Goal: Task Accomplishment & Management: Use online tool/utility

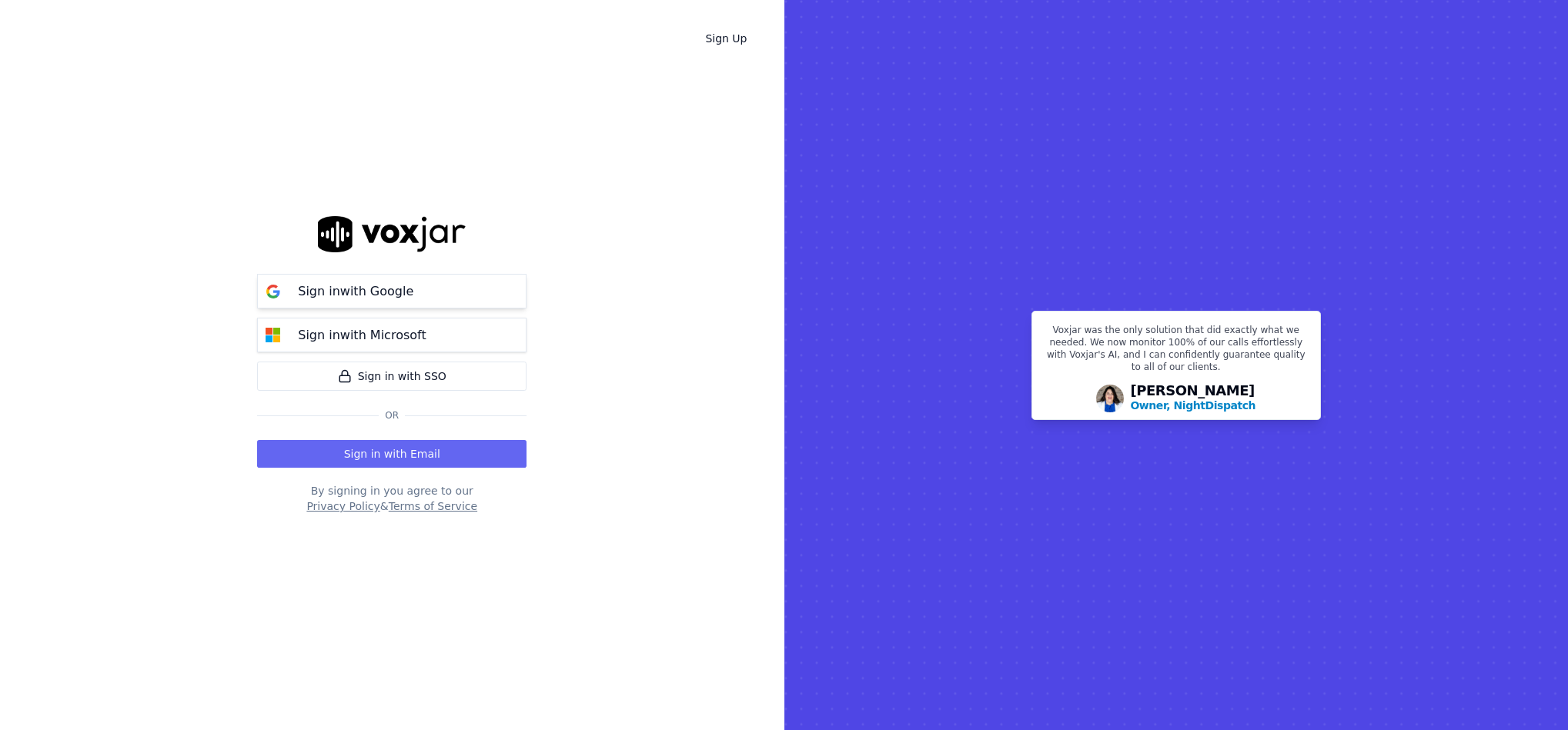
click at [340, 291] on p "Sign in with Google" at bounding box center [356, 291] width 116 height 18
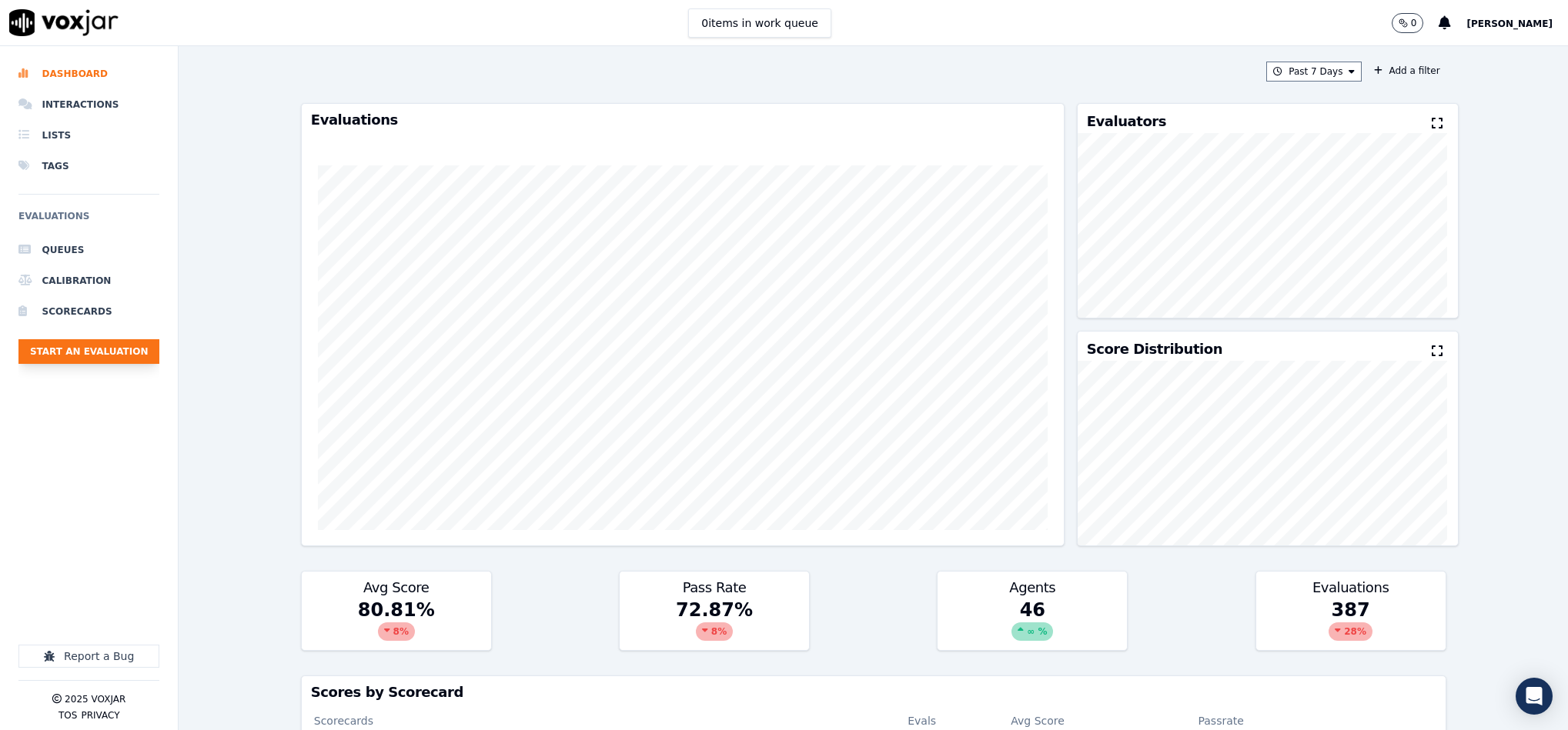
click at [144, 352] on button "Start an Evaluation" at bounding box center [88, 352] width 141 height 25
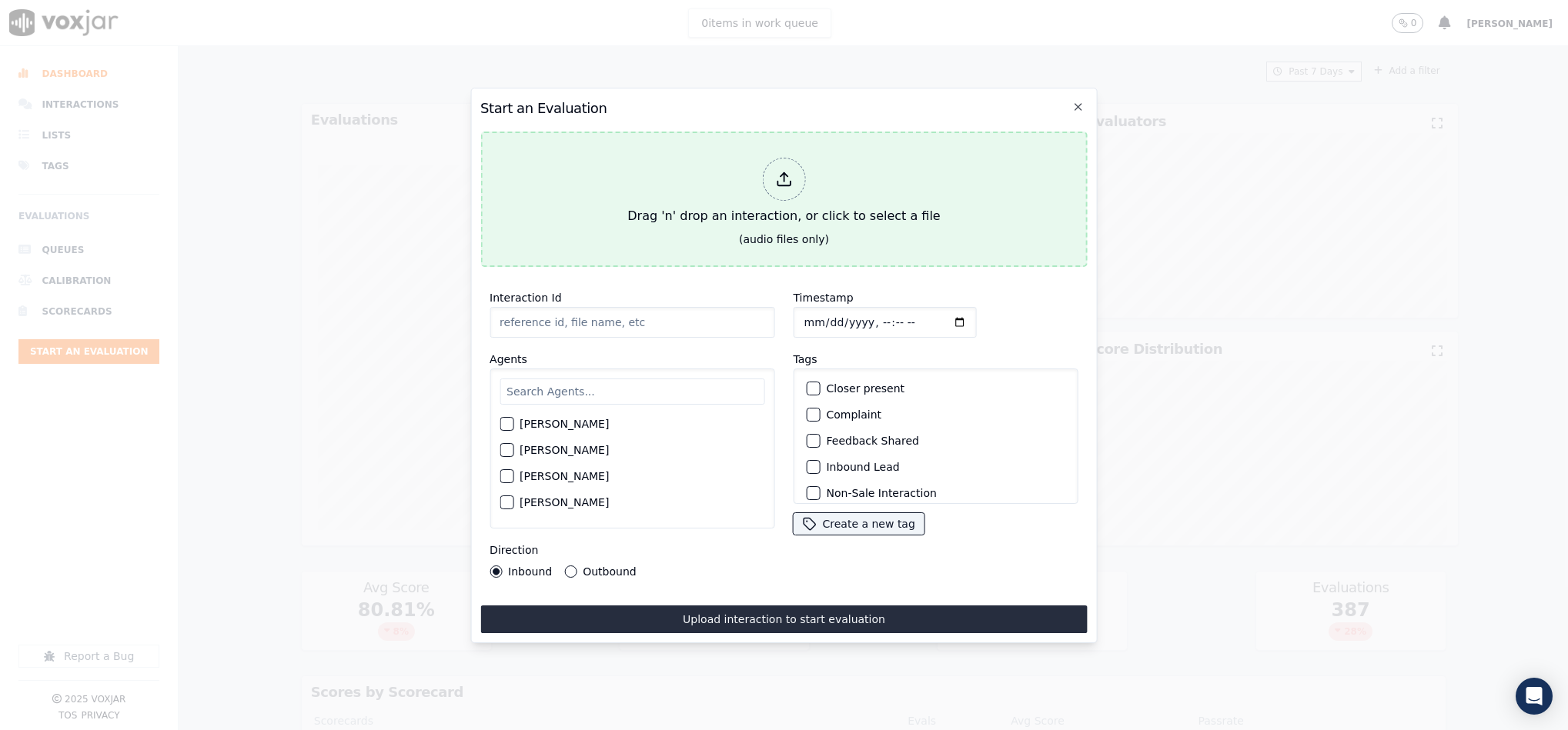
click at [818, 181] on div "Drag 'n' drop an interaction, or click to select a file" at bounding box center [784, 191] width 325 height 80
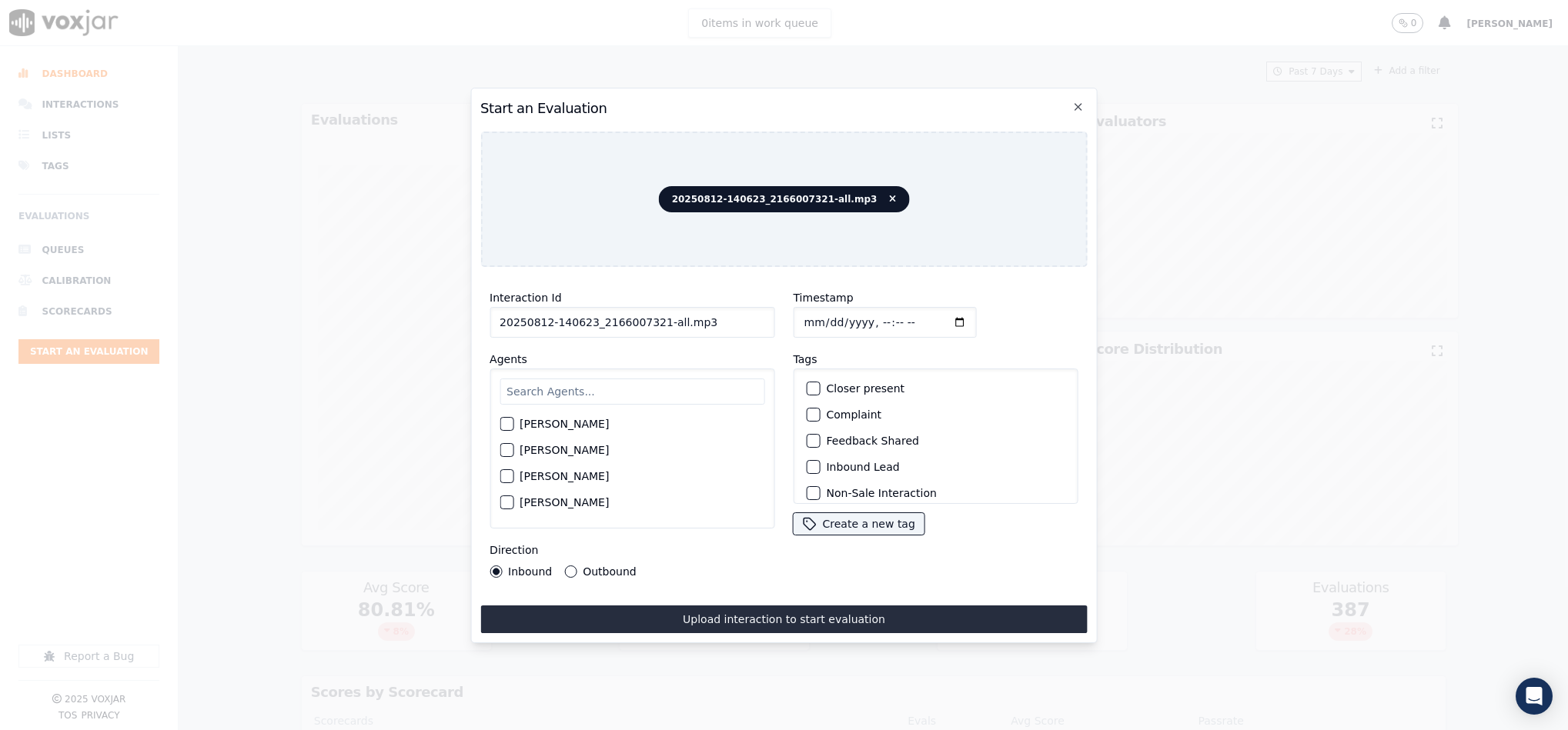
drag, startPoint x: 654, startPoint y: 313, endPoint x: 839, endPoint y: 303, distance: 185.3
click at [839, 303] on div "Interaction Id 20250812-140623_2166007321-all.mp3 Agents [PERSON_NAME] [PERSON_…" at bounding box center [784, 433] width 608 height 308
type input "20250812-140623_2166007321-C1"
click at [802, 316] on input "Timestamp" at bounding box center [884, 322] width 184 height 31
type input "[DATE]T14:49"
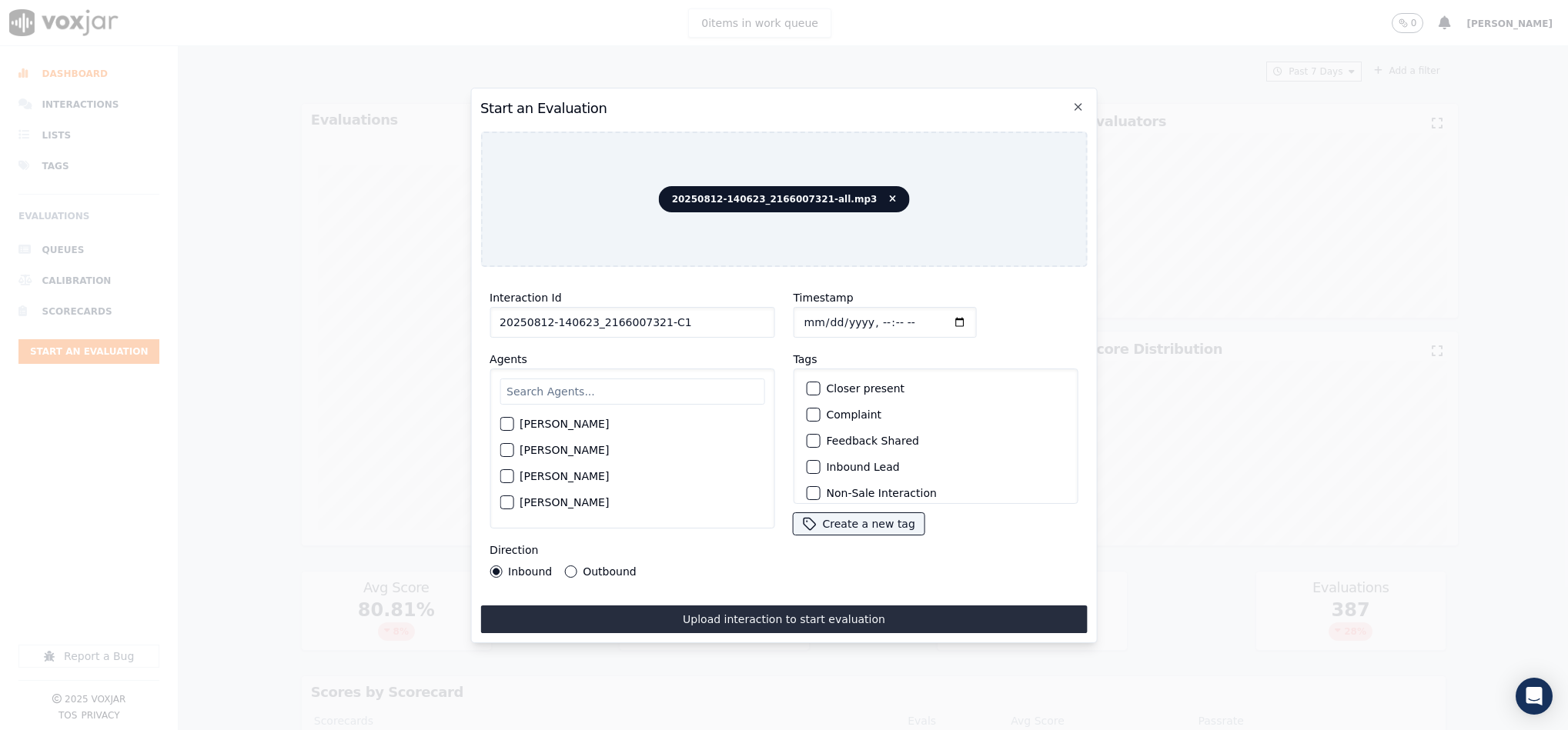
click at [807, 462] on div "button" at bounding box center [812, 467] width 11 height 11
click at [807, 478] on div "button" at bounding box center [812, 484] width 11 height 11
click at [572, 384] on input "text" at bounding box center [632, 391] width 265 height 26
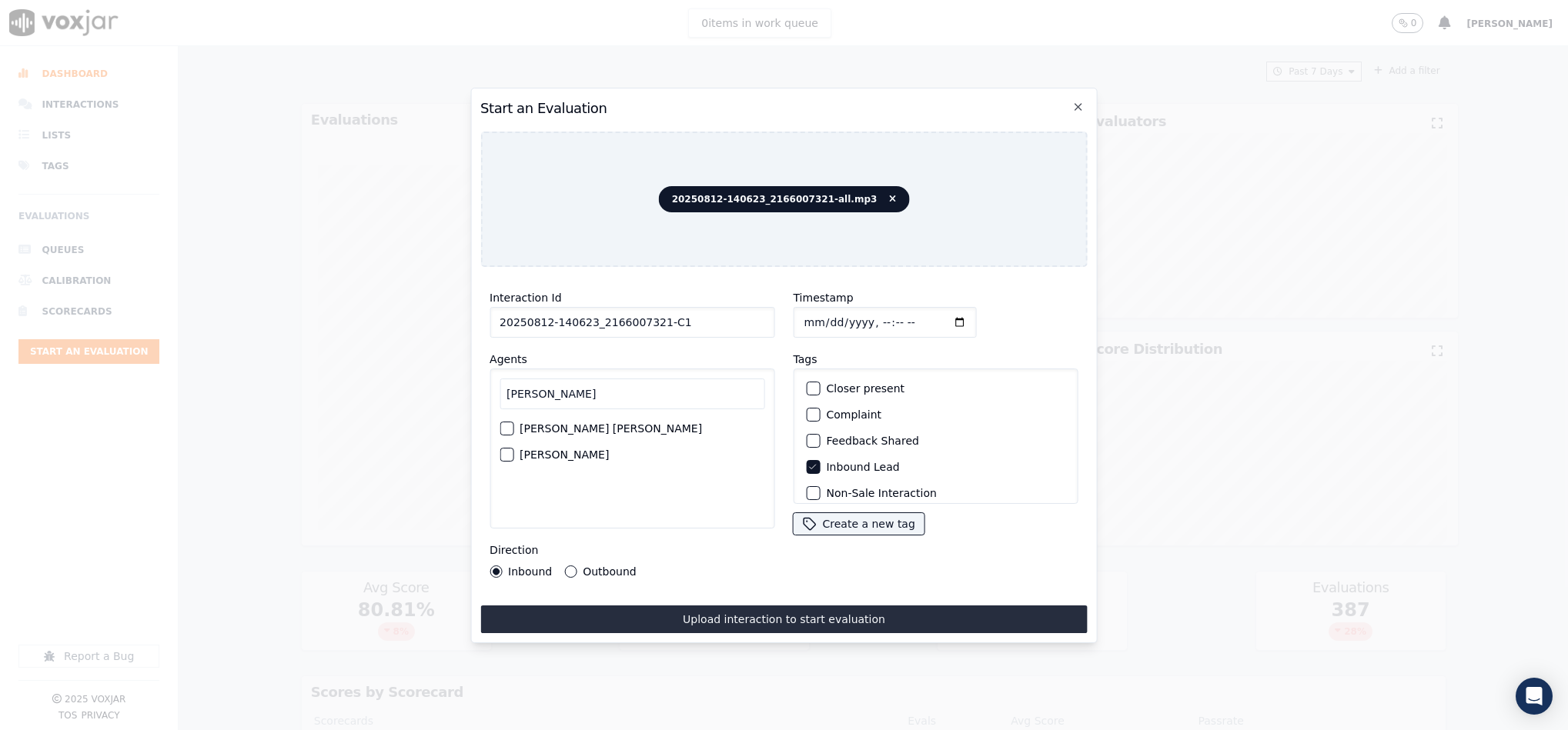
type input "[PERSON_NAME]"
drag, startPoint x: 515, startPoint y: 446, endPoint x: 525, endPoint y: 442, distance: 10.8
click at [515, 446] on div "[PERSON_NAME]" at bounding box center [632, 455] width 265 height 26
click at [509, 450] on div "button" at bounding box center [505, 455] width 11 height 11
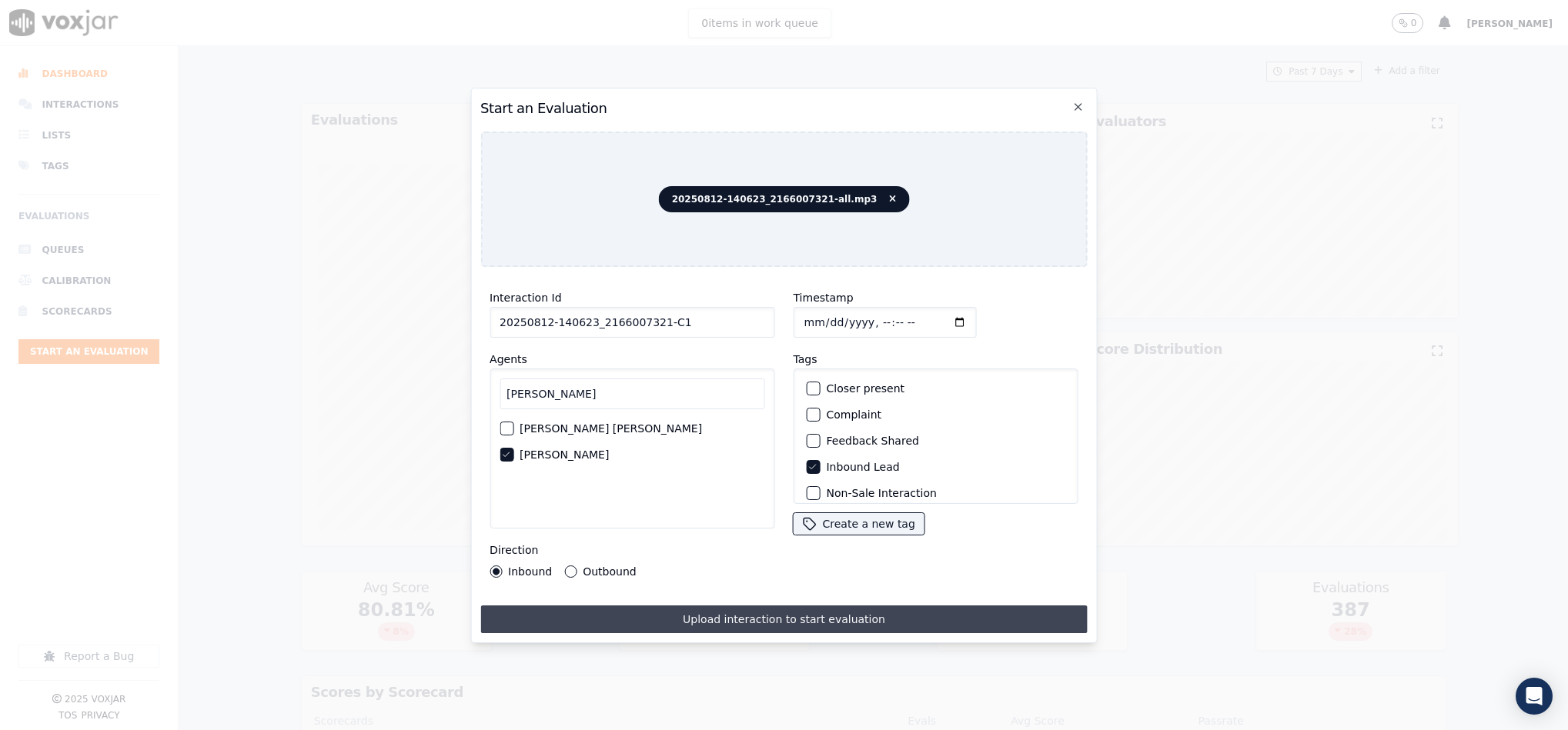
click at [601, 606] on button "Upload interaction to start evaluation" at bounding box center [784, 620] width 608 height 28
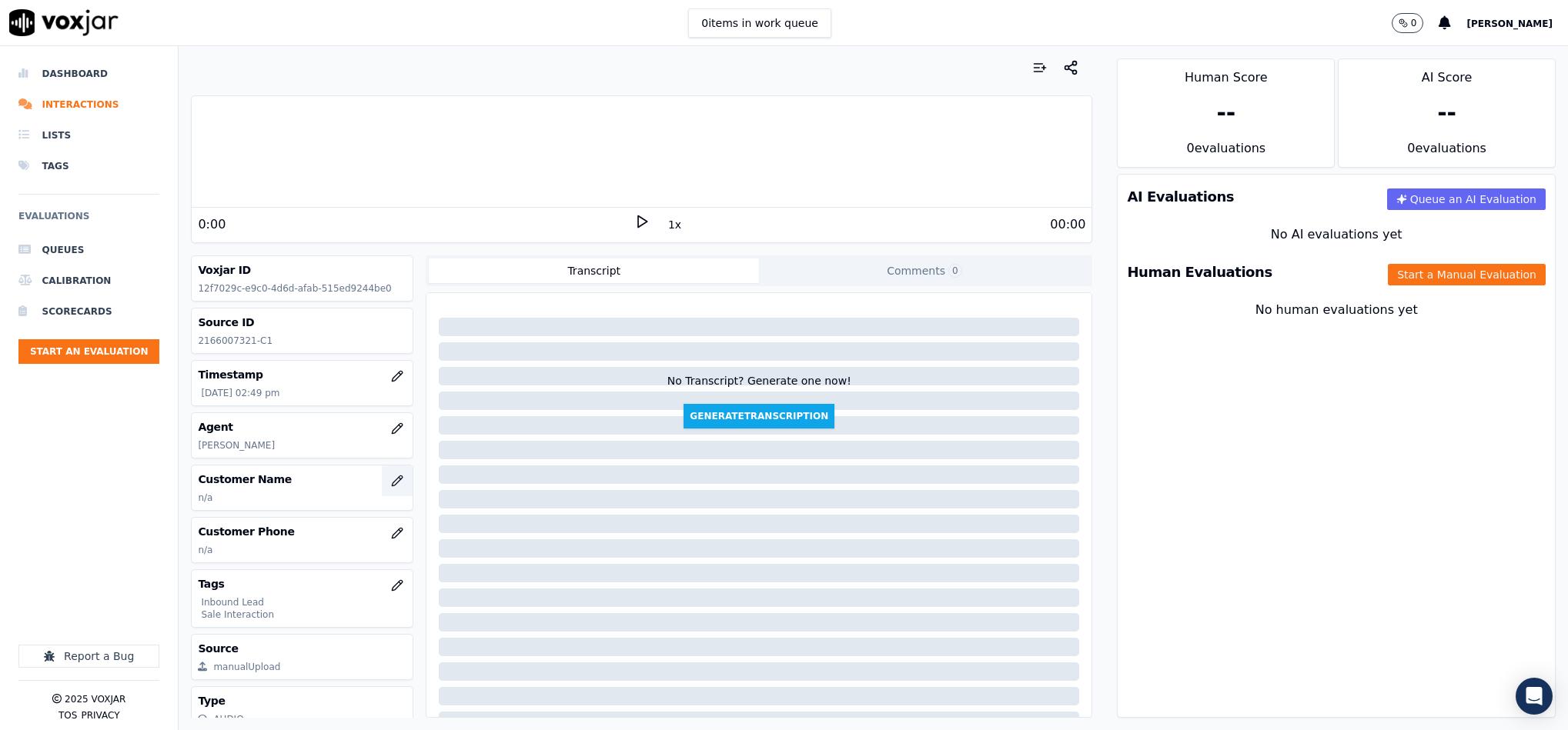
click at [391, 487] on icon "button" at bounding box center [397, 481] width 12 height 12
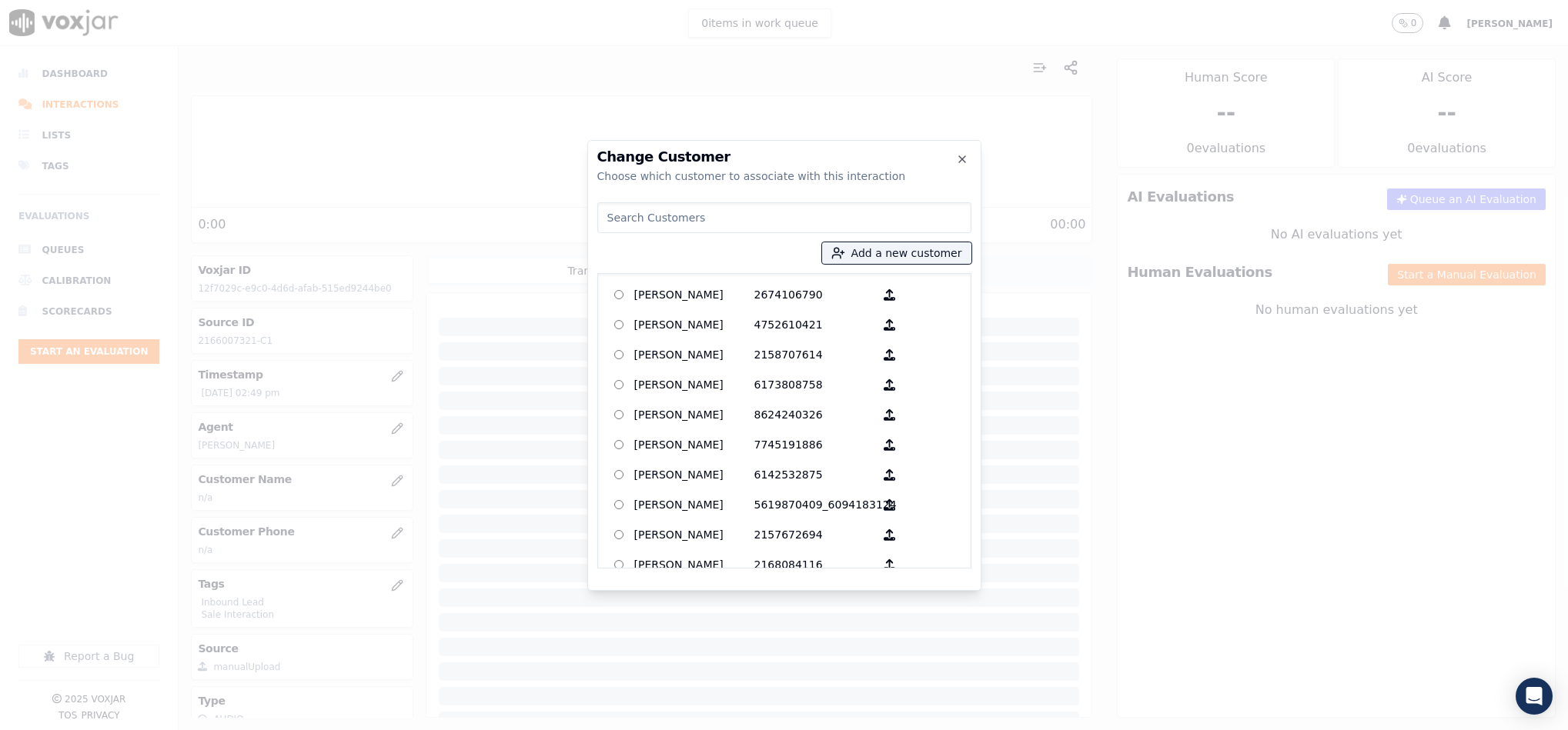
type input "[PERSON_NAME]"
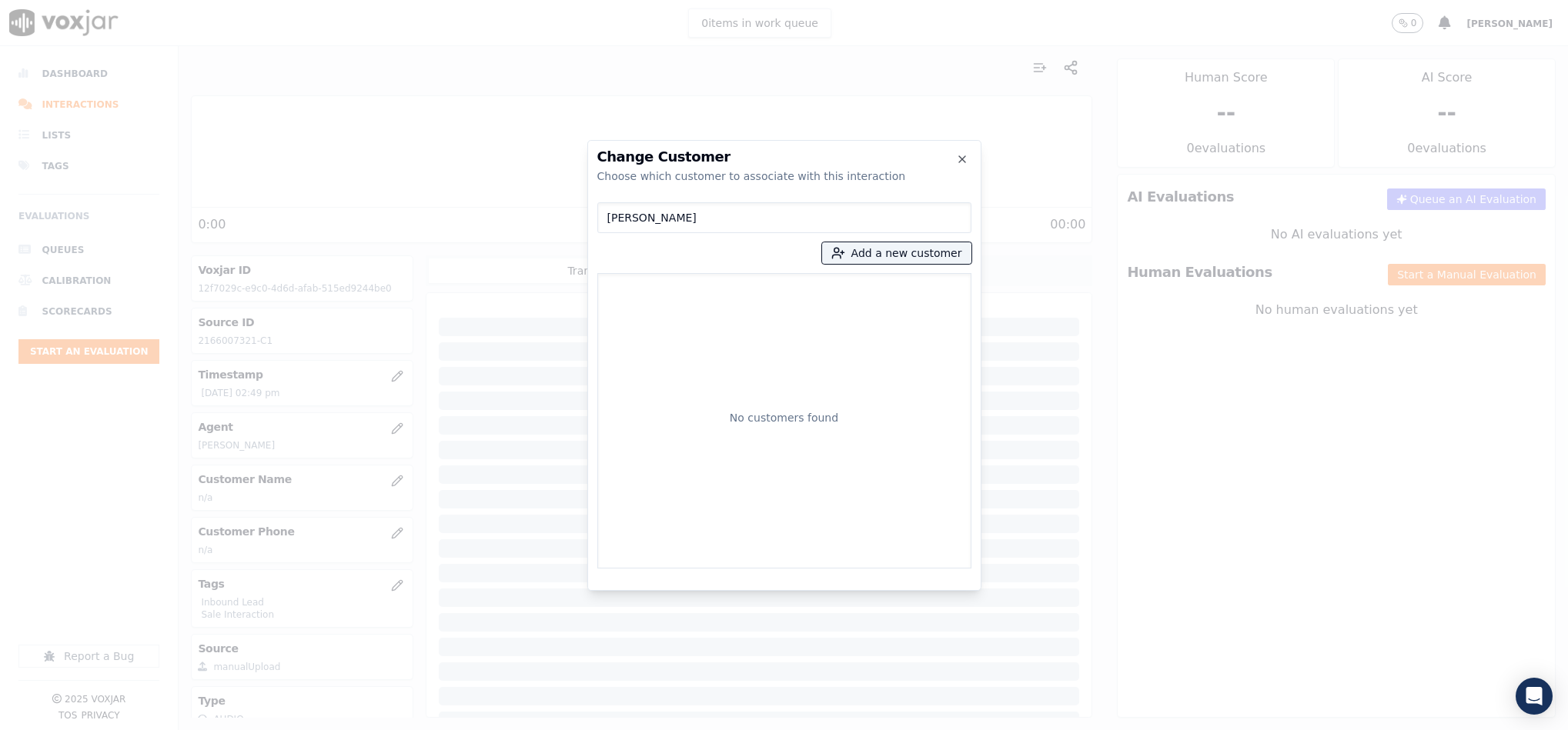
drag, startPoint x: 744, startPoint y: 220, endPoint x: 552, endPoint y: 250, distance: 194.3
click at [553, 730] on div "Change Customer Choose which customer to associate with this interaction [PERSO…" at bounding box center [784, 730] width 1568 height 0
click at [864, 250] on button "Add a new customer" at bounding box center [896, 253] width 149 height 22
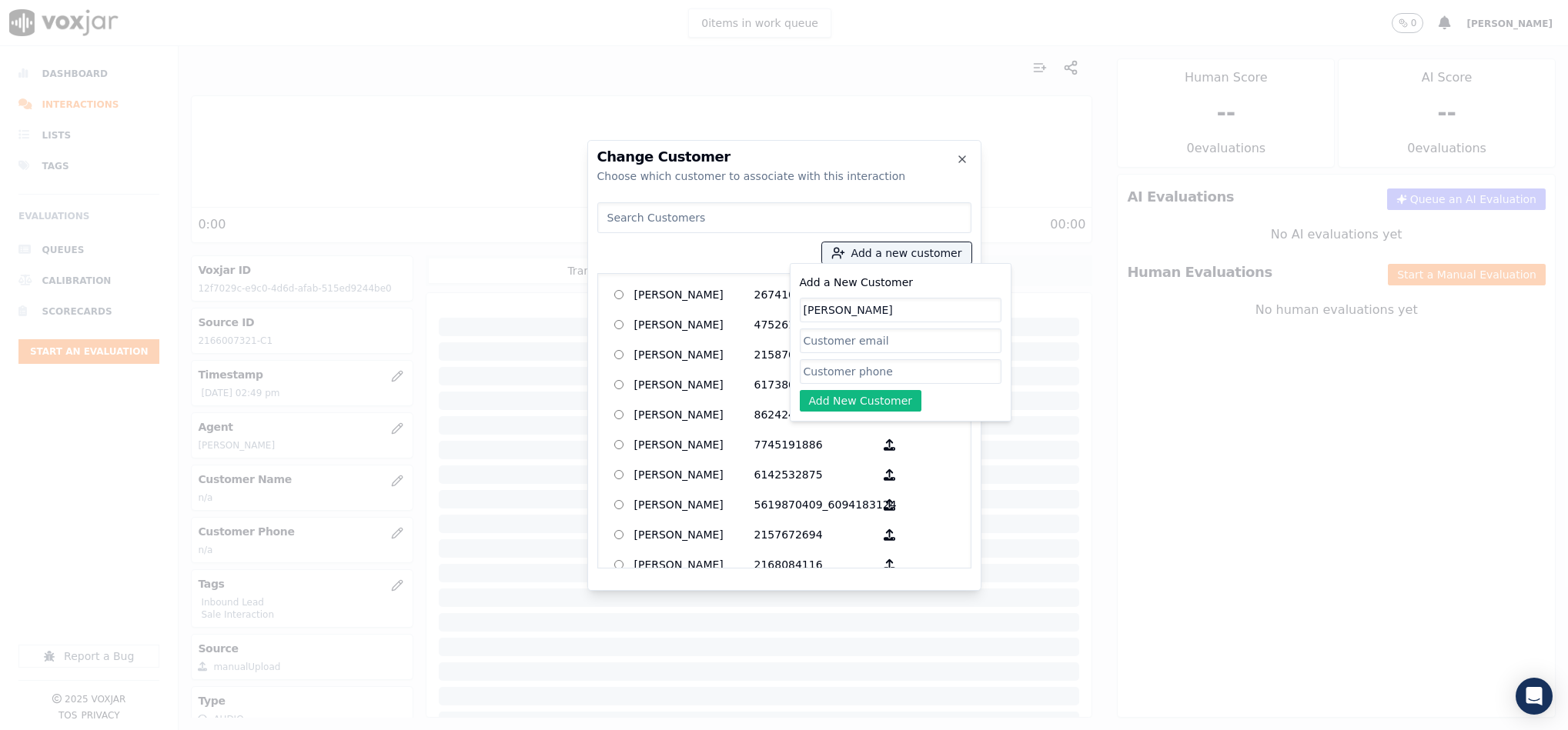
type input "[PERSON_NAME]"
click at [855, 371] on input "Add a New Customer" at bounding box center [901, 371] width 202 height 25
paste input "2166007321"
type input "2166007321"
click at [846, 411] on button "Add New Customer" at bounding box center [861, 401] width 122 height 22
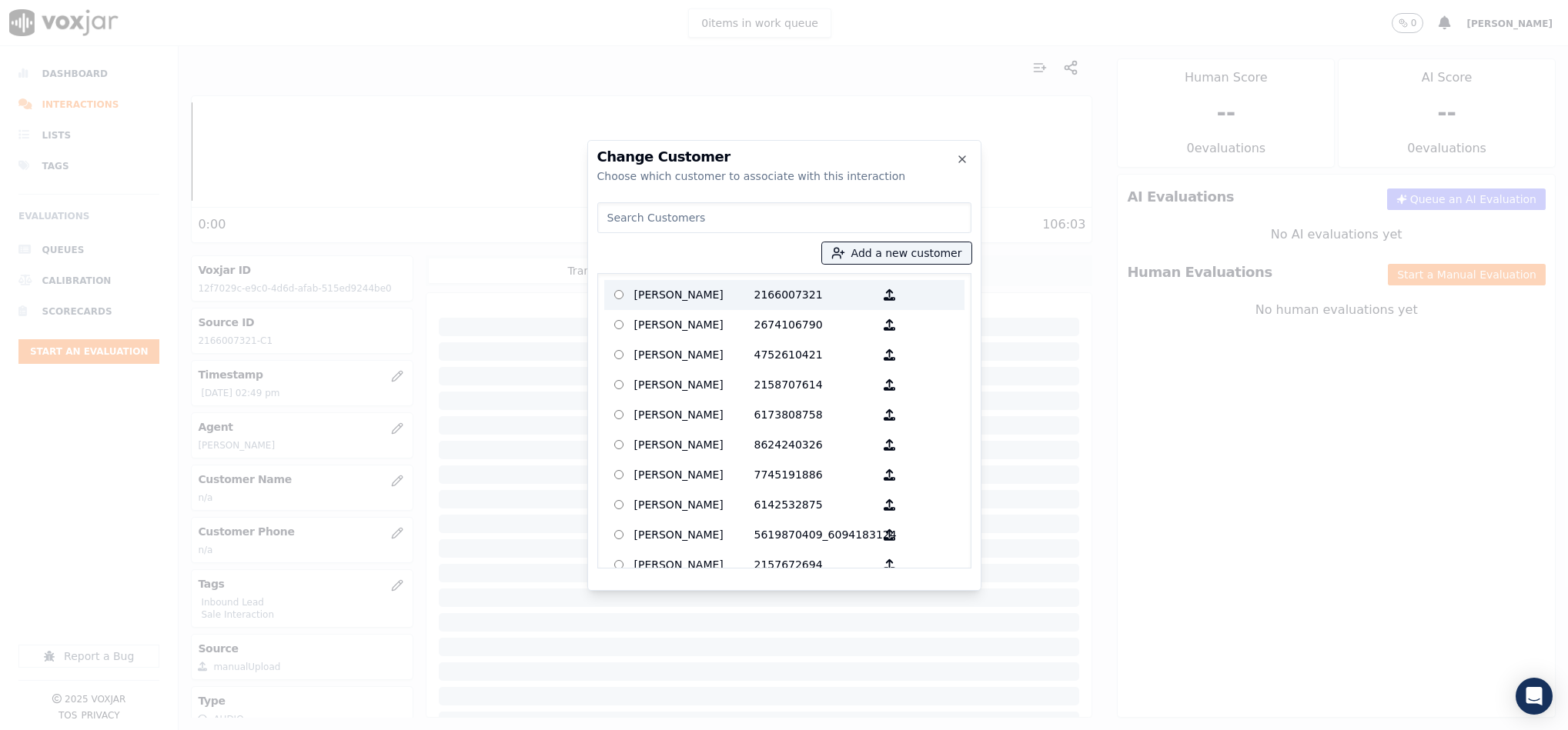
click at [739, 299] on p "[PERSON_NAME]" at bounding box center [694, 296] width 120 height 24
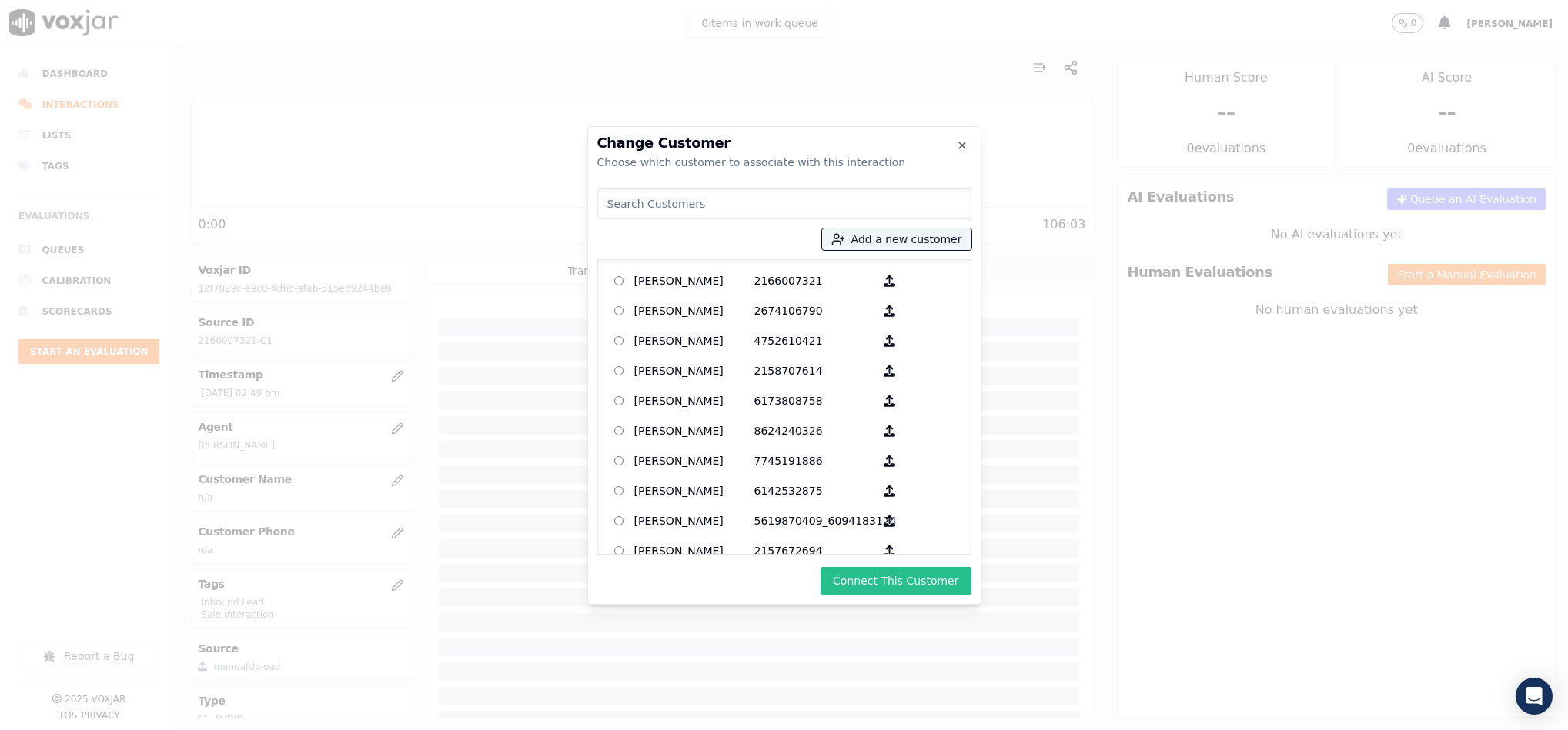
click at [875, 583] on button "Connect This Customer" at bounding box center [896, 581] width 150 height 28
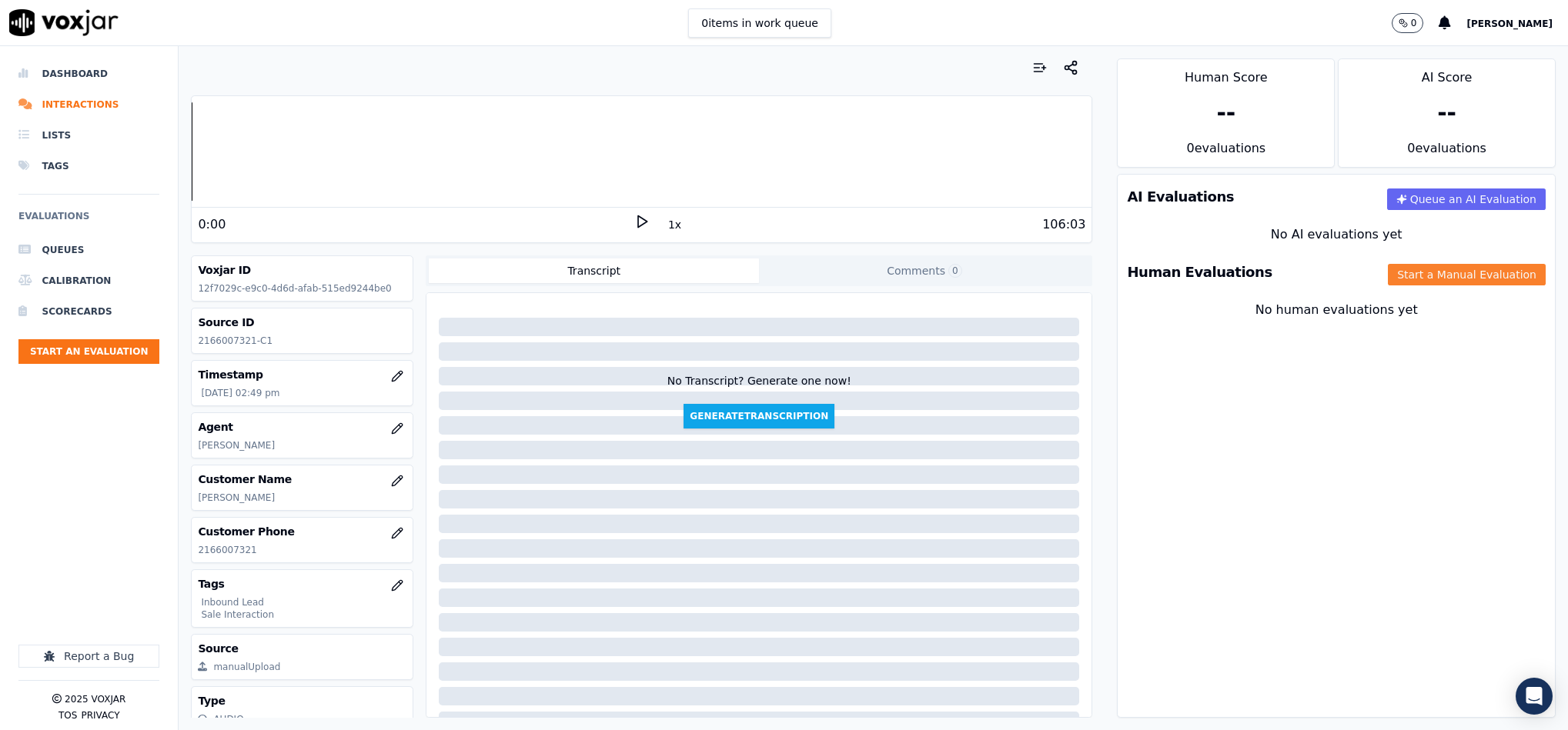
click at [1398, 282] on button "Start a Manual Evaluation" at bounding box center [1466, 274] width 158 height 22
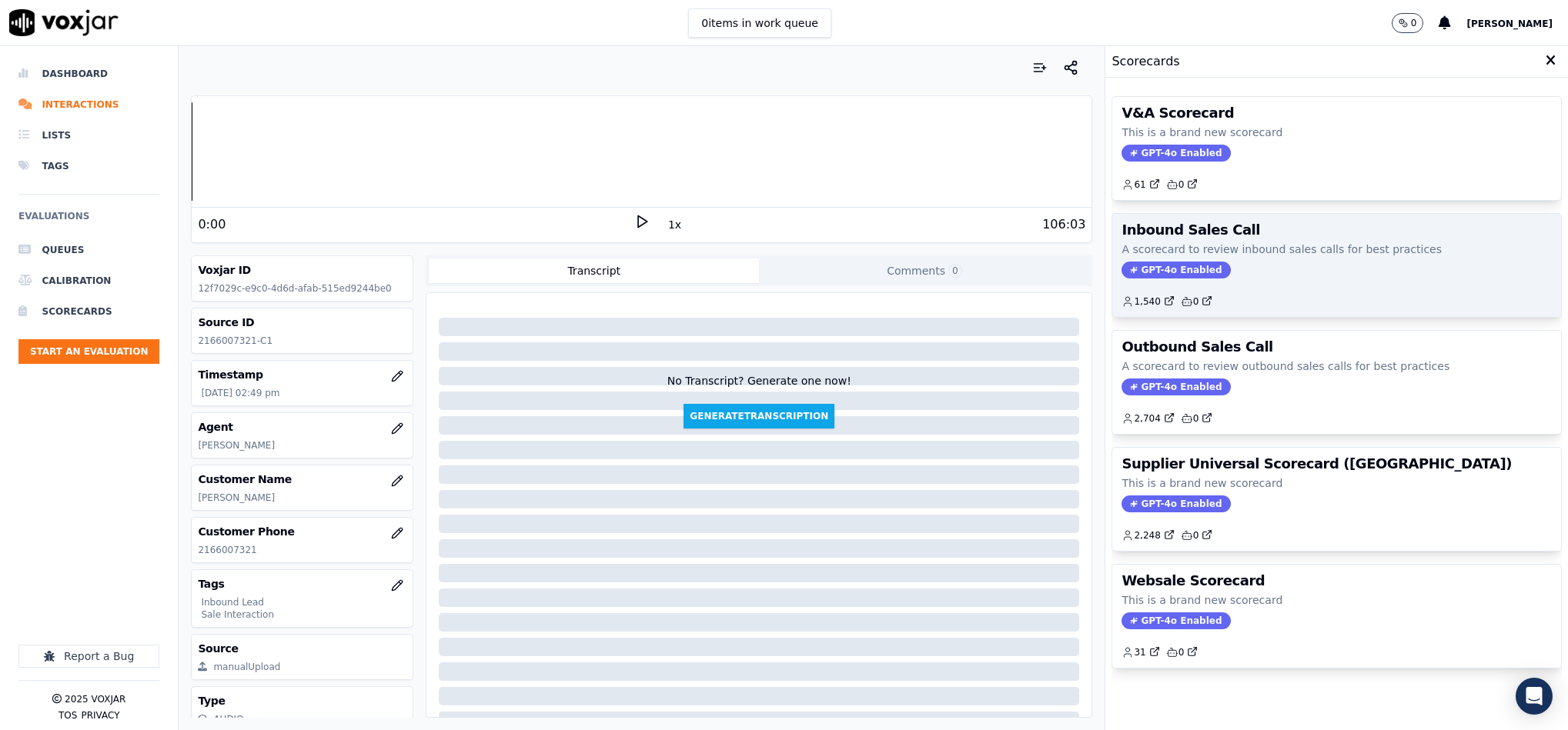
click at [1170, 275] on span "GPT-4o Enabled" at bounding box center [1176, 271] width 109 height 17
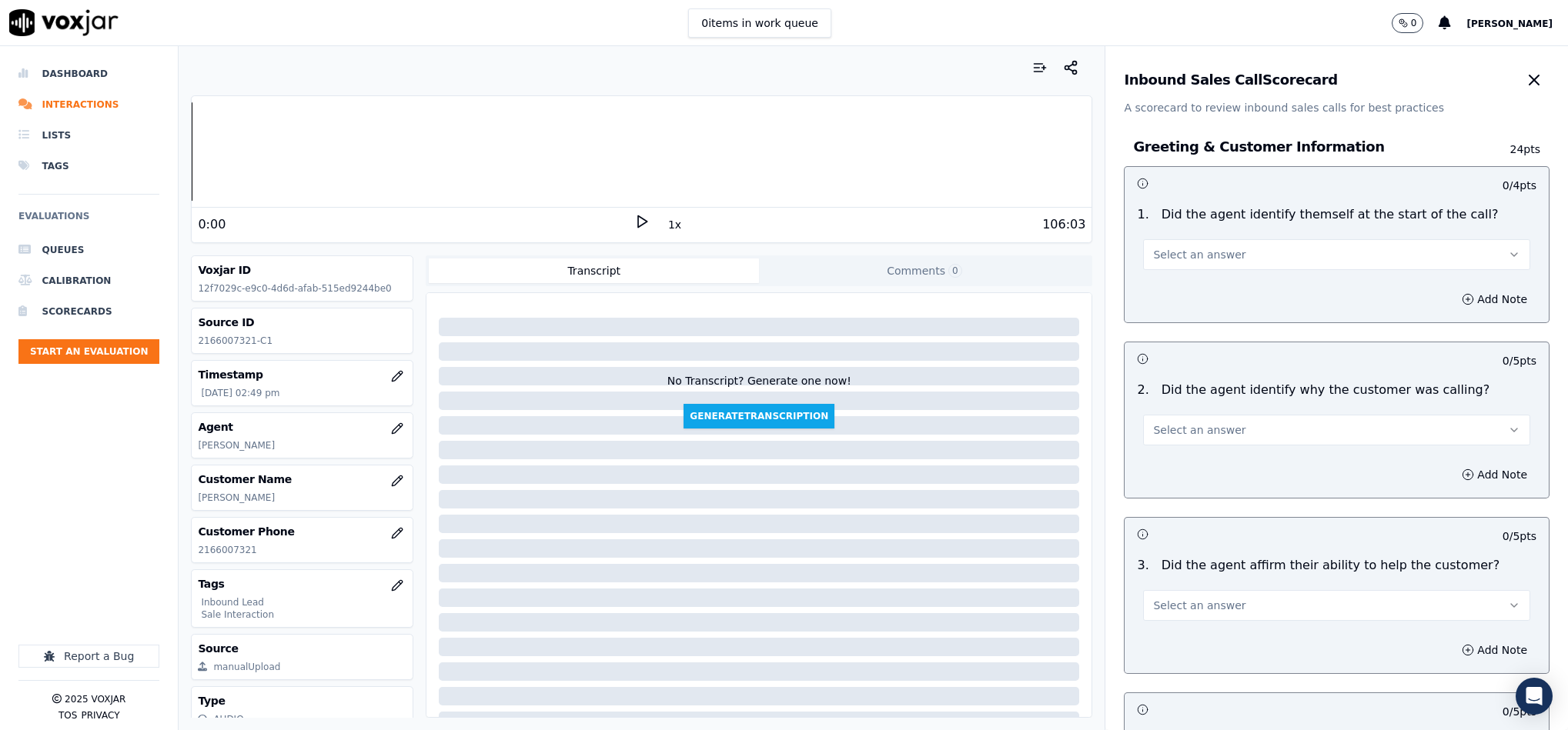
click at [1195, 264] on button "Select an answer" at bounding box center [1336, 255] width 387 height 31
click at [1188, 291] on div "Yes" at bounding box center [1299, 290] width 349 height 25
click at [1199, 440] on button "Select an answer" at bounding box center [1336, 430] width 387 height 31
click at [1187, 462] on div "Yes" at bounding box center [1299, 466] width 349 height 25
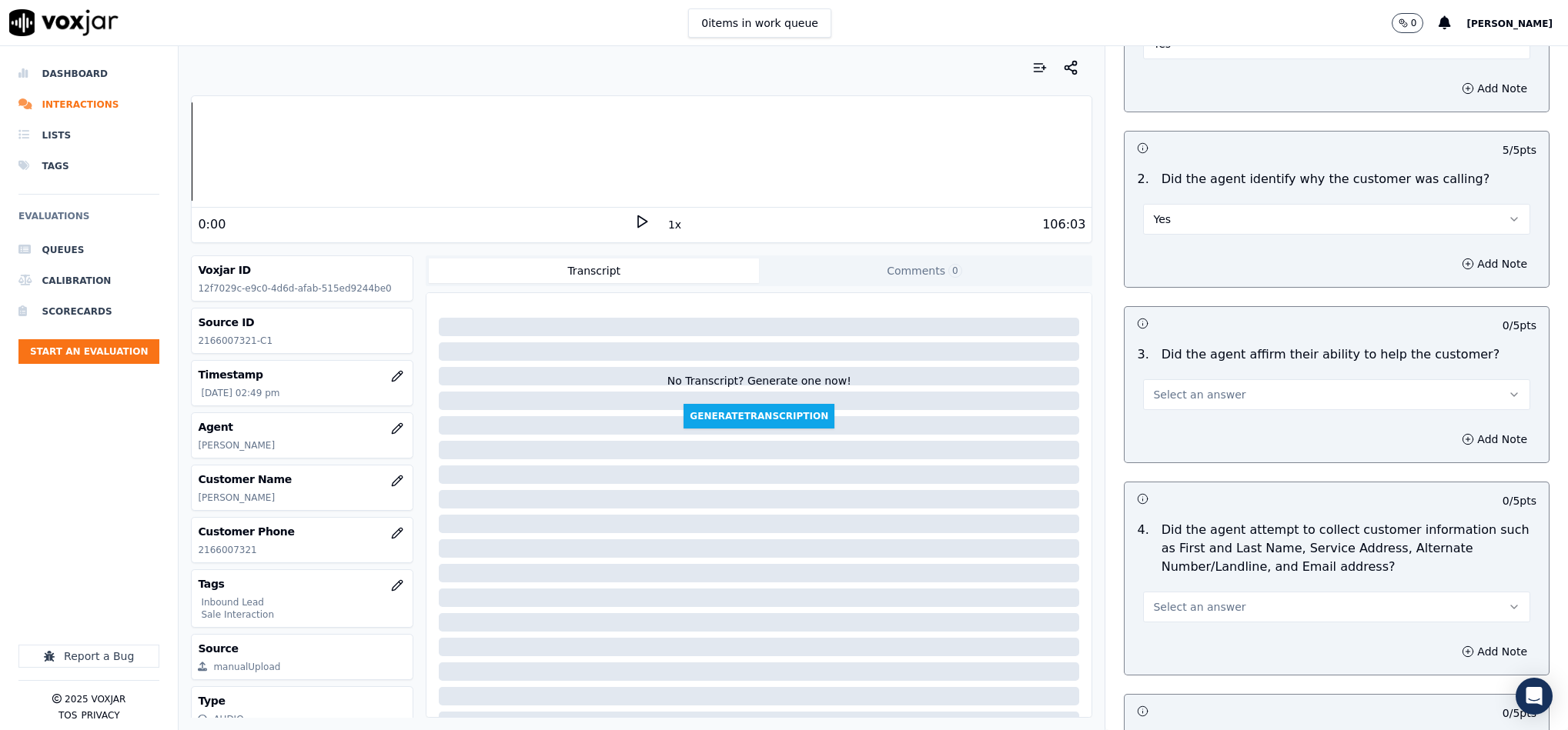
scroll to position [231, 0]
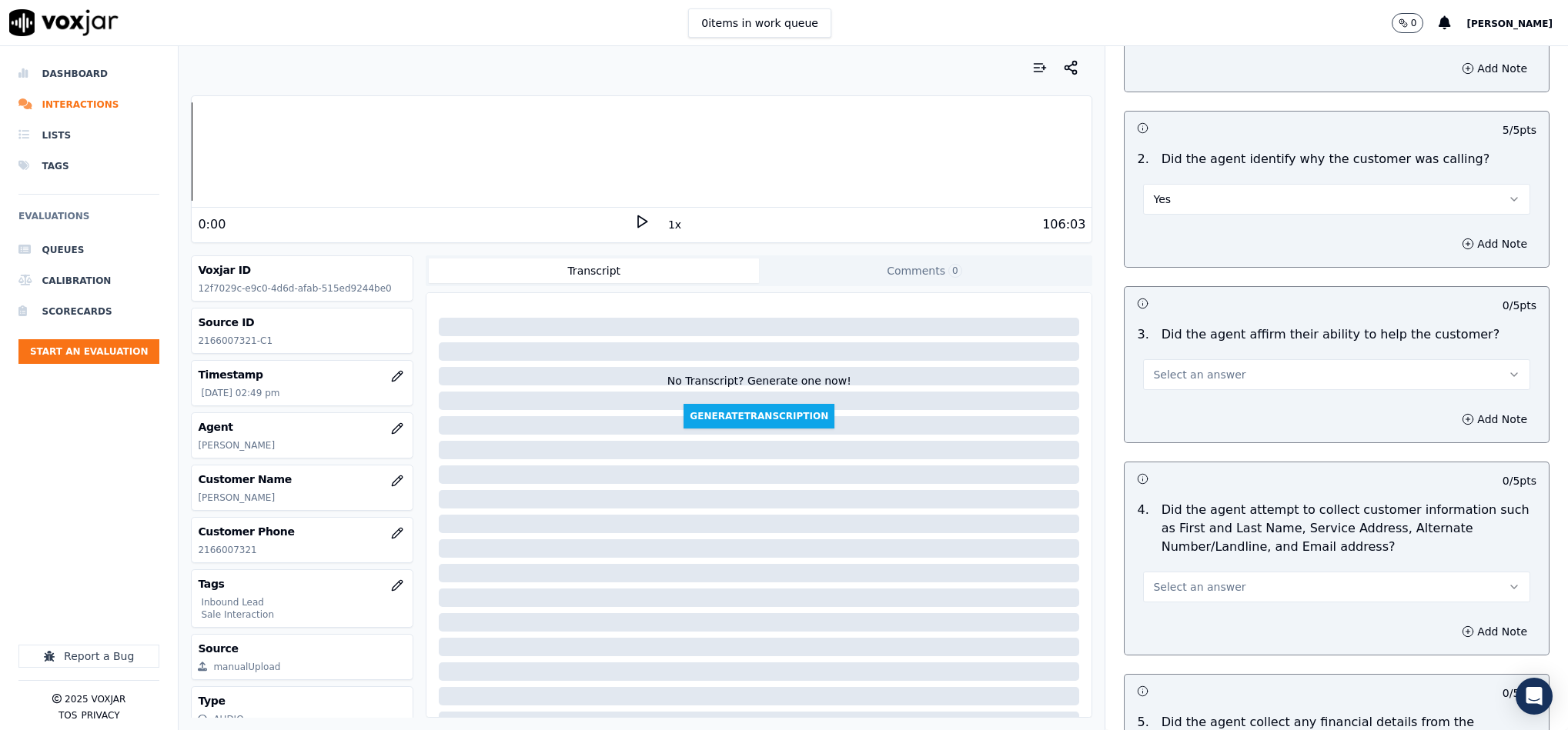
drag, startPoint x: 1198, startPoint y: 367, endPoint x: 1199, endPoint y: 382, distance: 15.0
click at [1198, 371] on button "Select an answer" at bounding box center [1336, 375] width 387 height 31
click at [1191, 409] on div "Yes" at bounding box center [1299, 411] width 349 height 25
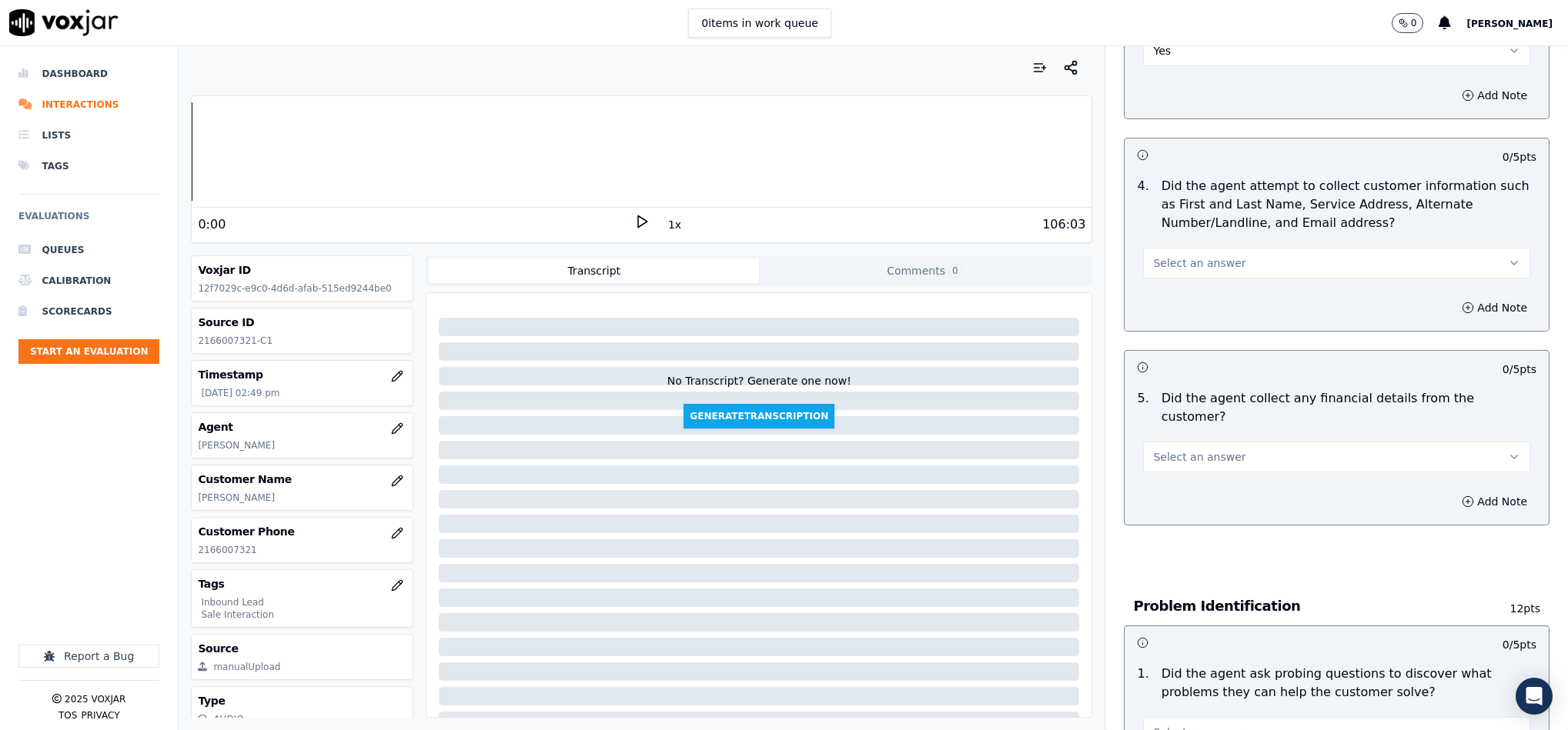
scroll to position [577, 0]
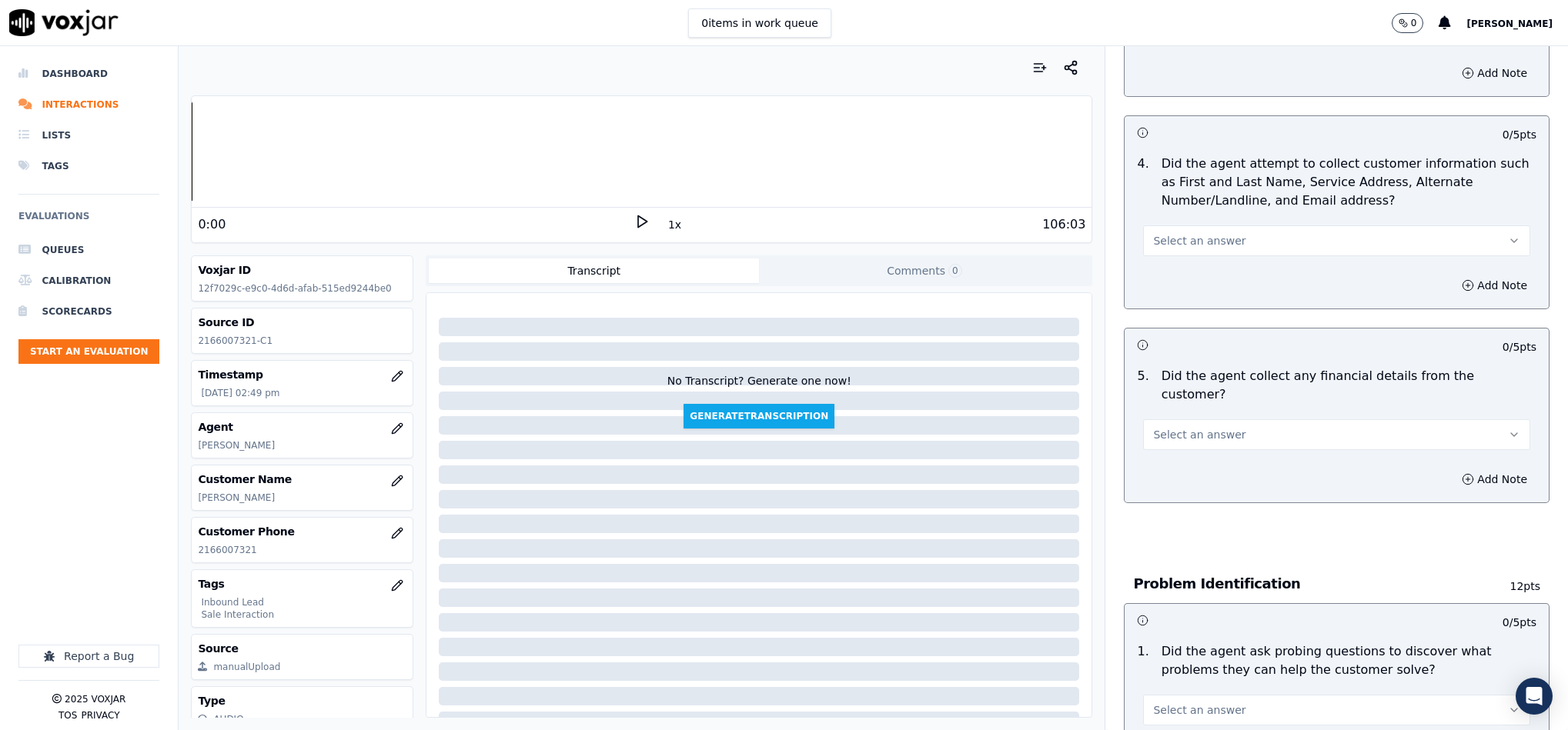
click at [1213, 245] on button "Select an answer" at bounding box center [1336, 241] width 387 height 31
drag, startPoint x: 1209, startPoint y: 253, endPoint x: 1187, endPoint y: 277, distance: 32.6
click at [1187, 277] on div "Yes" at bounding box center [1299, 278] width 349 height 25
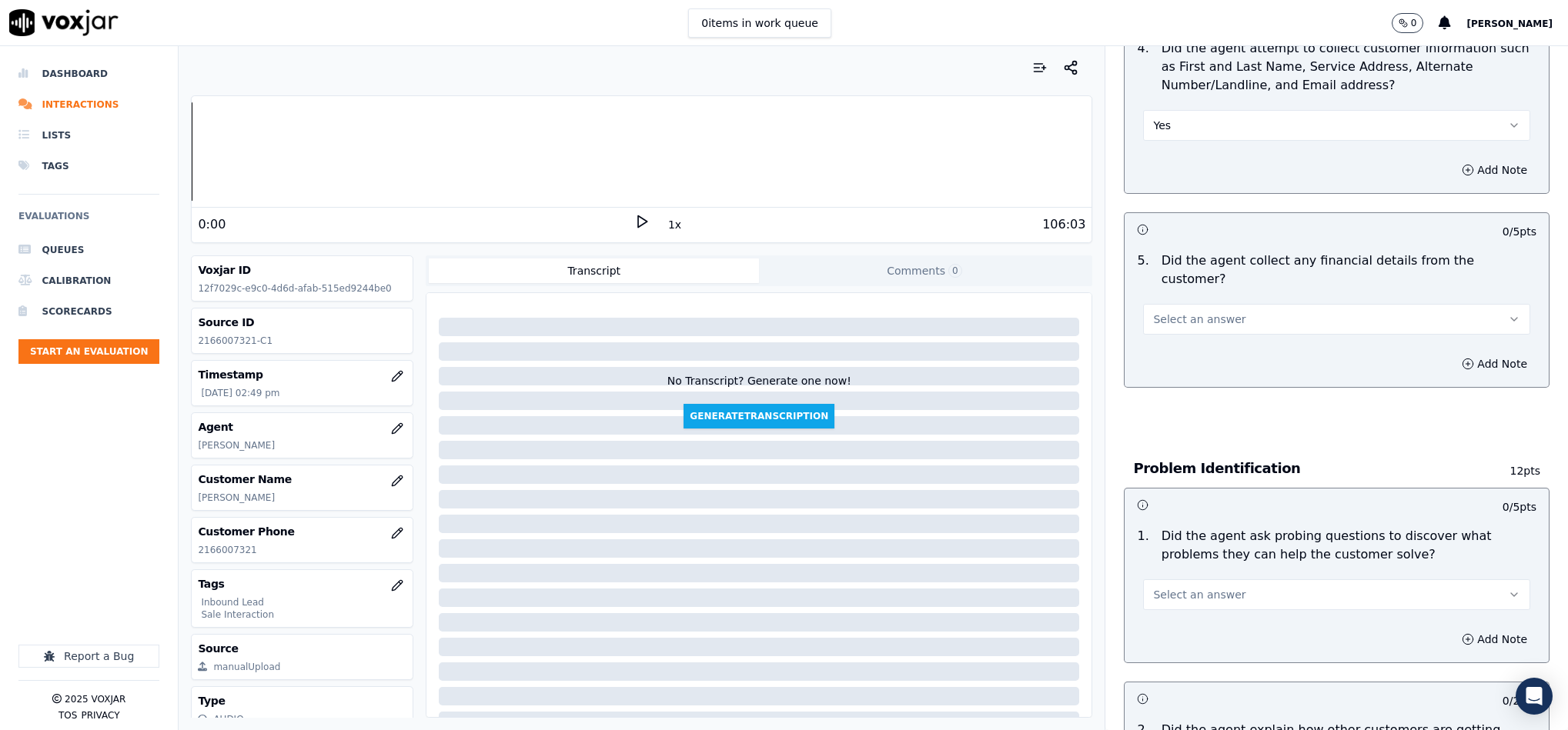
click at [1228, 304] on button "Select an answer" at bounding box center [1336, 320] width 387 height 31
click at [1197, 330] on div "Yes" at bounding box center [1299, 339] width 349 height 25
click at [1195, 307] on button "Yes" at bounding box center [1336, 320] width 387 height 31
click at [1183, 356] on div "No" at bounding box center [1299, 363] width 349 height 25
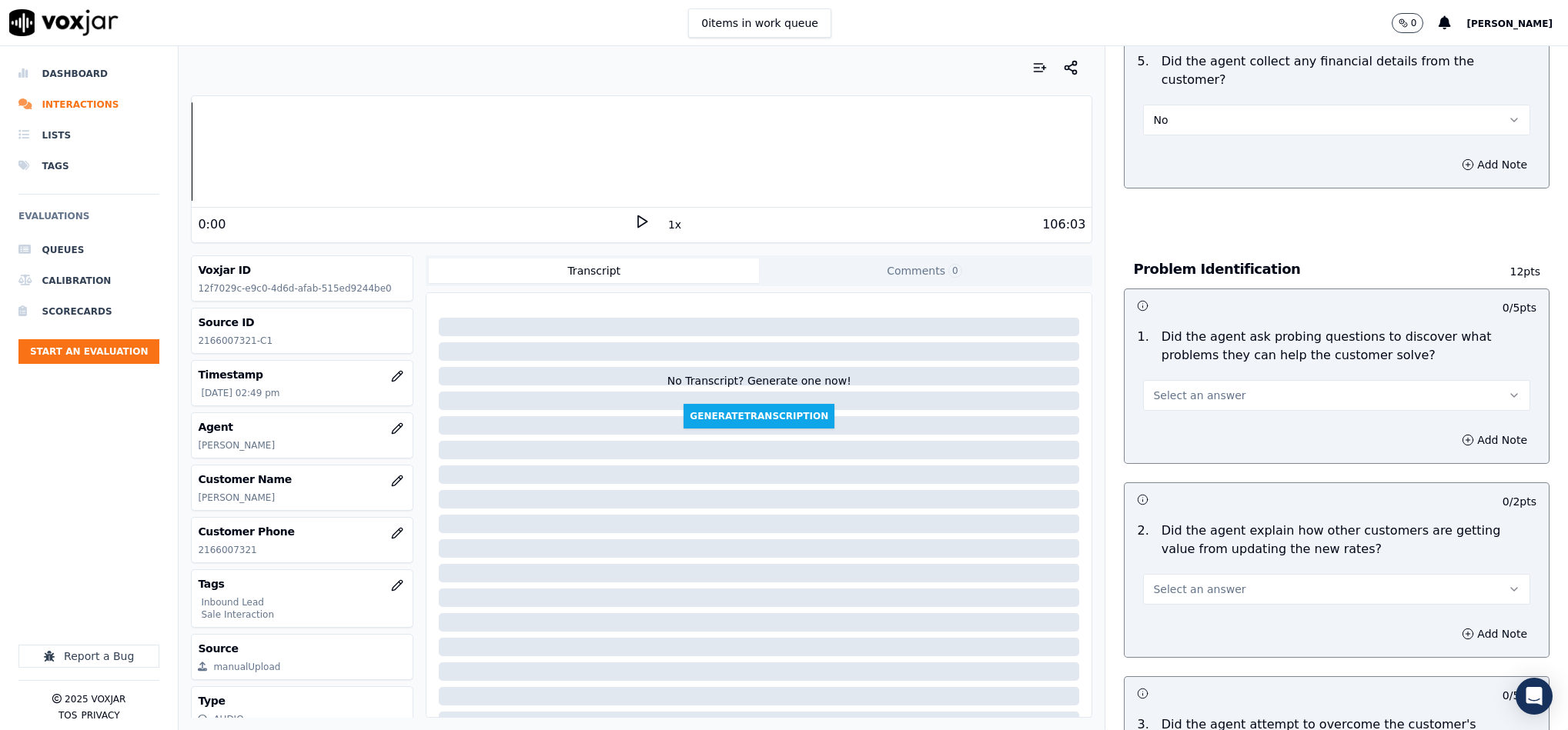
scroll to position [924, 0]
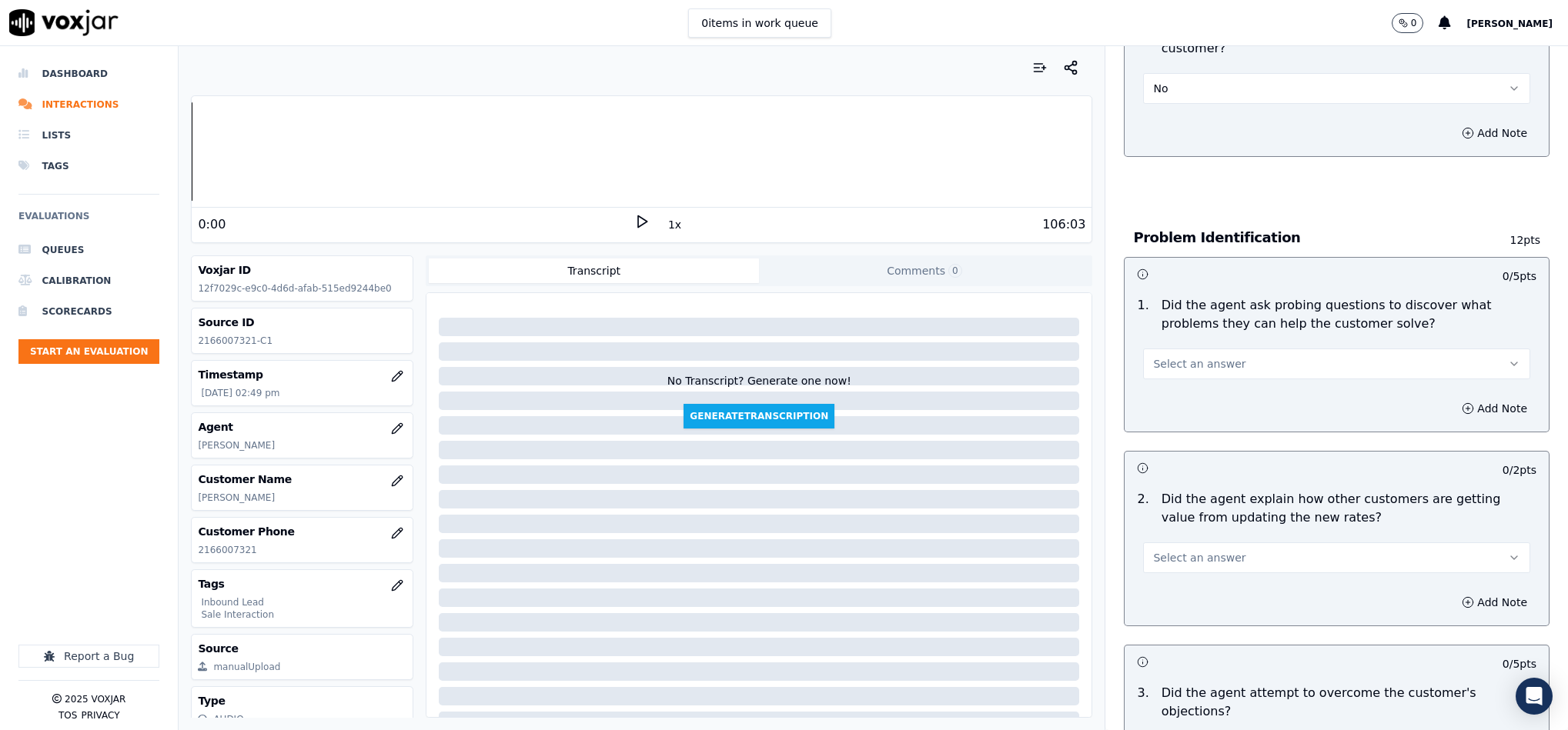
click at [1221, 349] on button "Select an answer" at bounding box center [1336, 365] width 387 height 31
click at [1190, 378] on div "Yes" at bounding box center [1299, 384] width 349 height 25
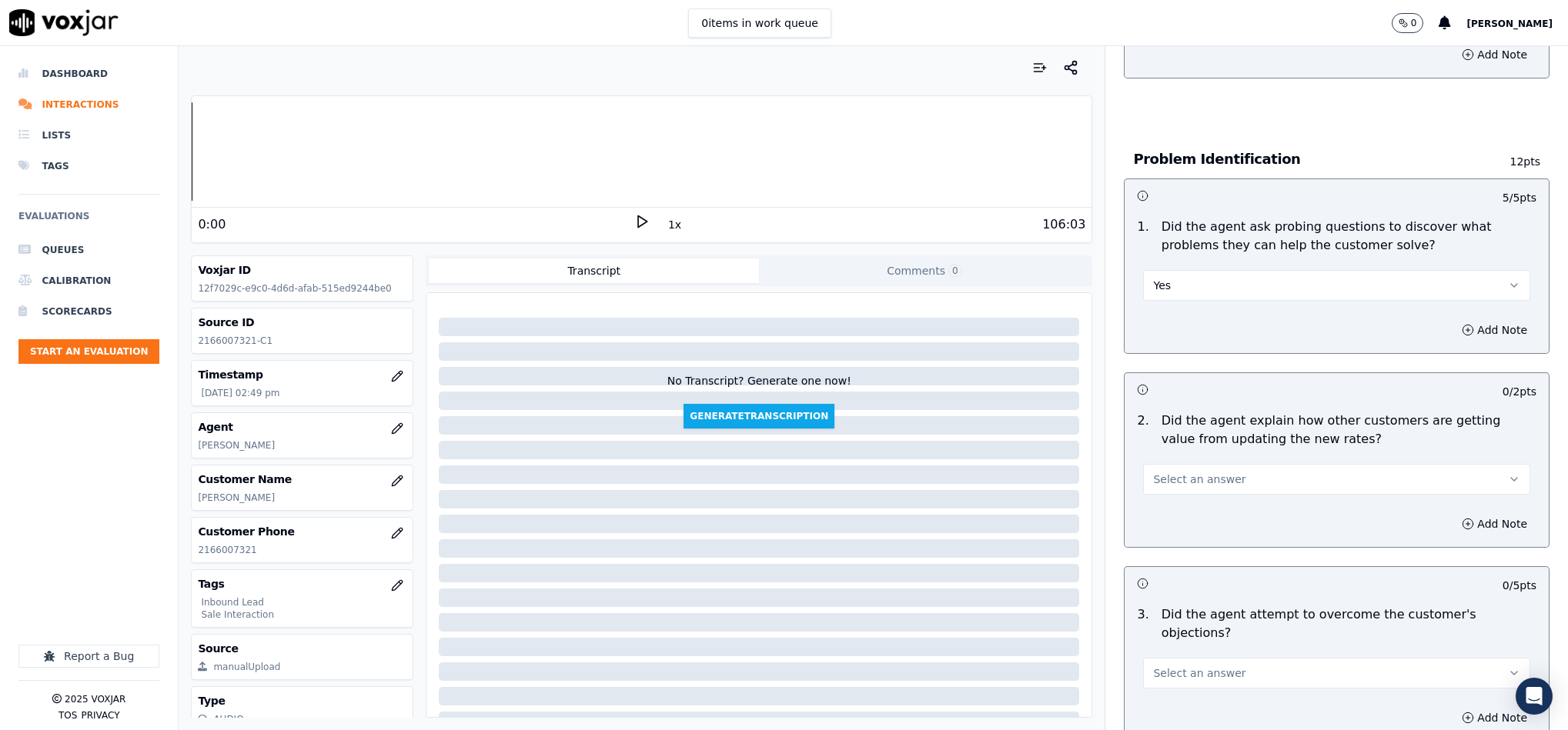
scroll to position [1155, 0]
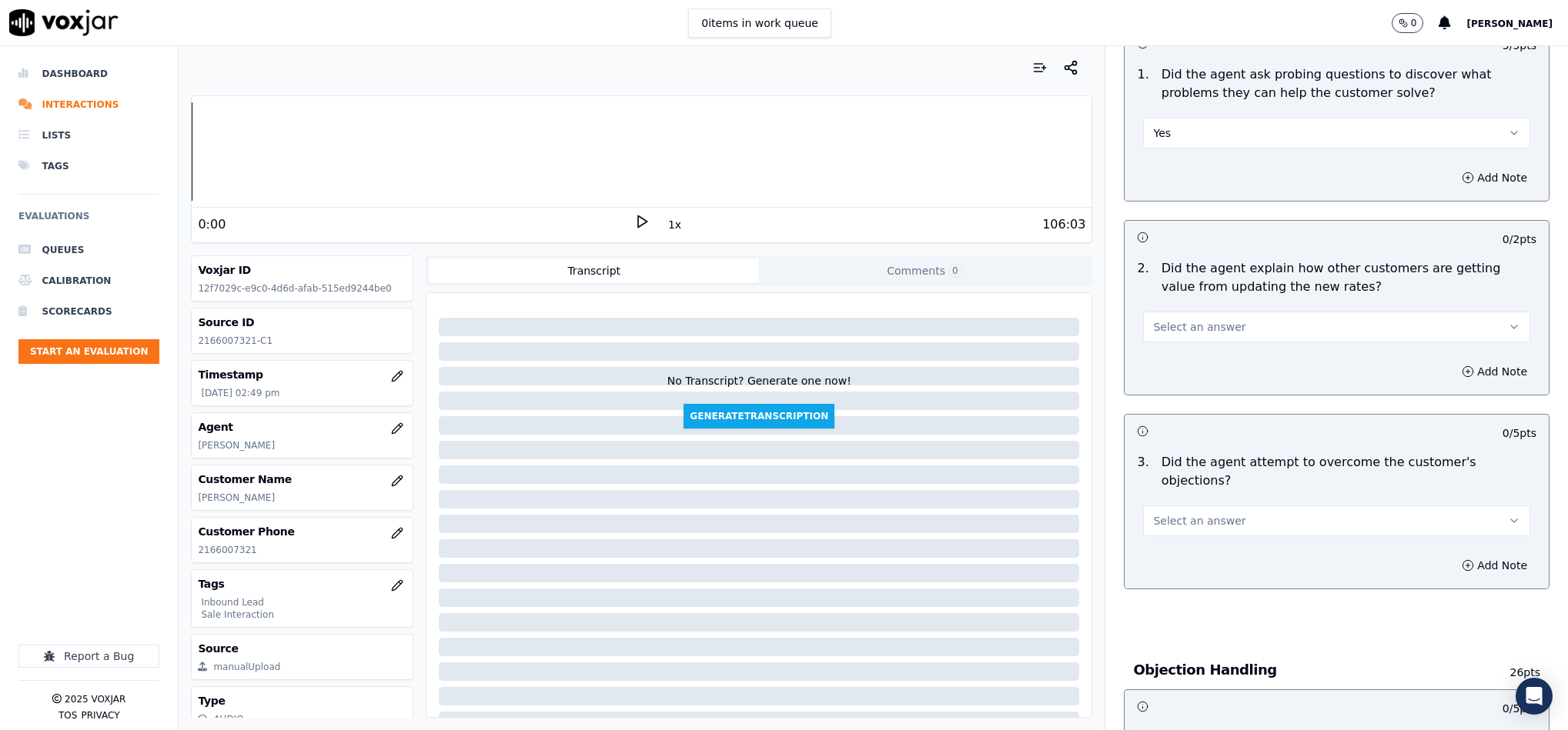
click at [1202, 320] on span "Select an answer" at bounding box center [1199, 328] width 92 height 16
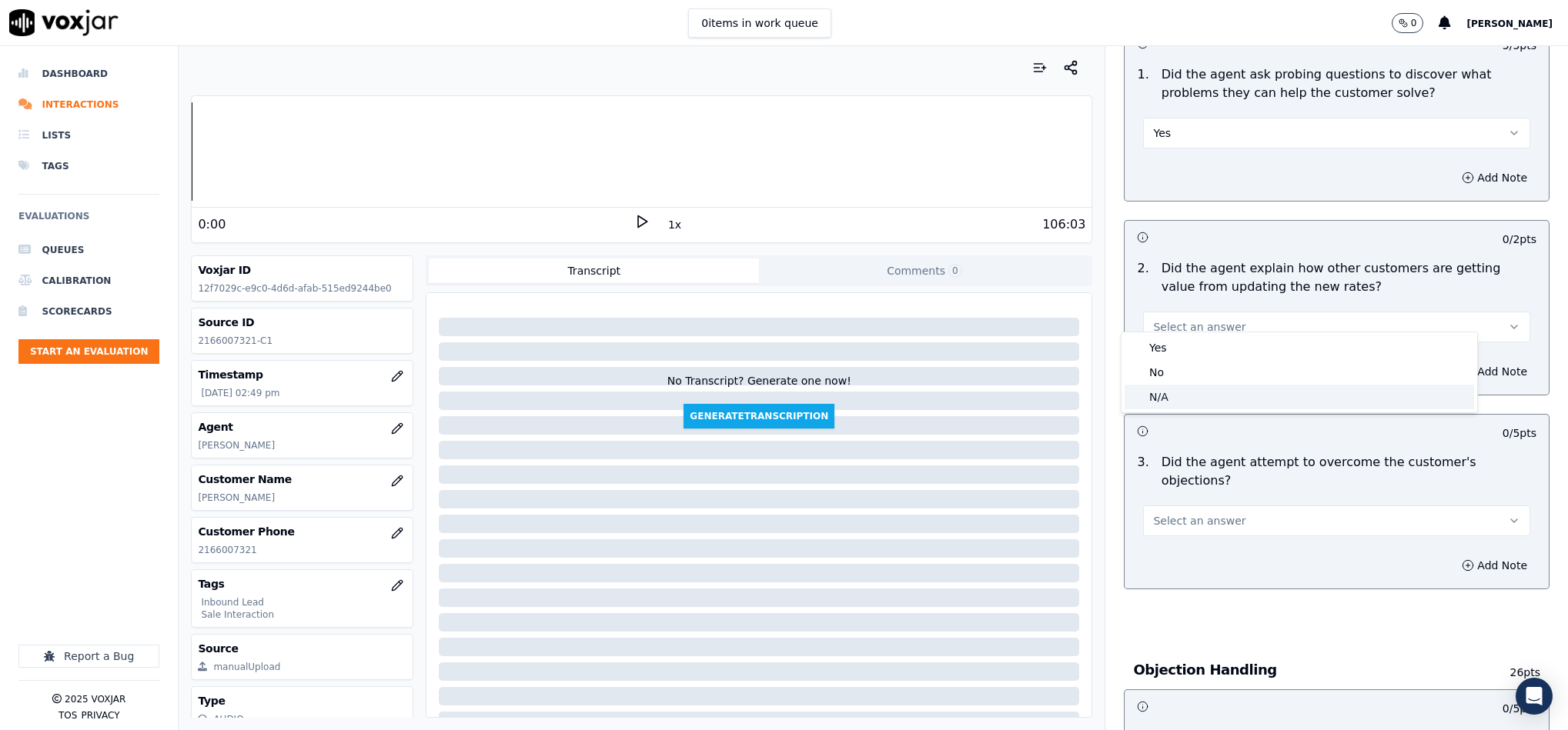
click at [1180, 386] on div "N/A" at bounding box center [1299, 397] width 349 height 25
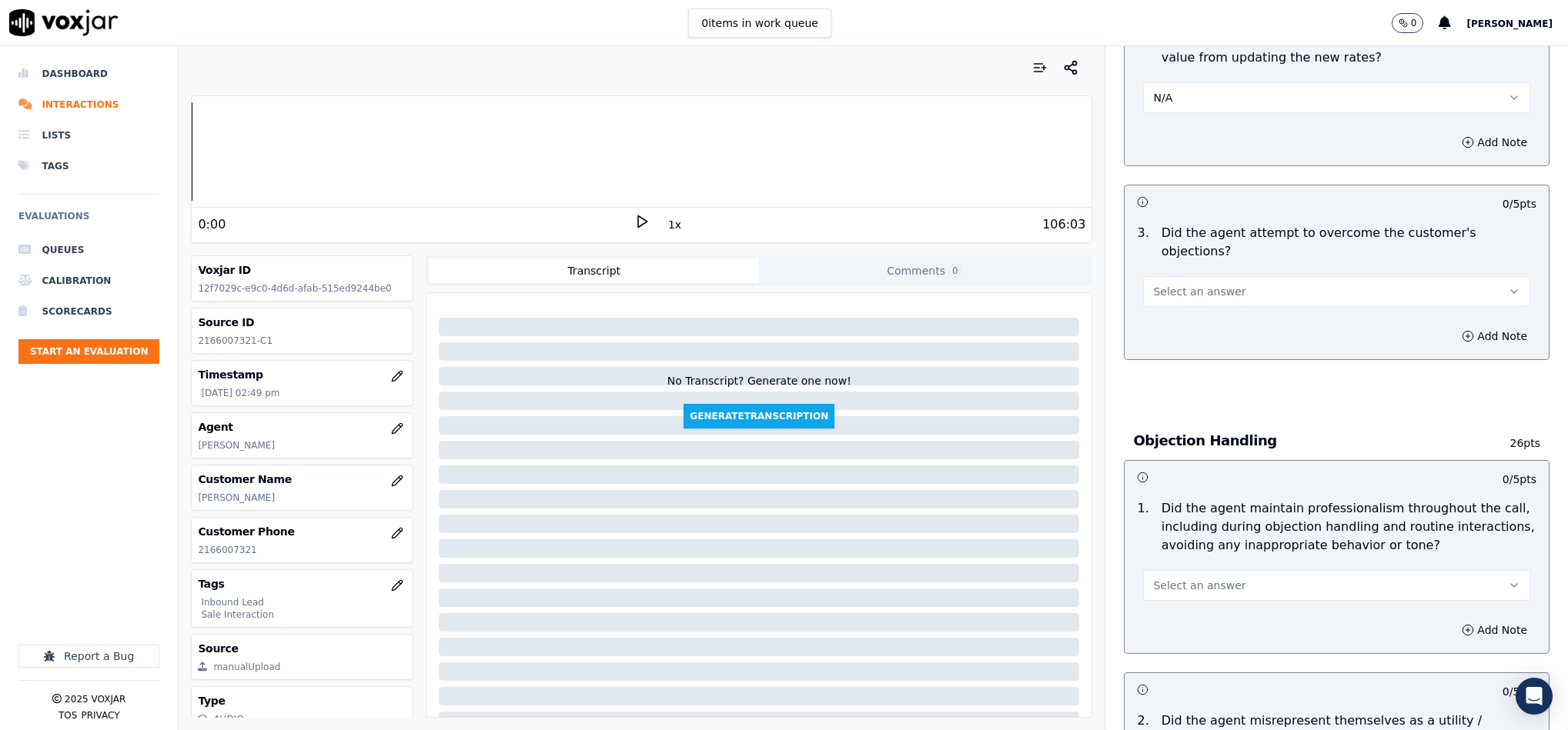
scroll to position [1385, 0]
click at [1210, 283] on span "Select an answer" at bounding box center [1199, 290] width 92 height 16
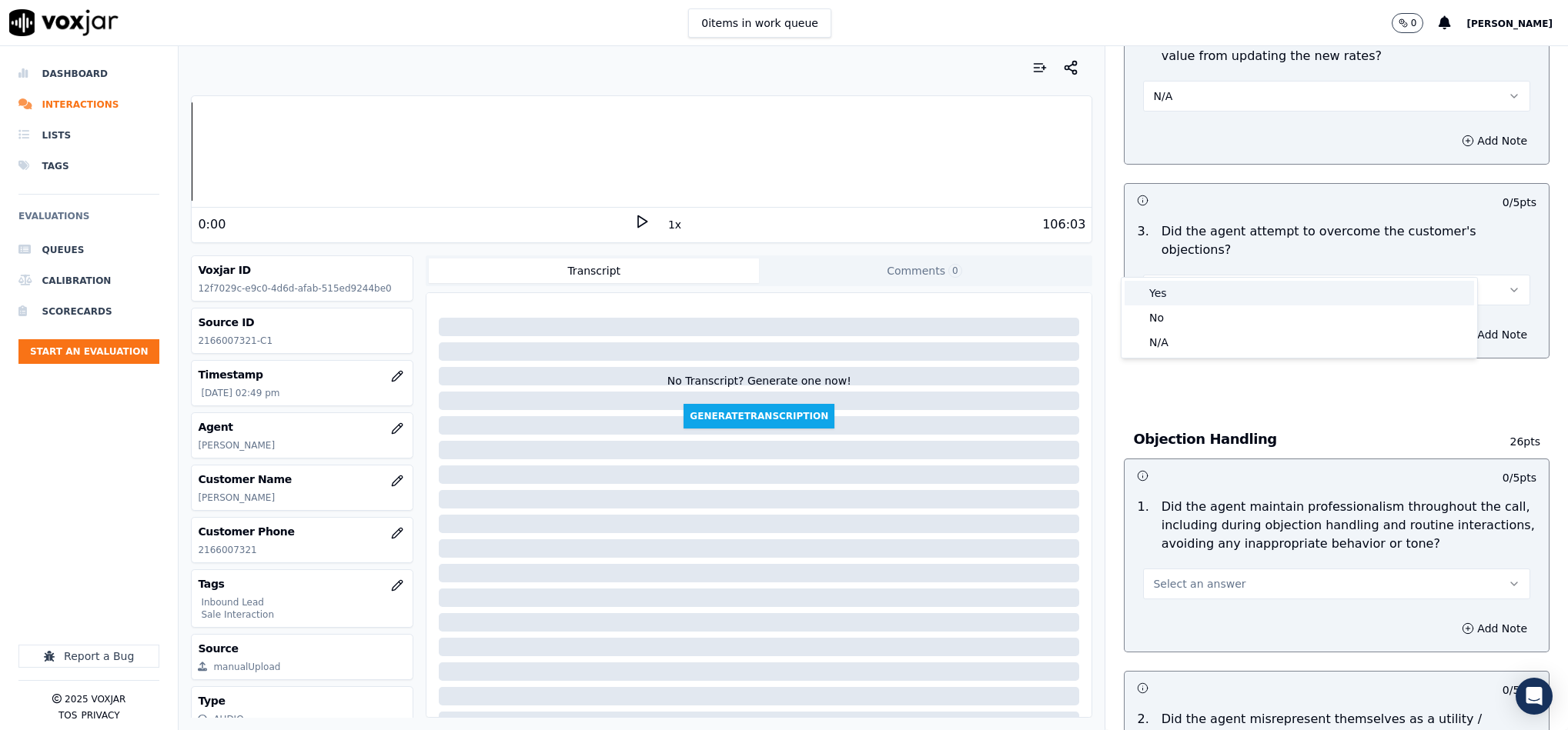
click at [1198, 281] on div "Yes" at bounding box center [1299, 293] width 349 height 25
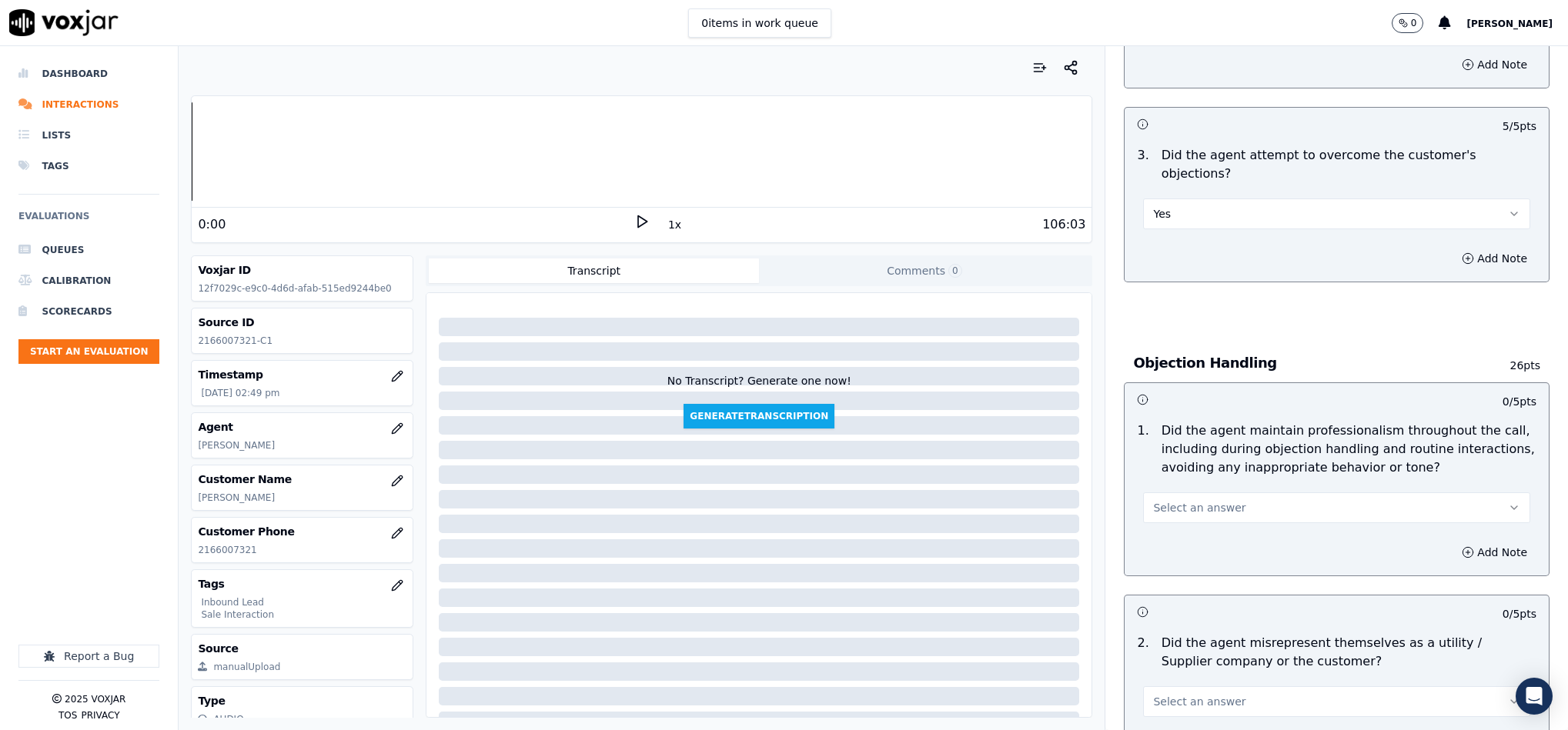
scroll to position [1616, 0]
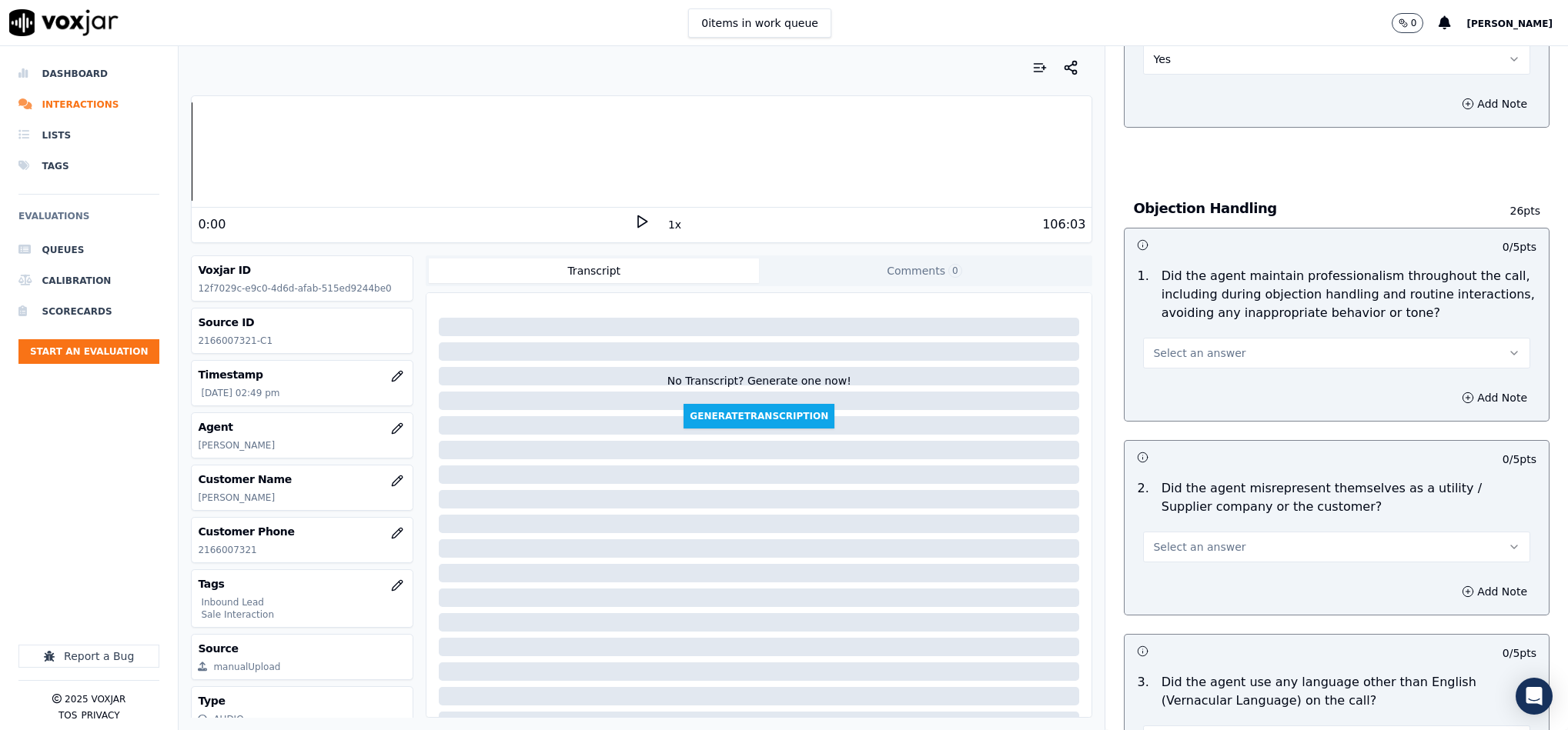
click at [1220, 338] on button "Select an answer" at bounding box center [1336, 353] width 387 height 31
click at [1191, 377] on div "No" at bounding box center [1299, 382] width 349 height 25
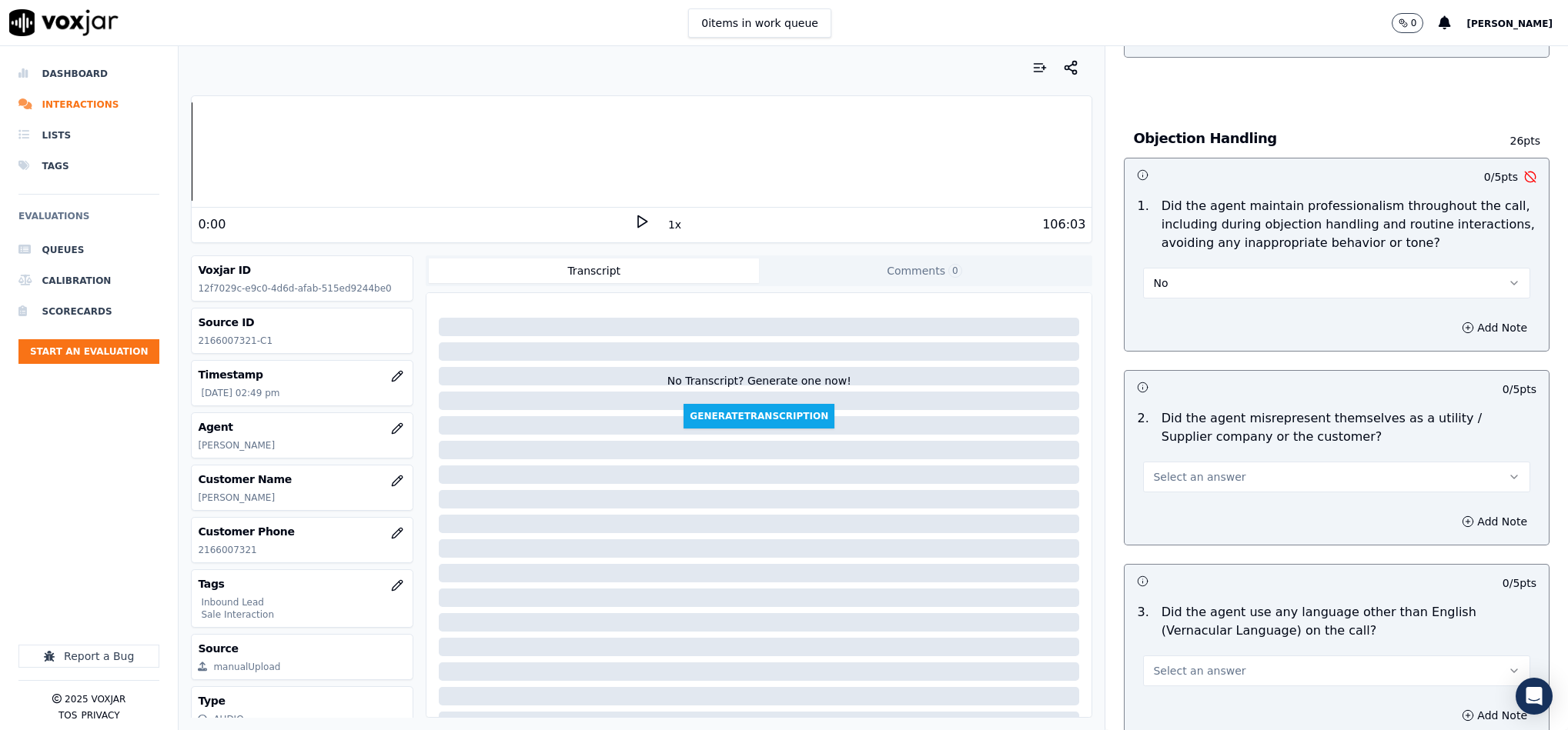
scroll to position [1731, 0]
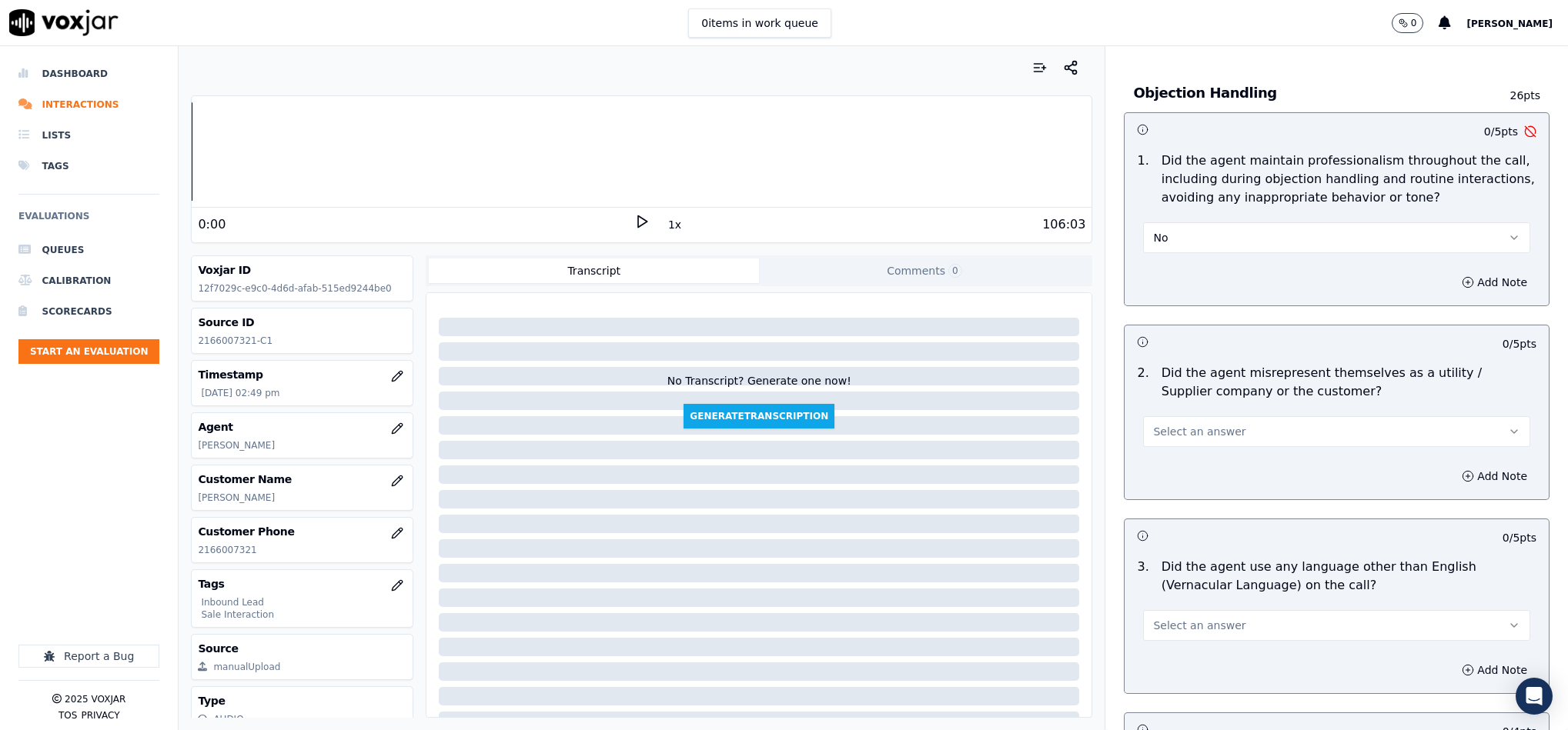
click at [1204, 416] on button "Select an answer" at bounding box center [1336, 432] width 387 height 31
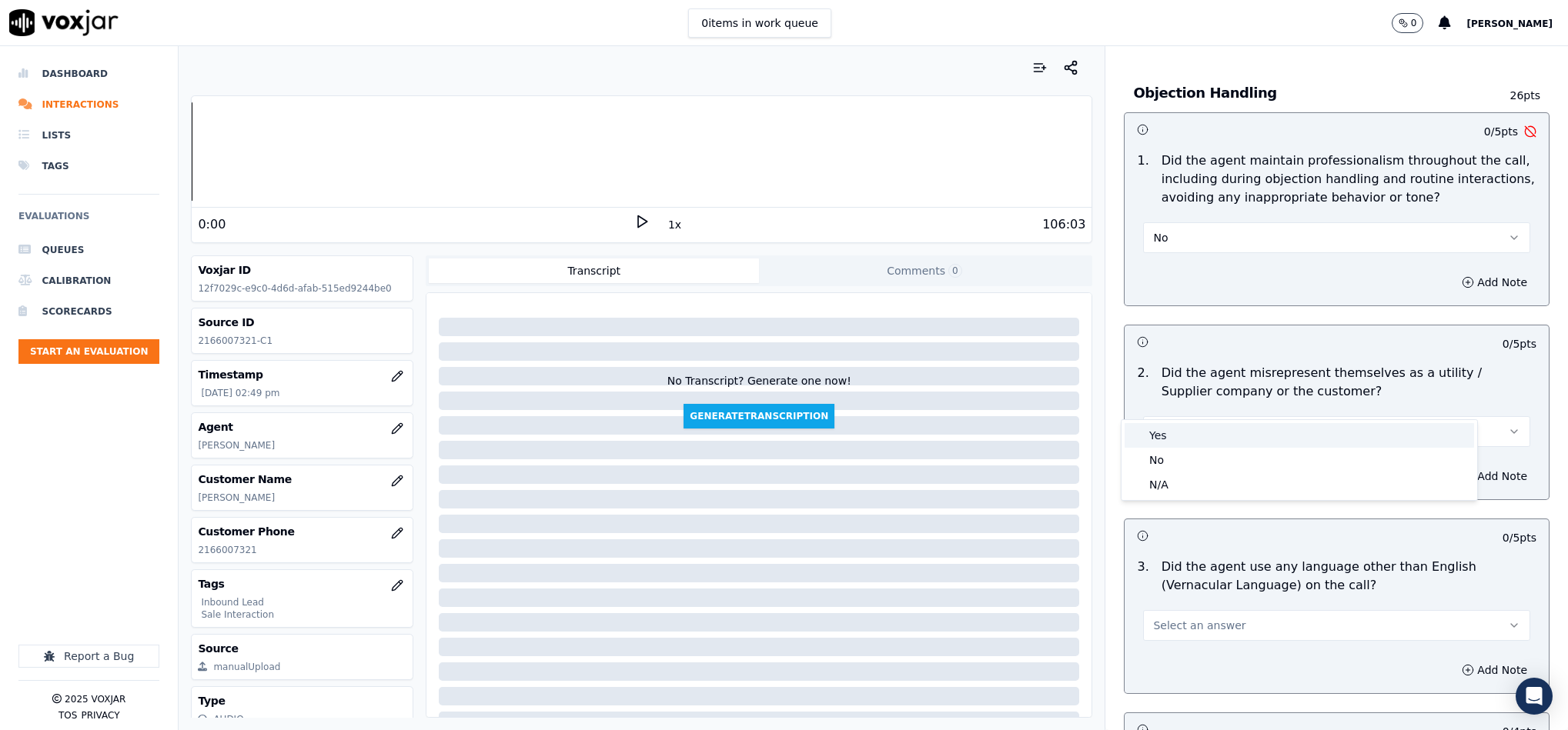
click at [1169, 455] on div "No" at bounding box center [1299, 460] width 349 height 25
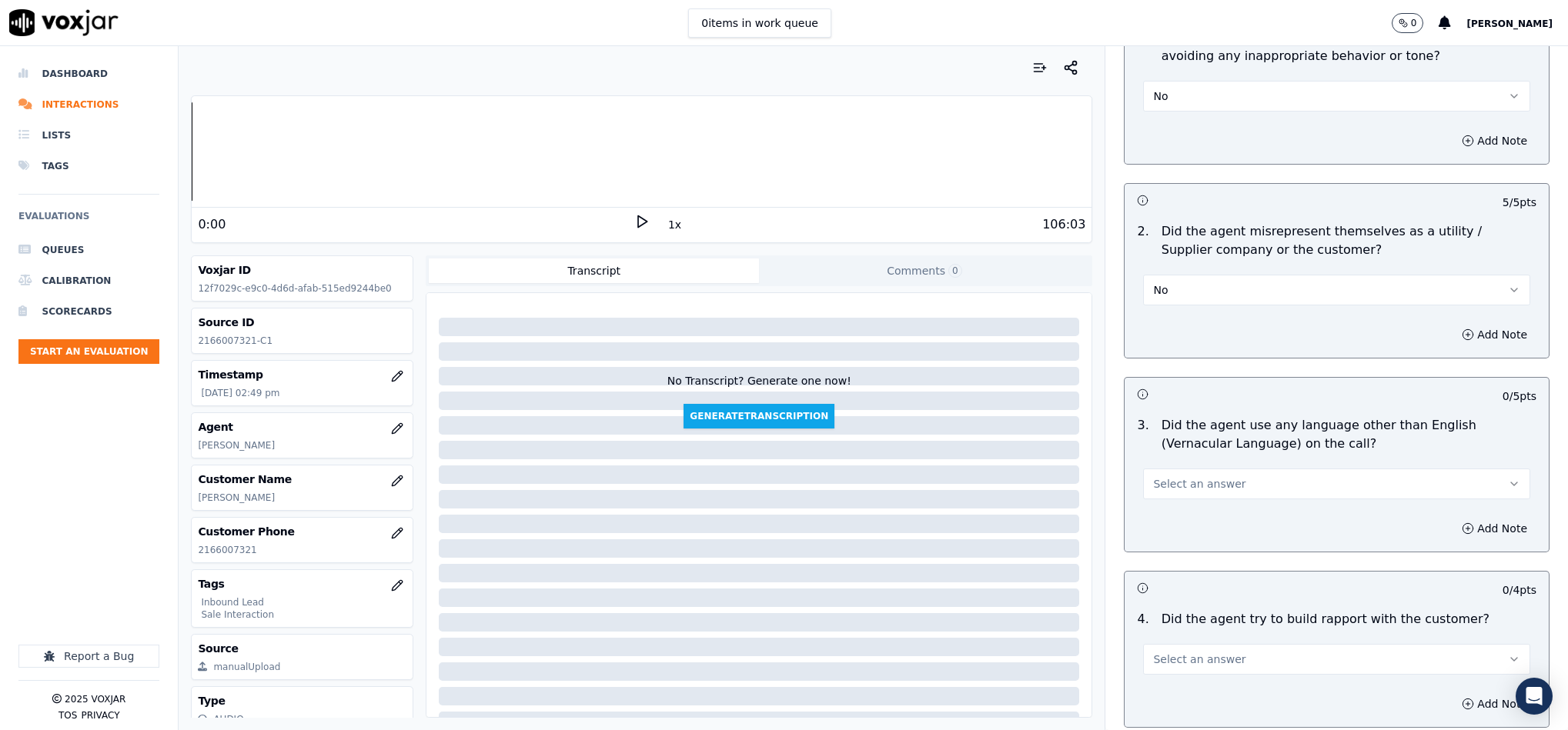
scroll to position [1962, 0]
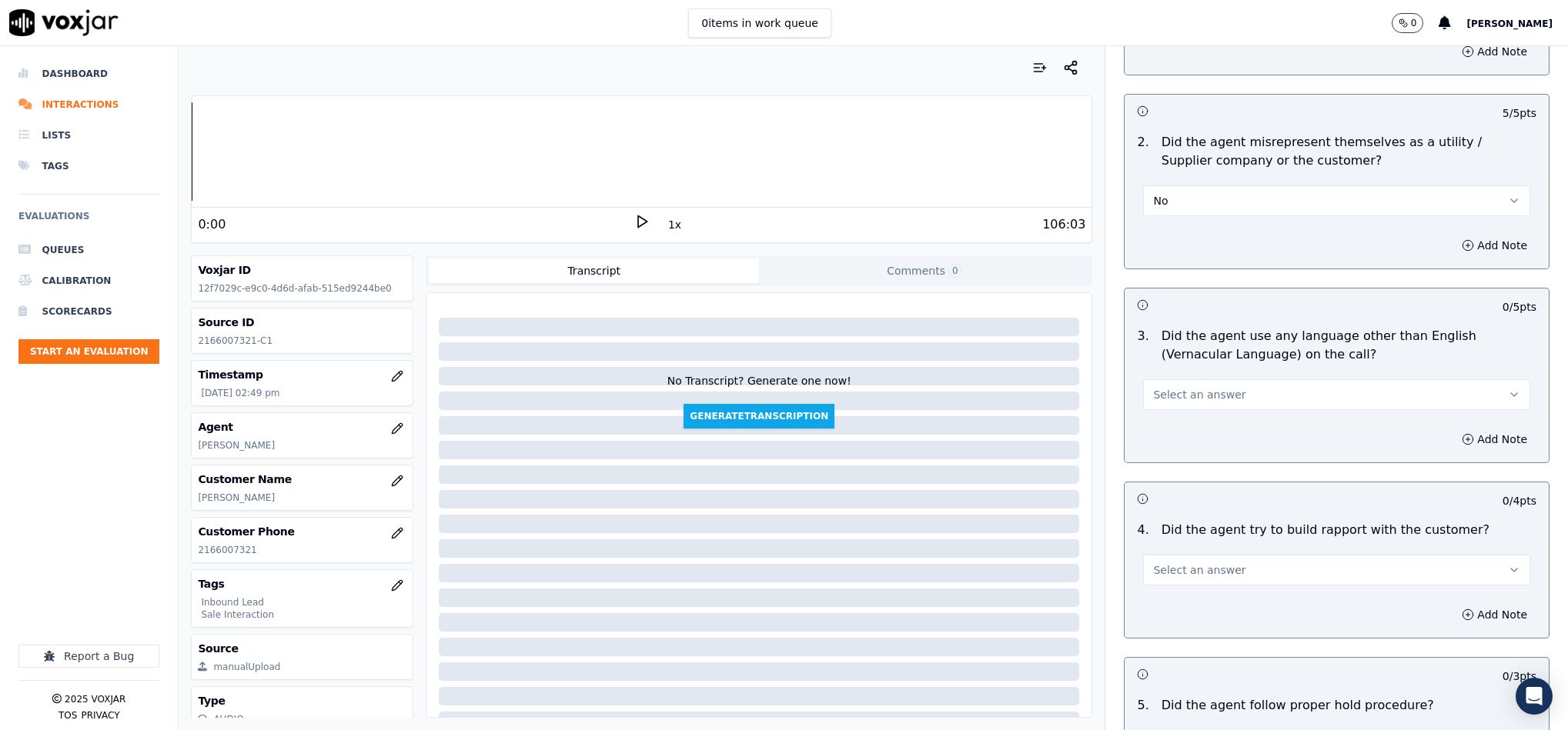
click at [1222, 379] on button "Select an answer" at bounding box center [1336, 395] width 387 height 31
click at [1181, 395] on div "Yes" at bounding box center [1299, 399] width 349 height 25
click at [1452, 428] on button "Add Note" at bounding box center [1494, 439] width 84 height 22
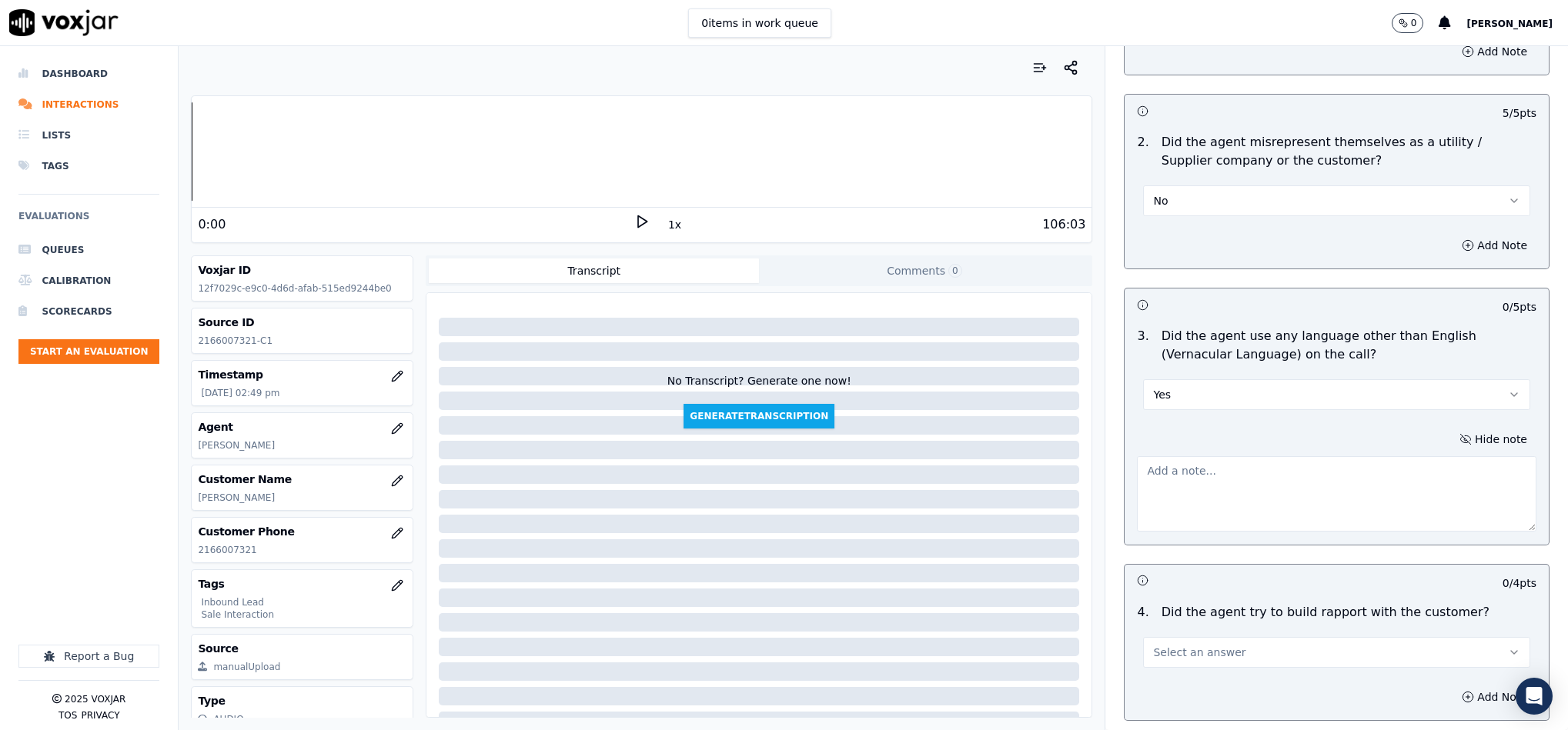
click at [1296, 457] on textarea at bounding box center [1336, 495] width 399 height 76
paste textarea "@17:16 - "During the conversation, the agent used a vernacular term instead of …"
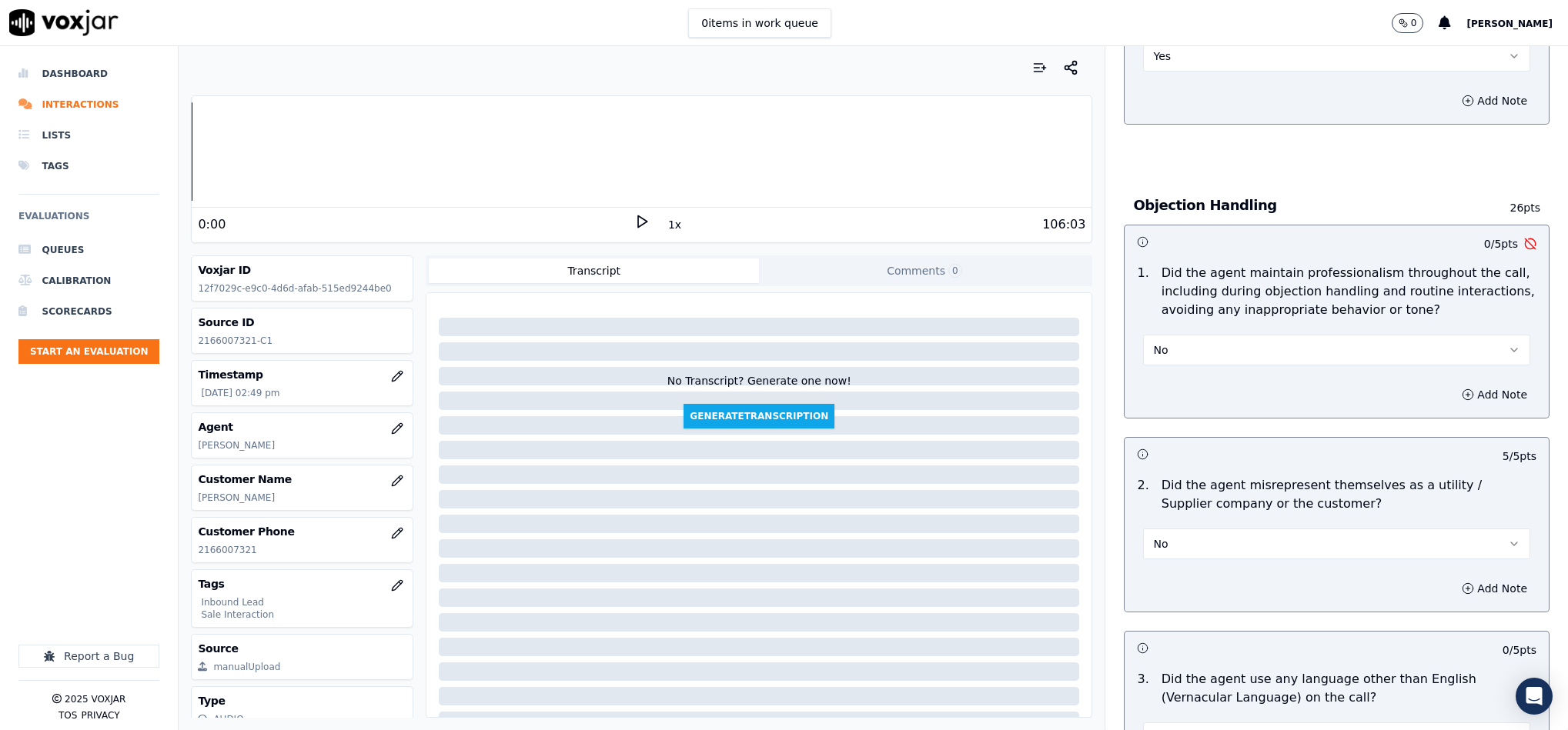
scroll to position [1616, 0]
type textarea "@17:16 - "During the conversation, the agent used a vernacular term instead of …"
click at [1452, 387] on button "Add Note" at bounding box center [1494, 397] width 84 height 22
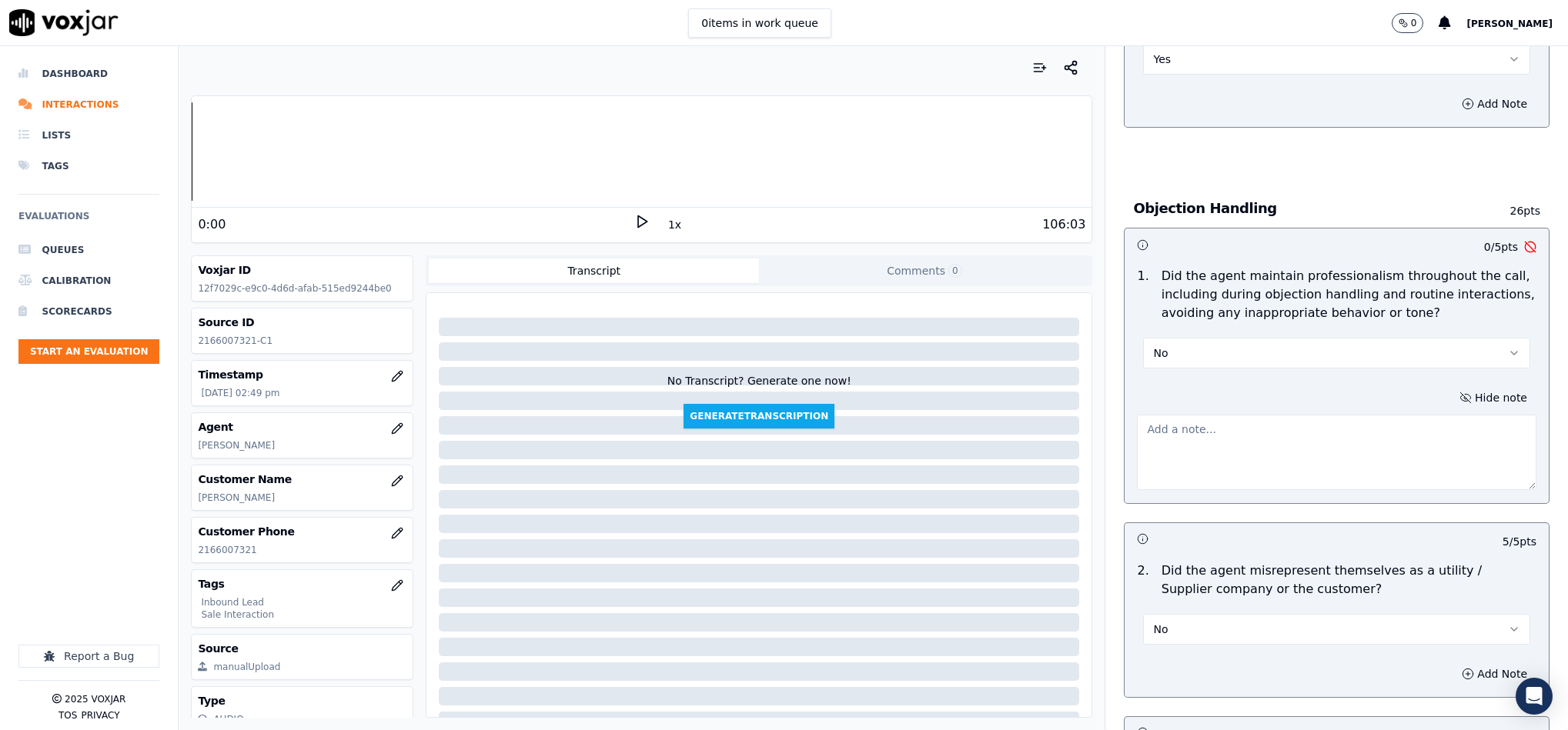
click at [1299, 415] on textarea at bounding box center [1336, 452] width 399 height 76
paste textarea ""While speaking with the customer, the agent used a vernacular term during the …"
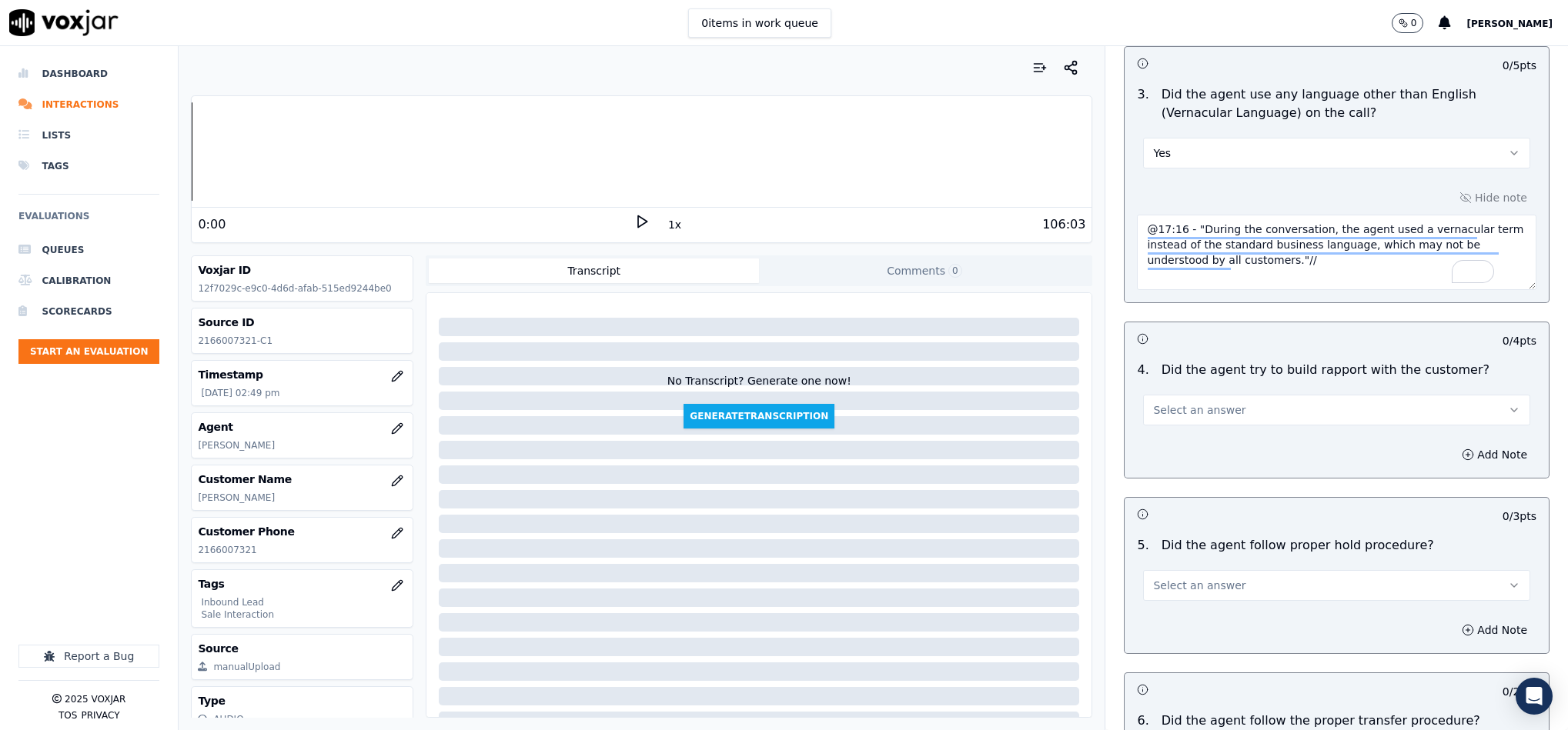
scroll to position [2540, 0]
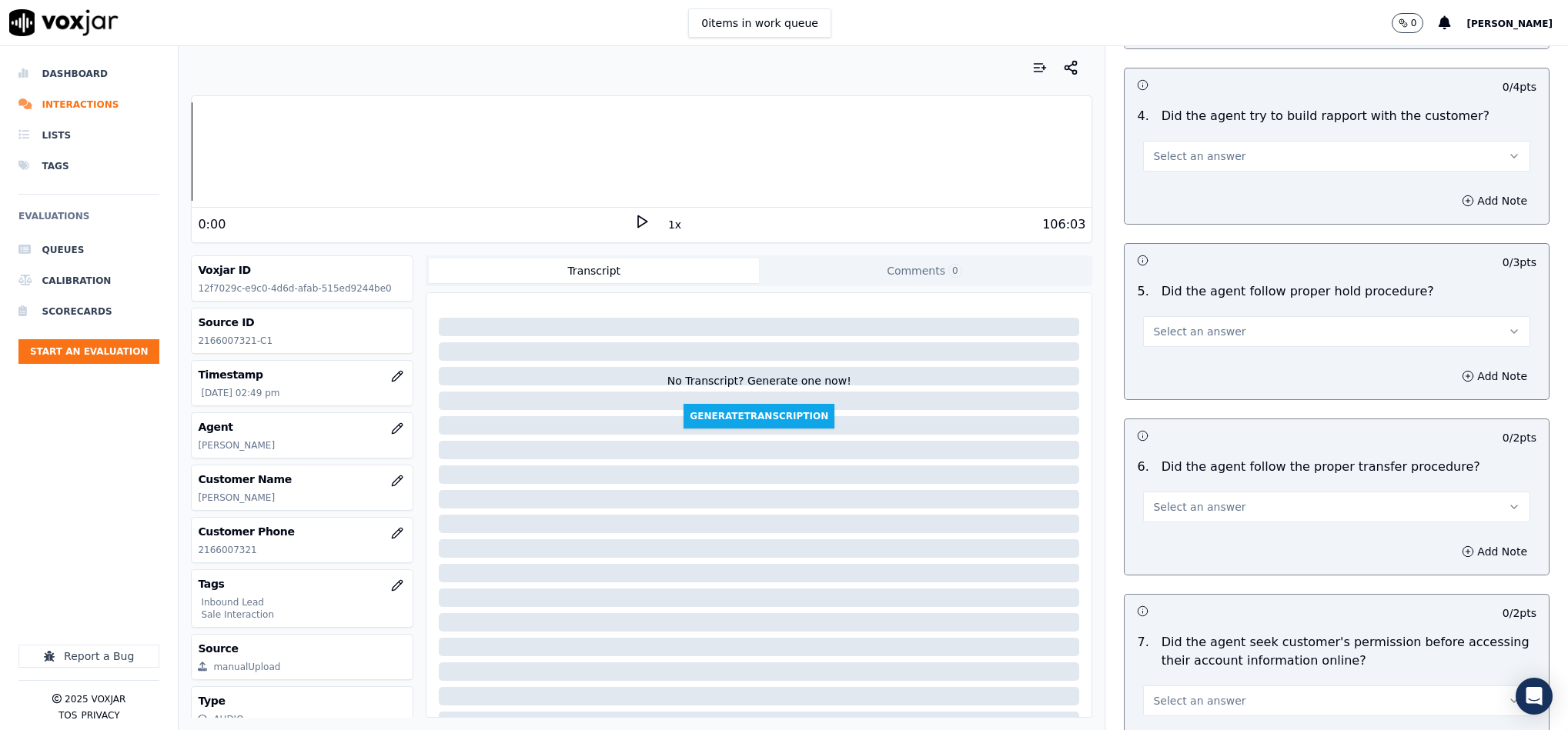
type textarea ""While speaking with the customer, the agent used a vernacular term during the …"
click at [1220, 140] on button "Select an answer" at bounding box center [1336, 156] width 387 height 31
click at [1180, 203] on div "N/A" at bounding box center [1299, 212] width 349 height 25
click at [1202, 316] on button "Select an answer" at bounding box center [1336, 332] width 387 height 31
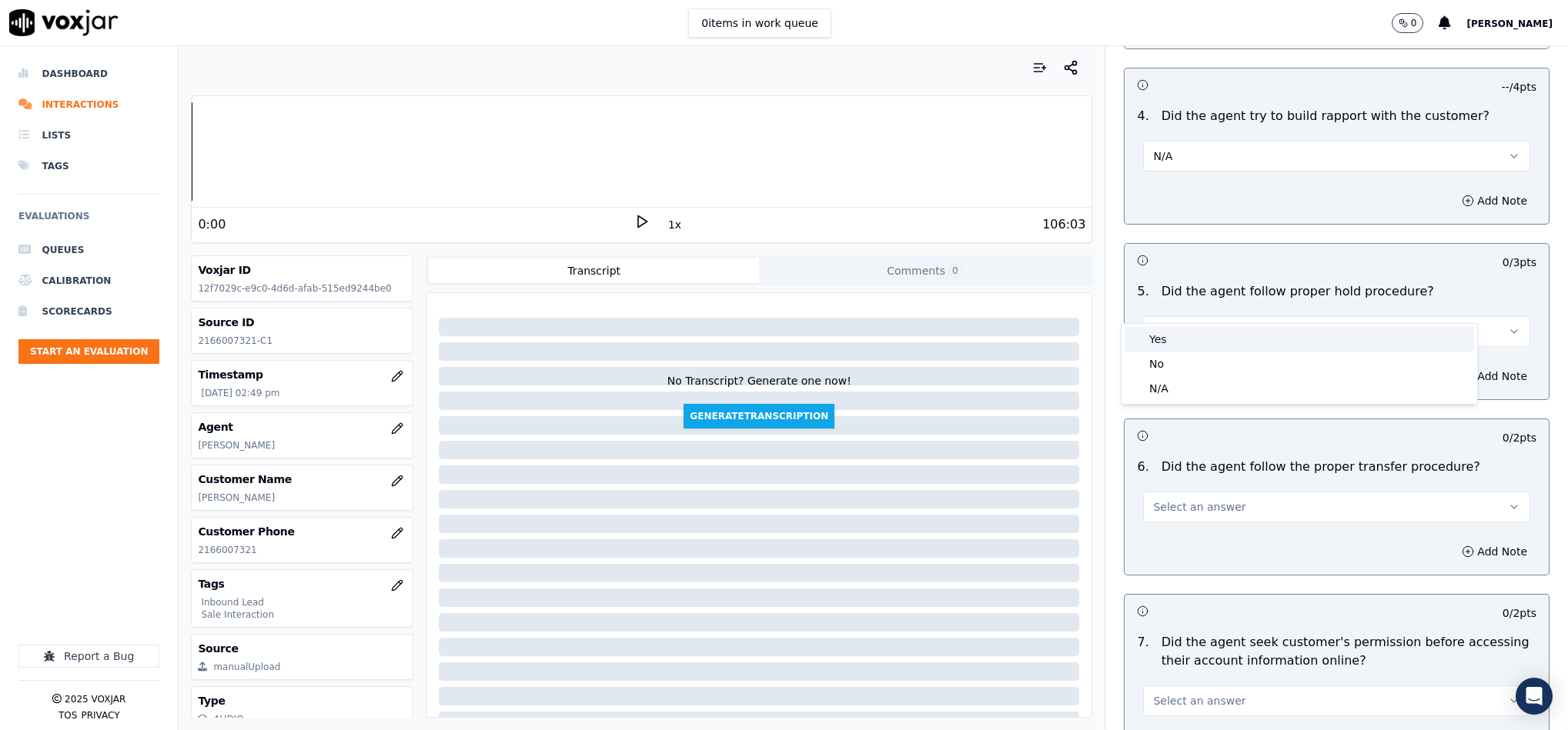
click at [1191, 338] on div "Yes" at bounding box center [1299, 340] width 349 height 25
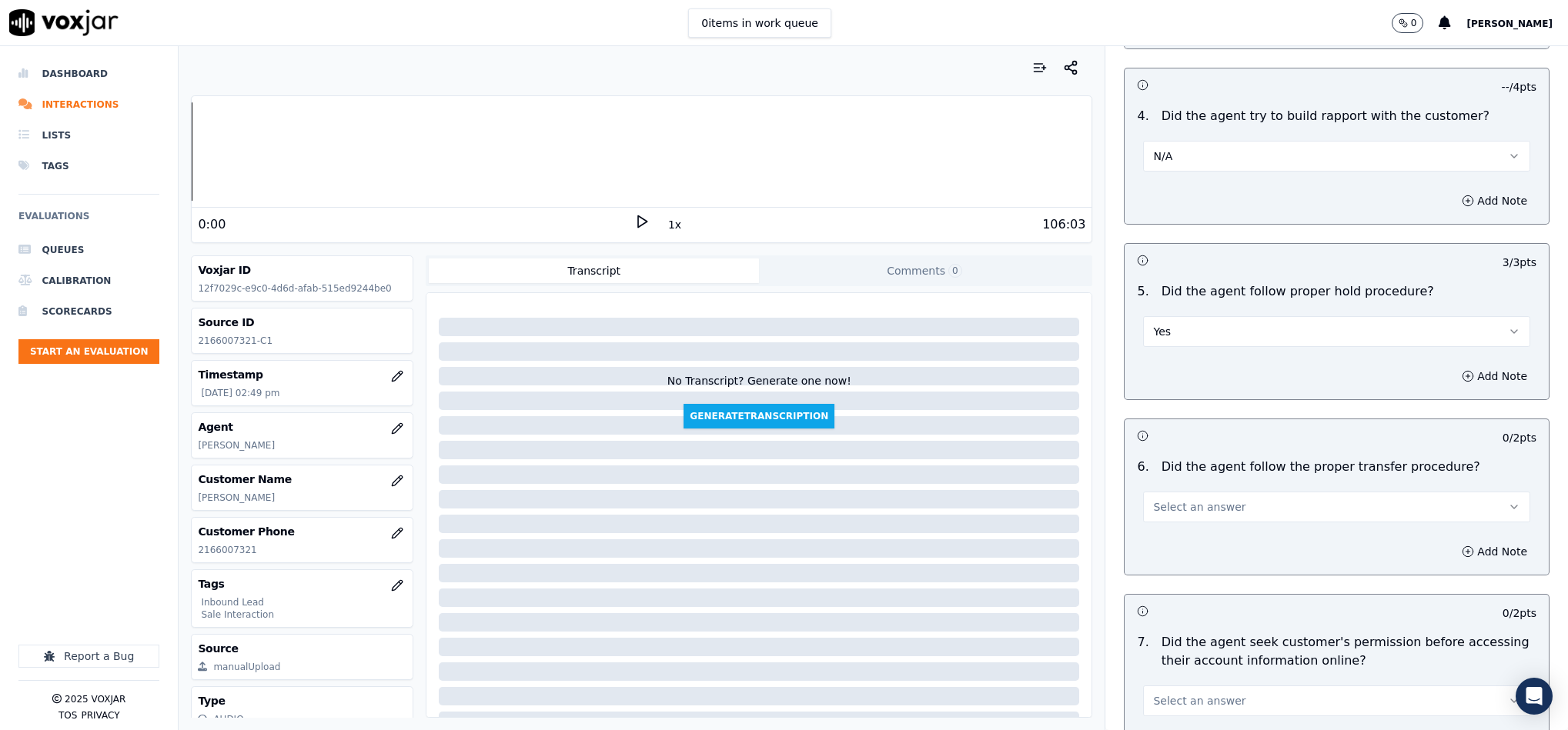
click at [1215, 492] on button "Select an answer" at bounding box center [1336, 508] width 387 height 31
click at [1197, 517] on div "Yes" at bounding box center [1299, 515] width 349 height 25
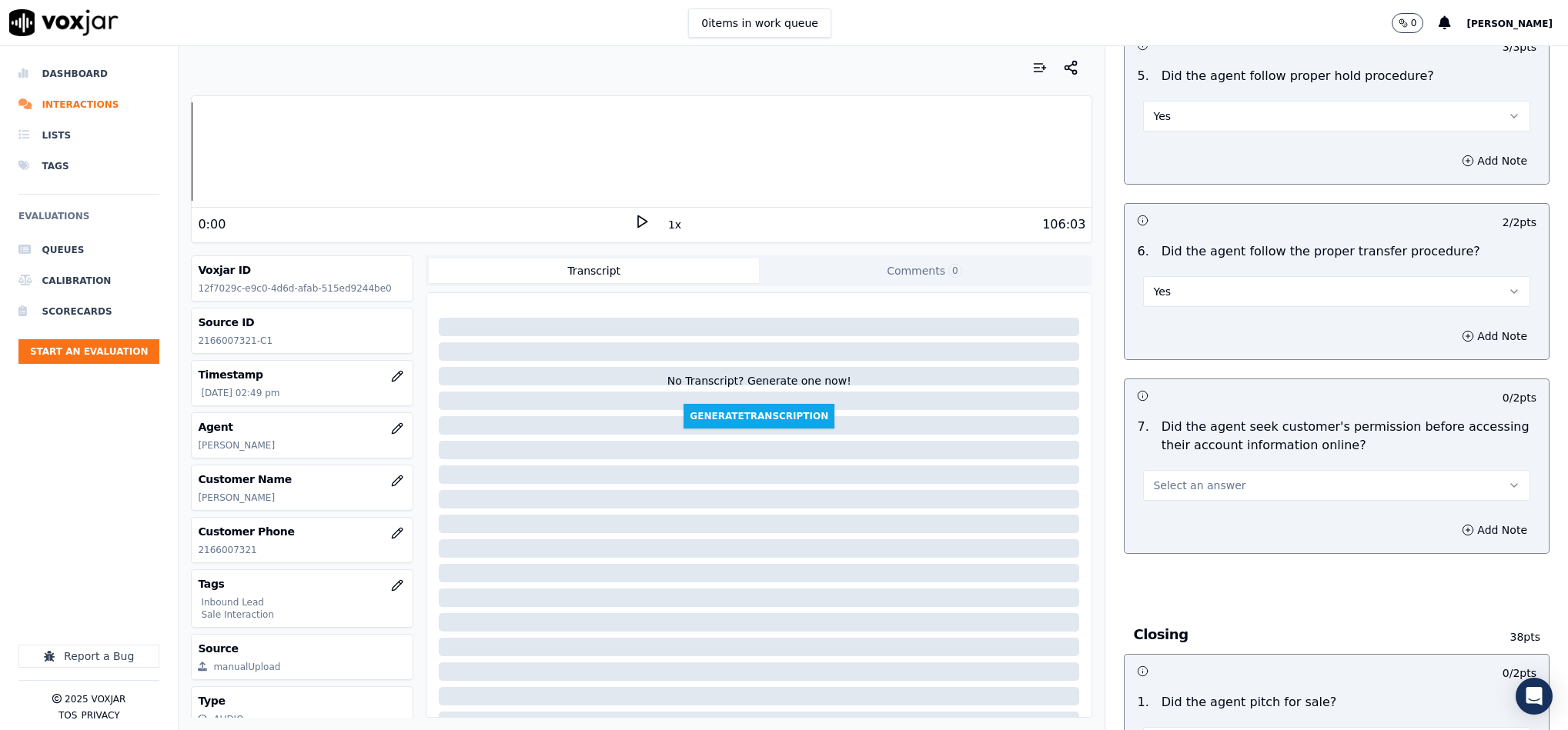
scroll to position [2771, 0]
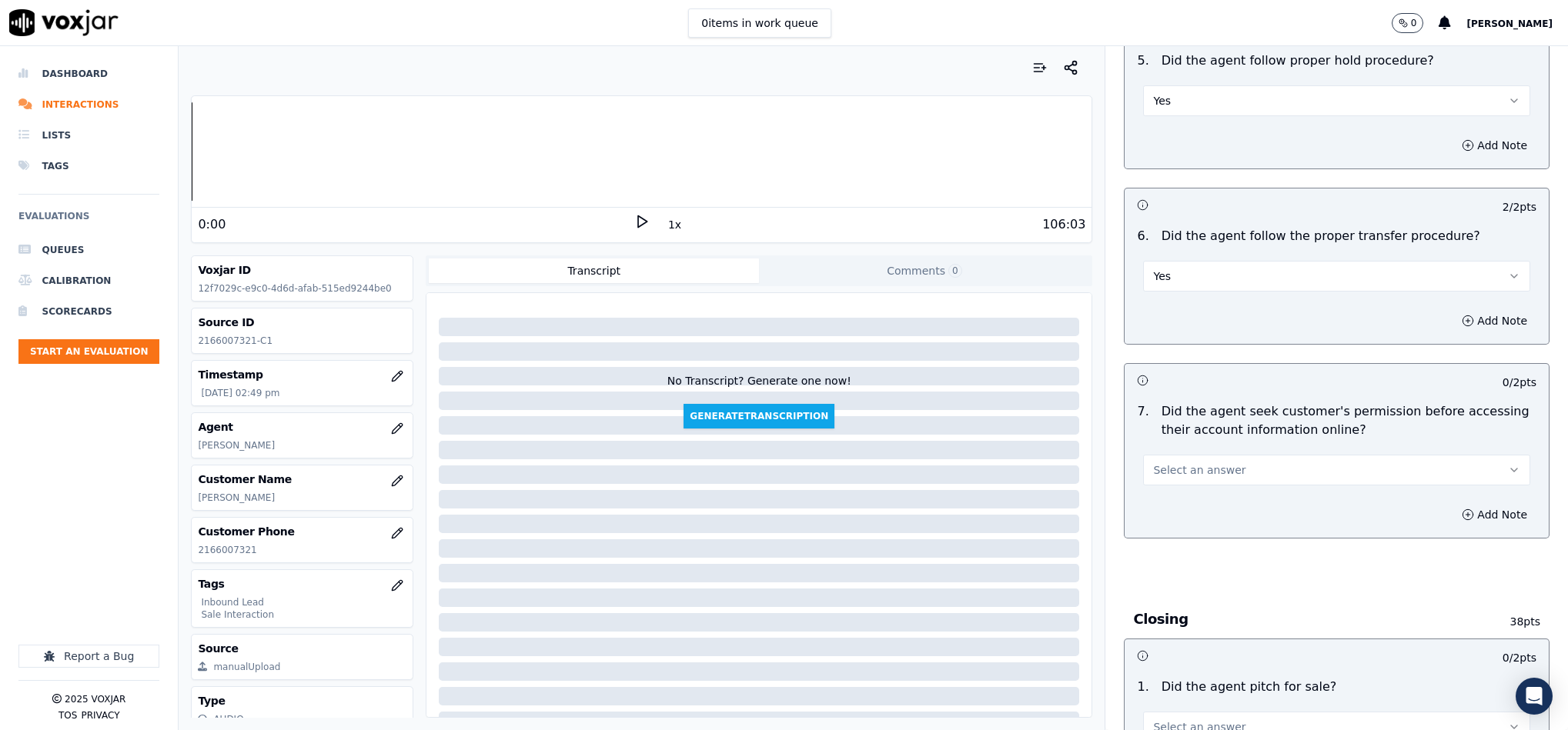
click at [1184, 463] on span "Select an answer" at bounding box center [1199, 471] width 92 height 16
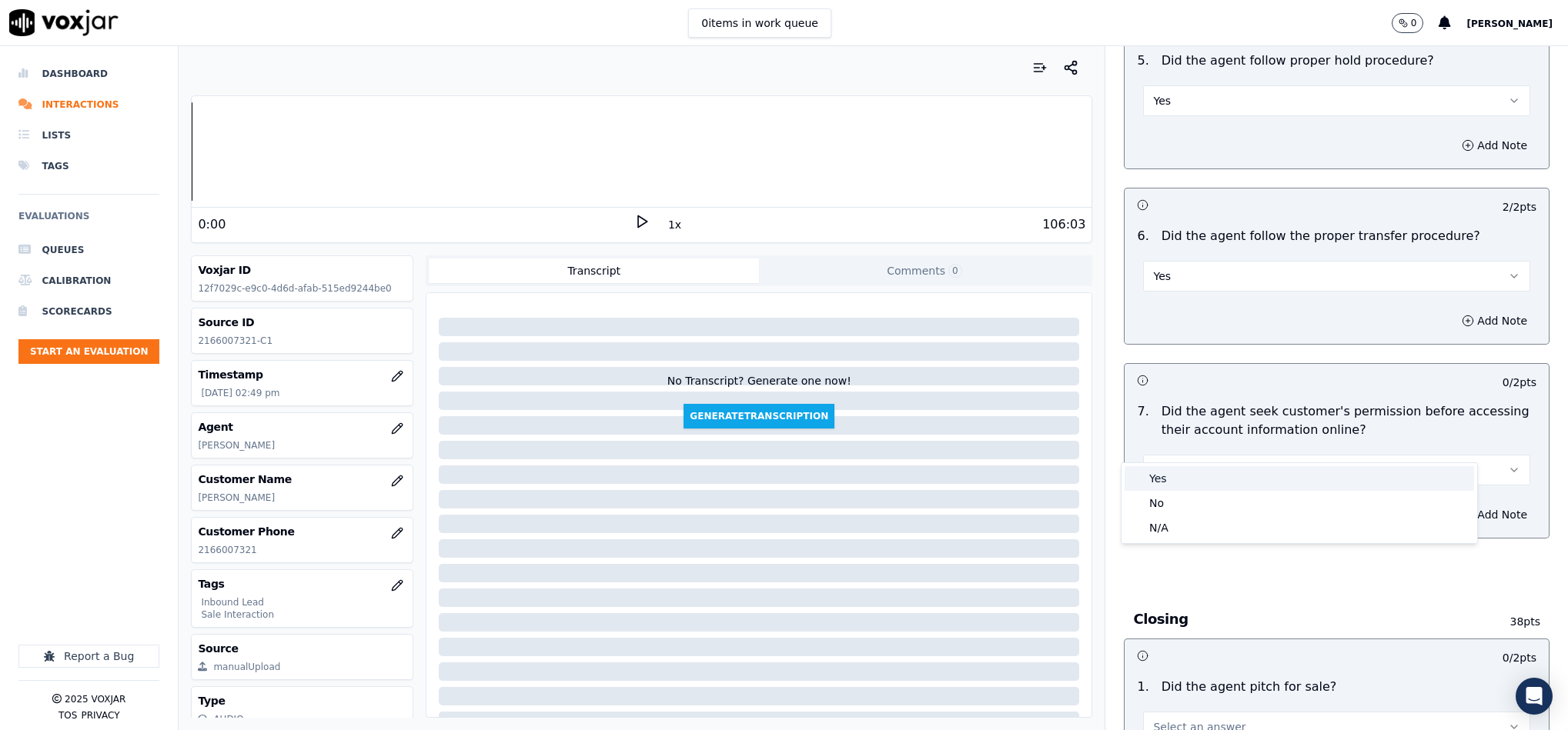
click at [1153, 487] on div "Yes" at bounding box center [1299, 478] width 349 height 25
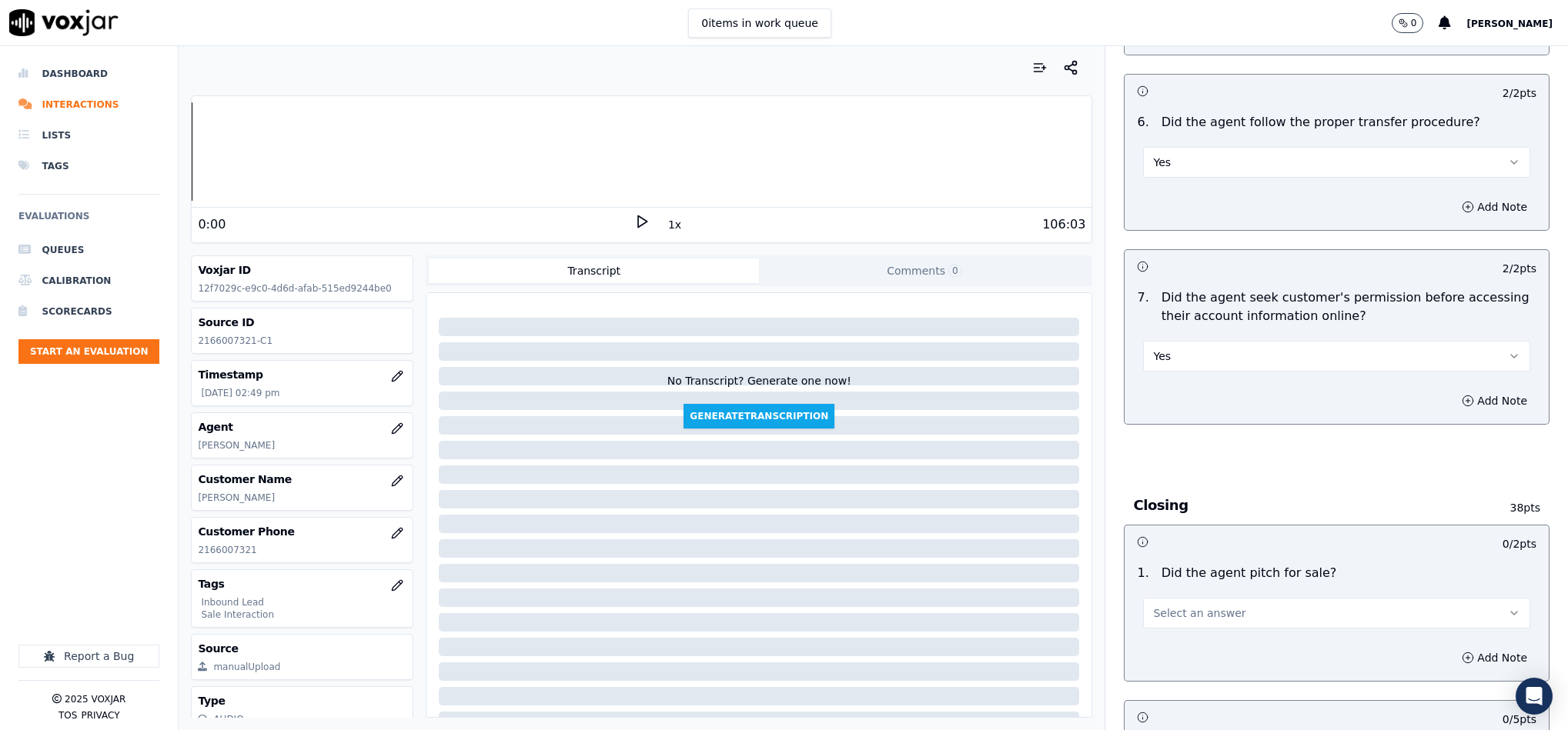
scroll to position [3117, 0]
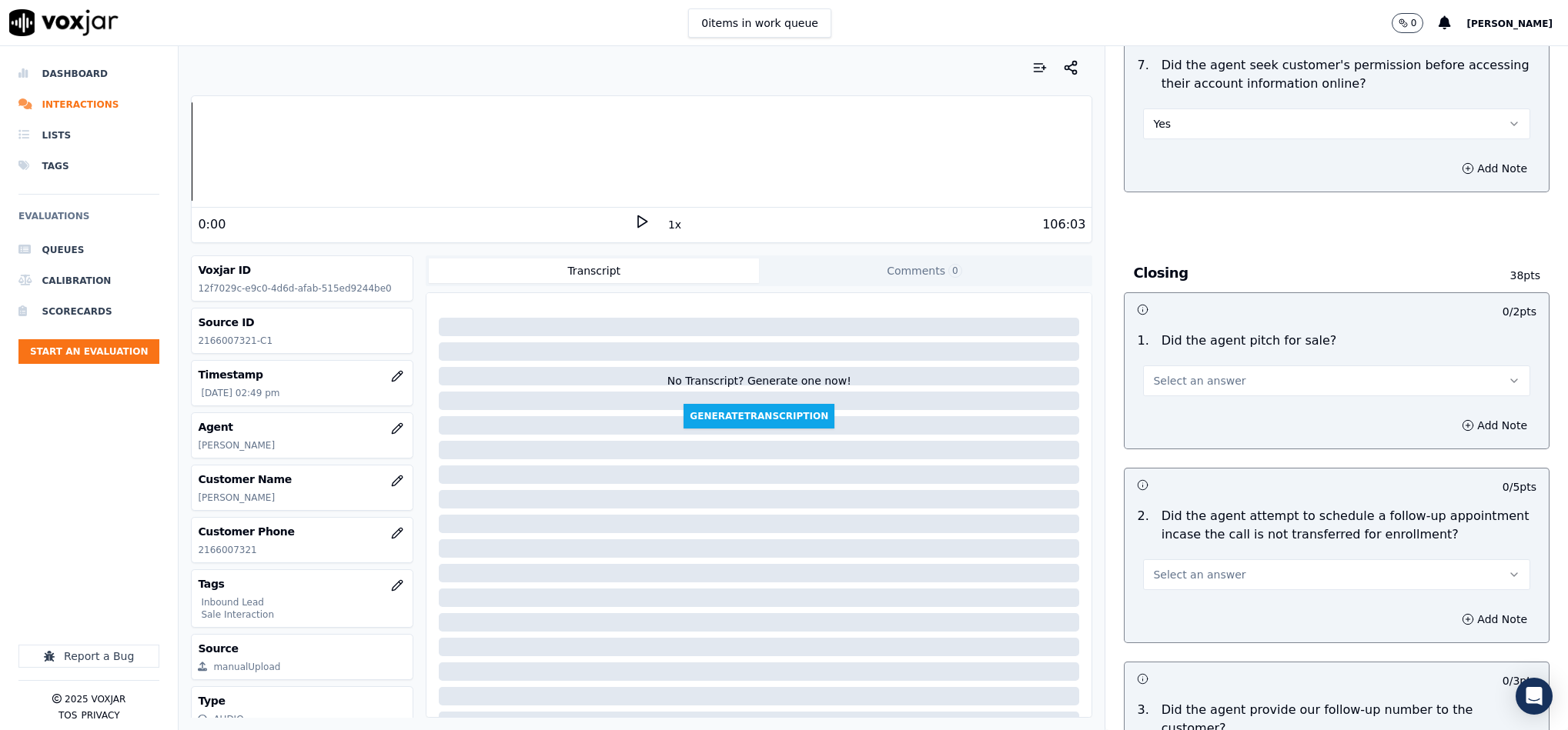
click at [1191, 373] on span "Select an answer" at bounding box center [1199, 381] width 92 height 16
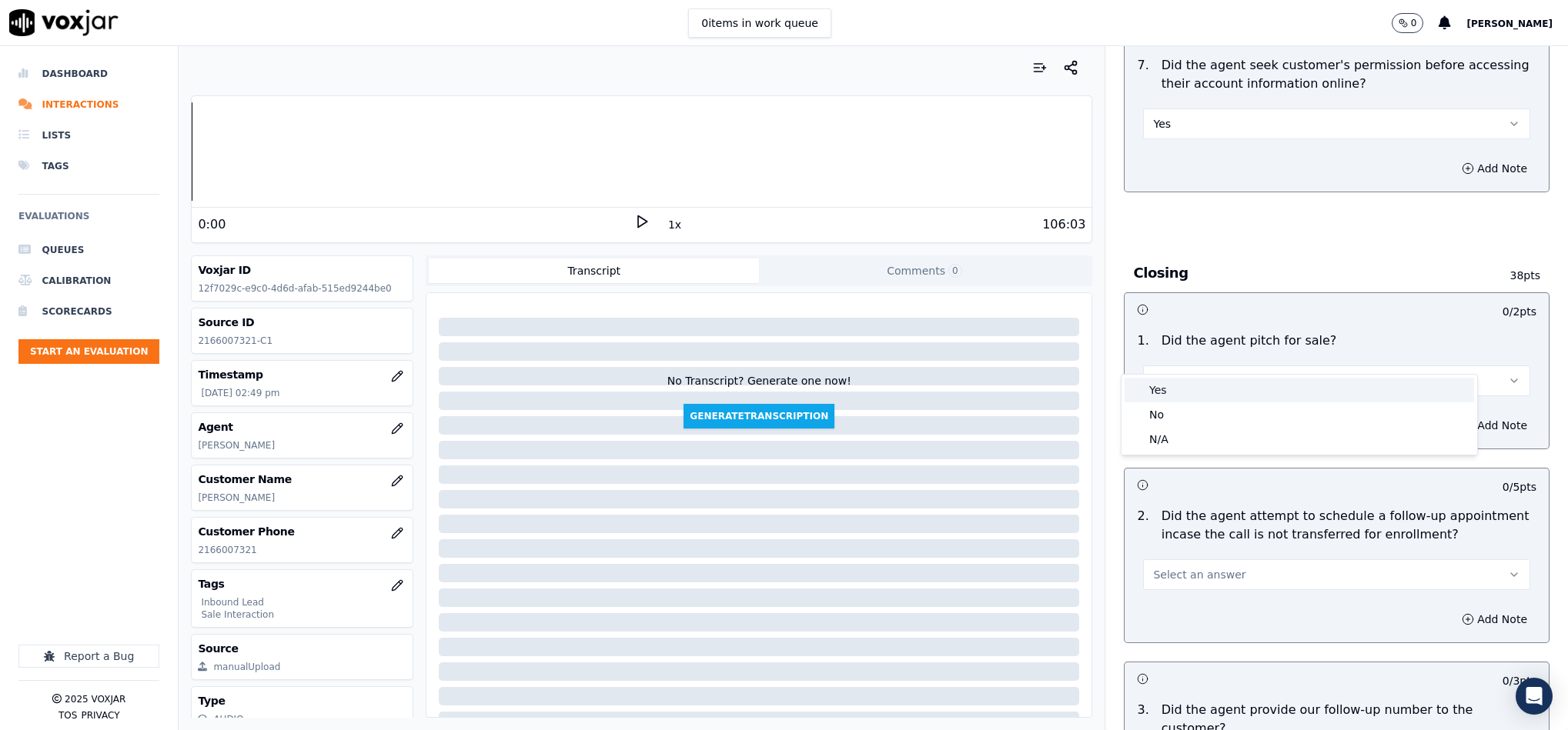
click at [1185, 386] on div "Yes" at bounding box center [1299, 390] width 349 height 25
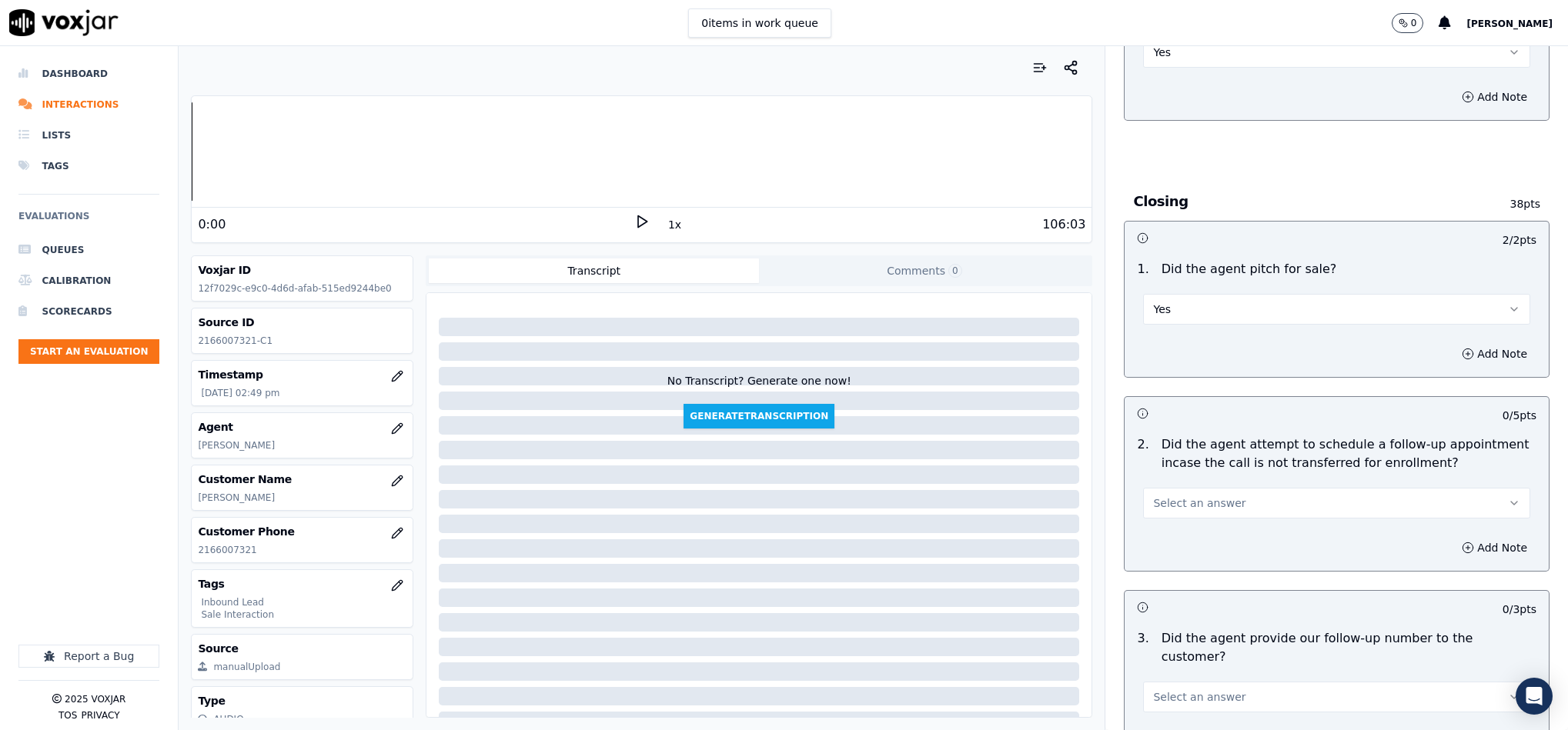
scroll to position [3233, 0]
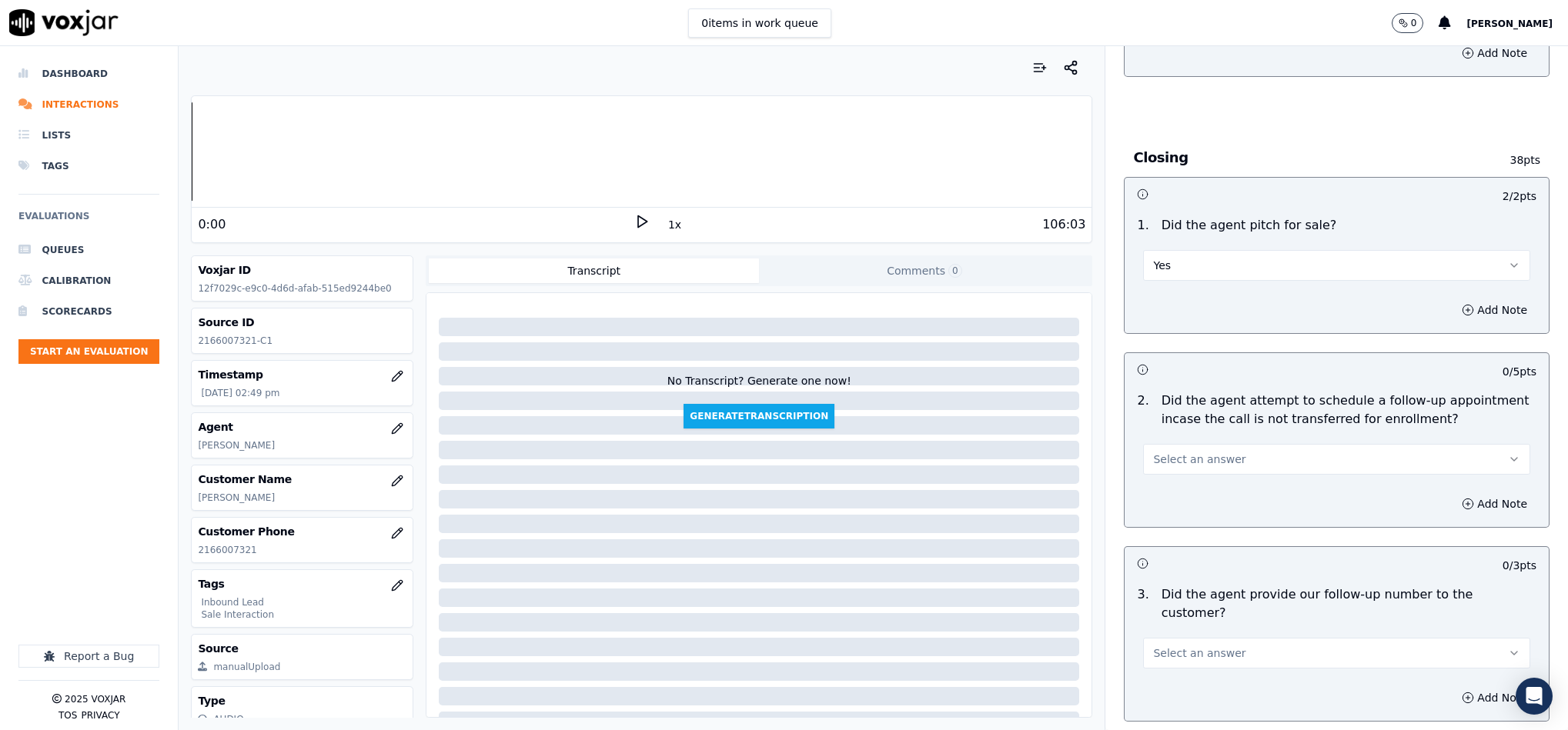
click at [1213, 444] on button "Select an answer" at bounding box center [1336, 459] width 387 height 31
click at [1171, 517] on div "N/A" at bounding box center [1299, 519] width 349 height 25
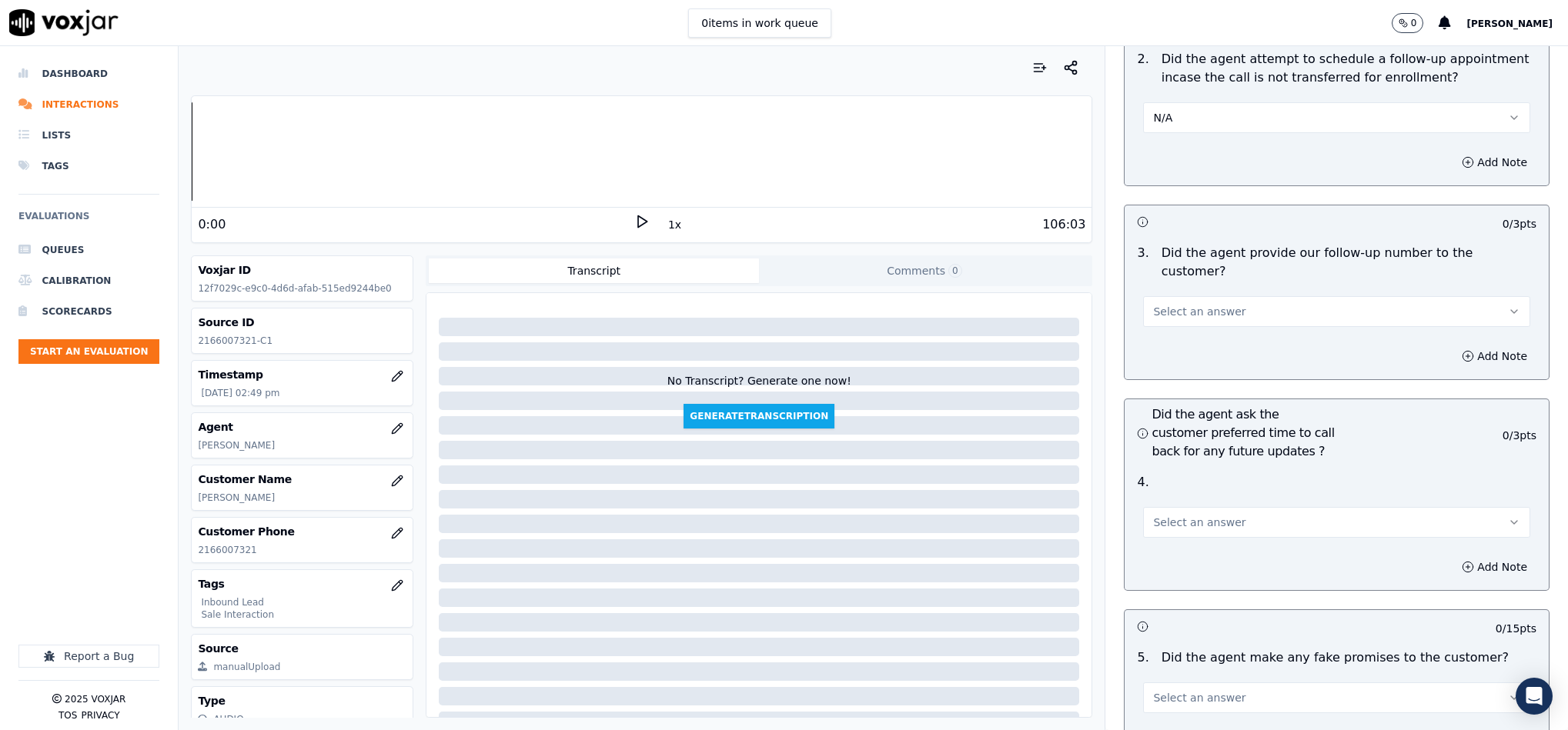
scroll to position [3579, 0]
click at [1191, 299] on span "Select an answer" at bounding box center [1199, 307] width 92 height 16
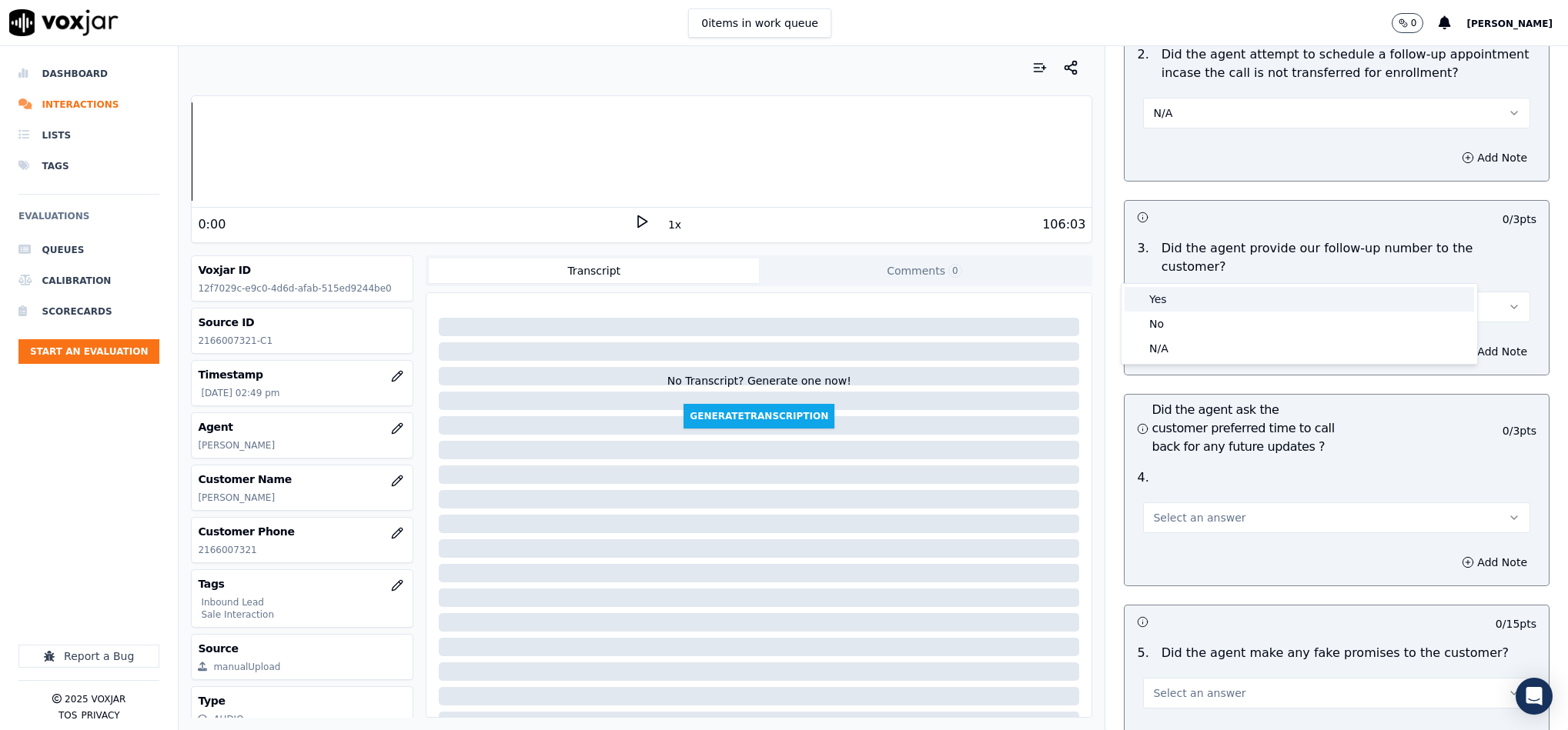
click at [1171, 294] on div "Yes" at bounding box center [1299, 299] width 349 height 25
click at [1185, 510] on span "Select an answer" at bounding box center [1199, 518] width 92 height 16
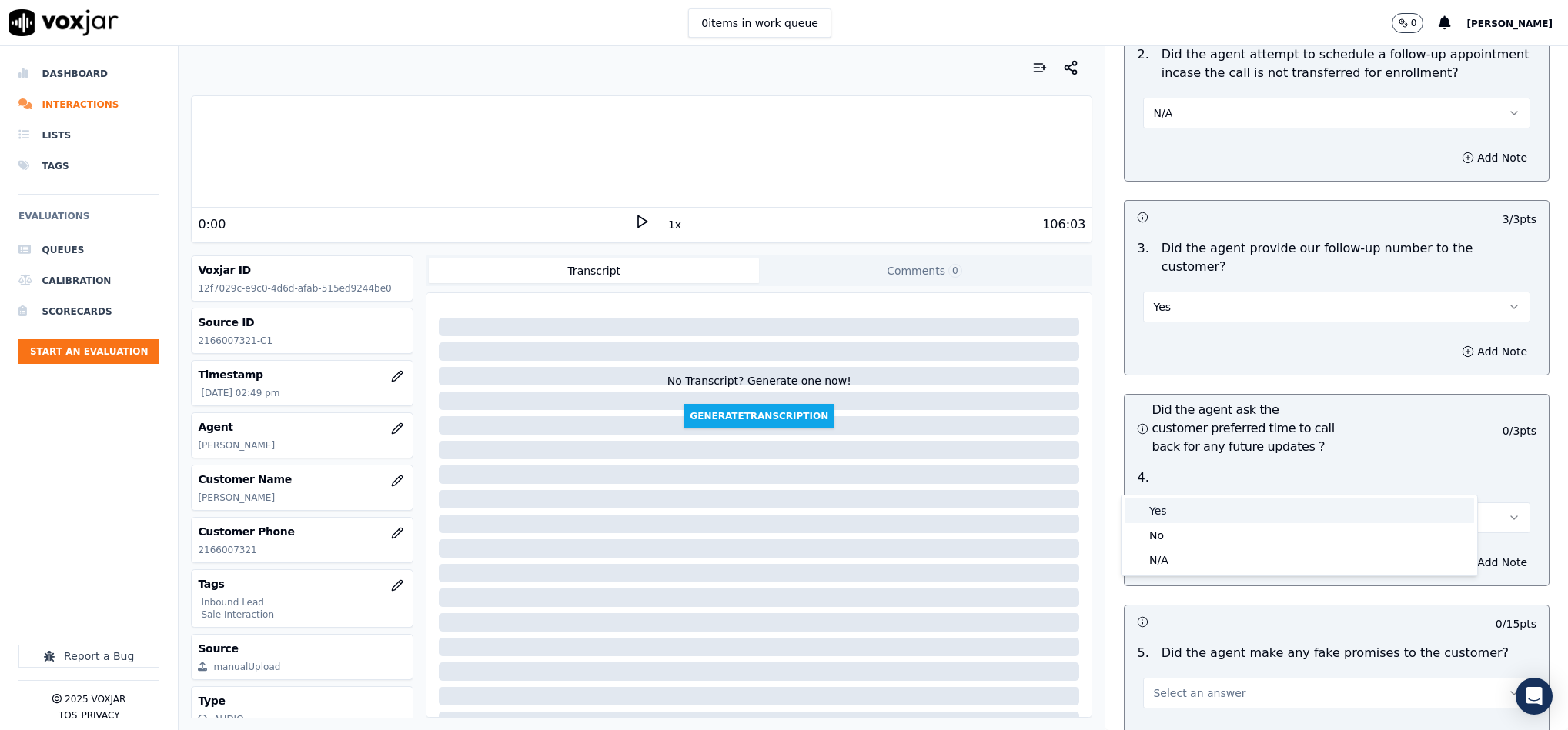
click at [1173, 508] on div "Yes" at bounding box center [1299, 511] width 349 height 25
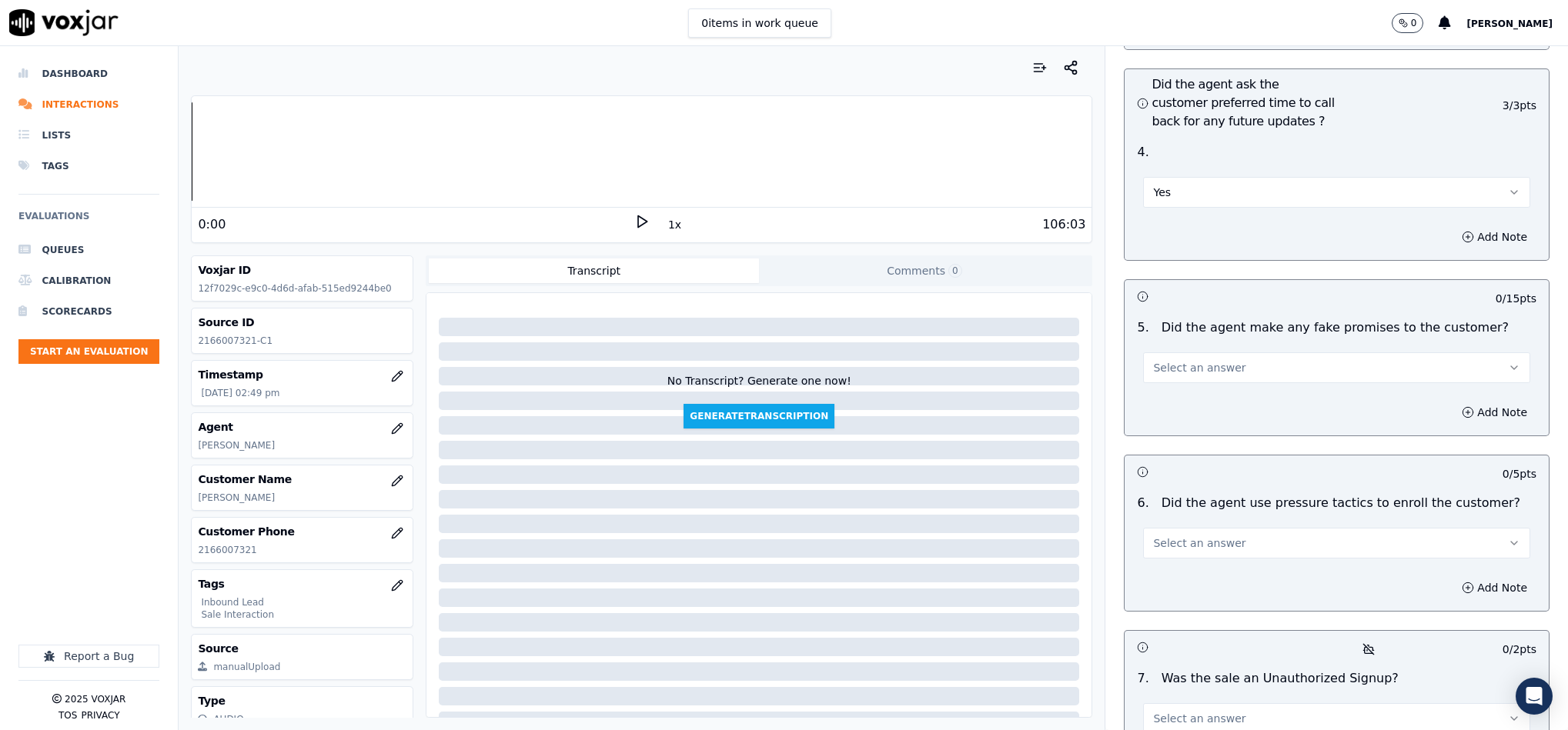
scroll to position [3926, 0]
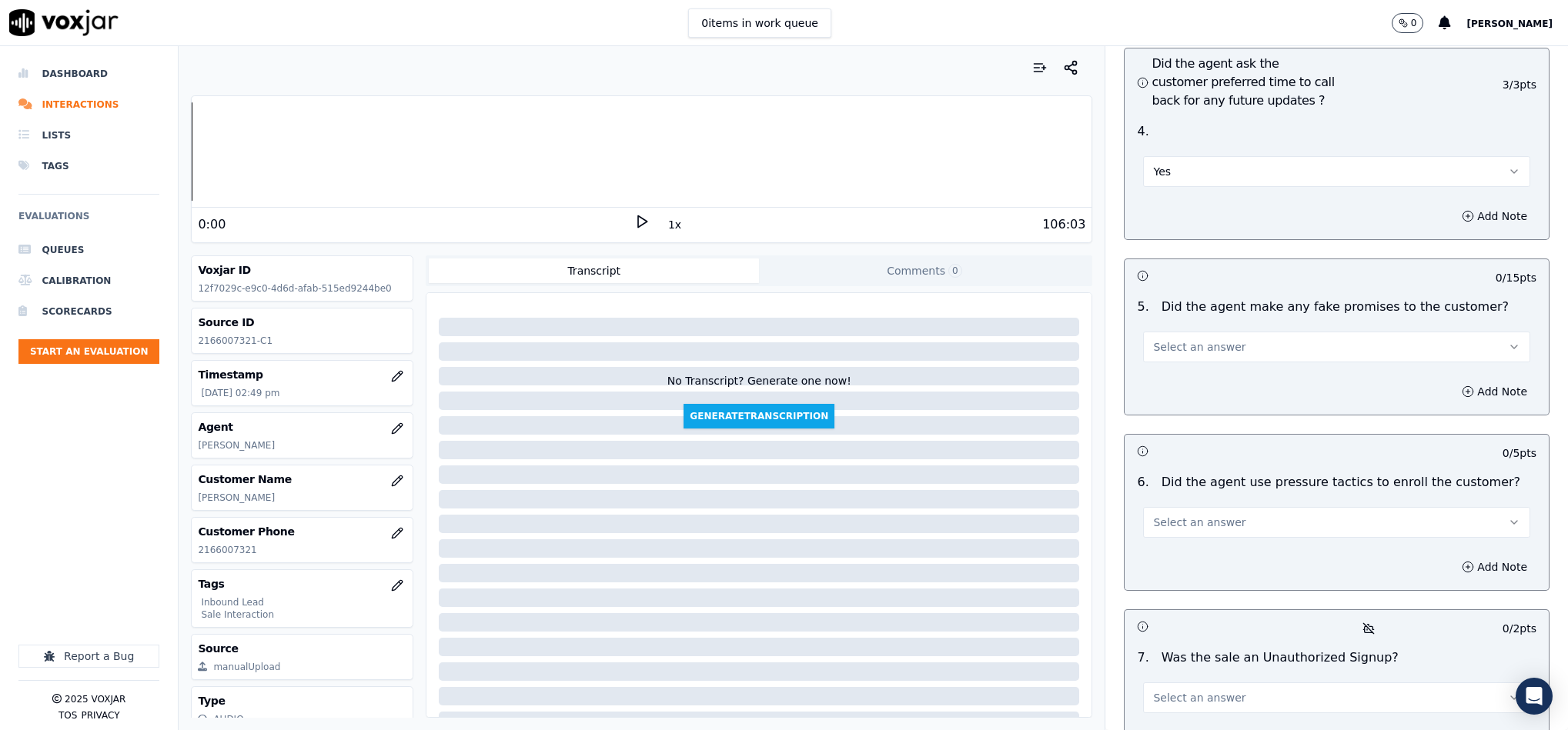
click at [1211, 332] on button "Select an answer" at bounding box center [1336, 347] width 387 height 31
click at [1165, 365] on div "No" at bounding box center [1299, 365] width 349 height 25
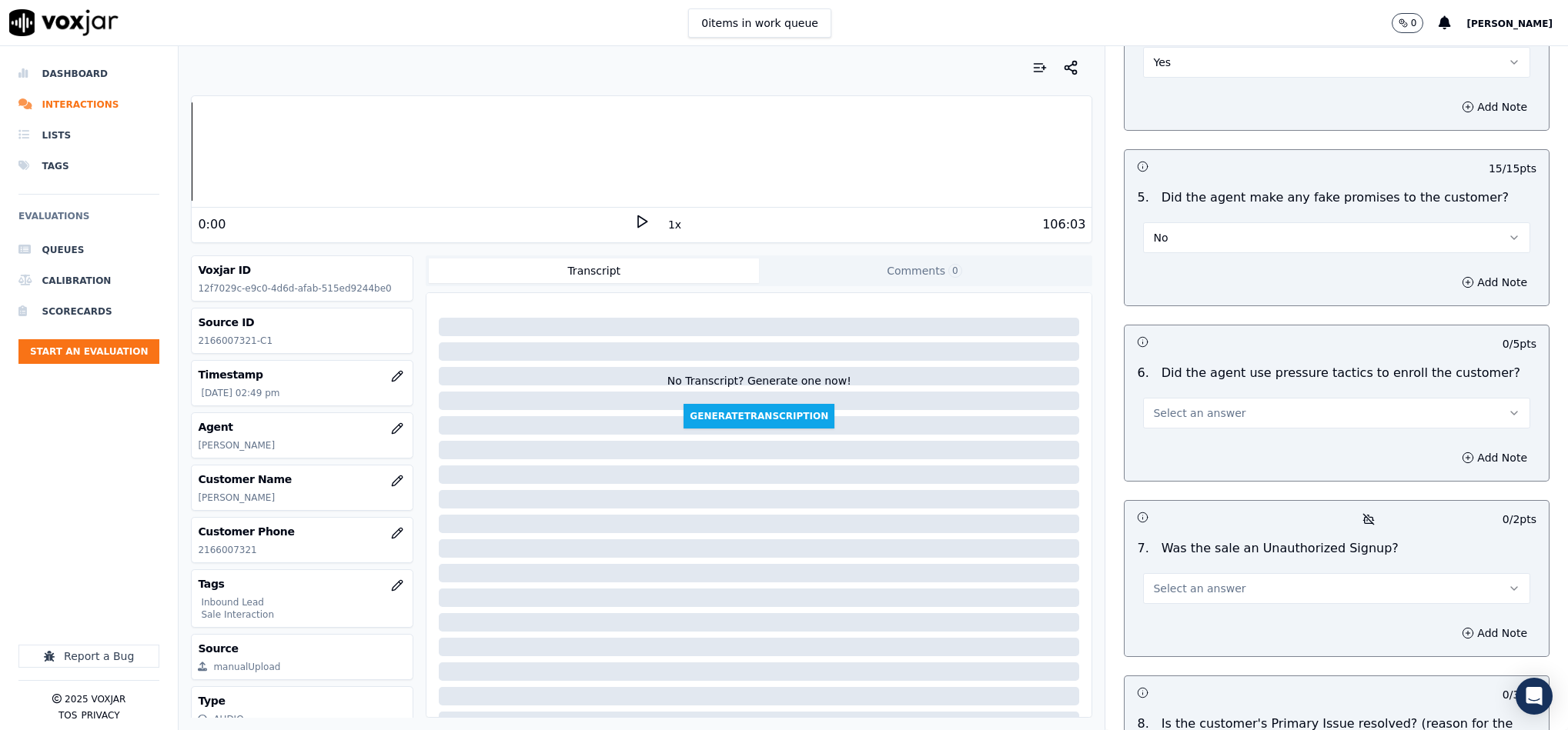
scroll to position [4156, 0]
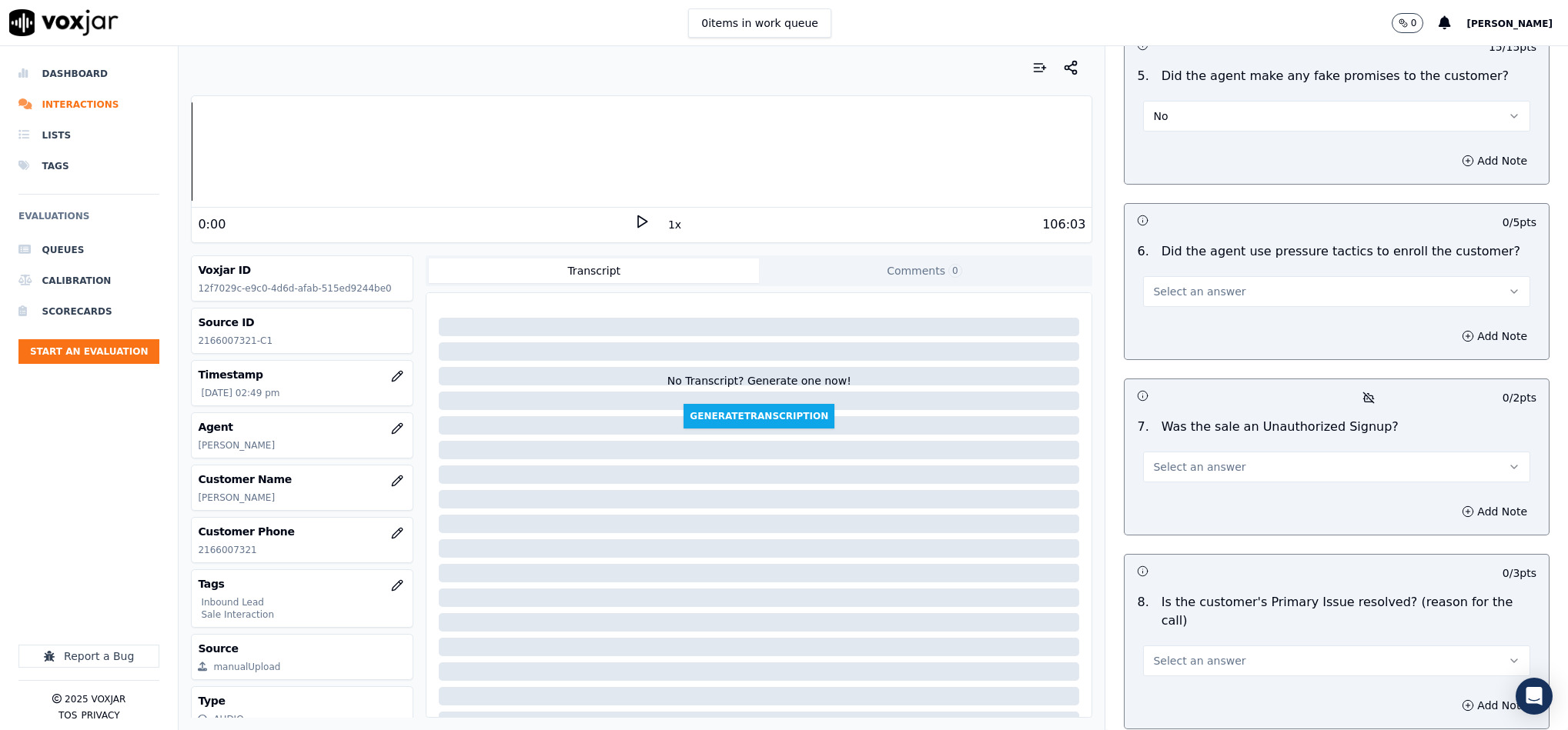
click at [1204, 284] on span "Select an answer" at bounding box center [1199, 292] width 92 height 16
click at [1173, 310] on div "No" at bounding box center [1299, 311] width 349 height 25
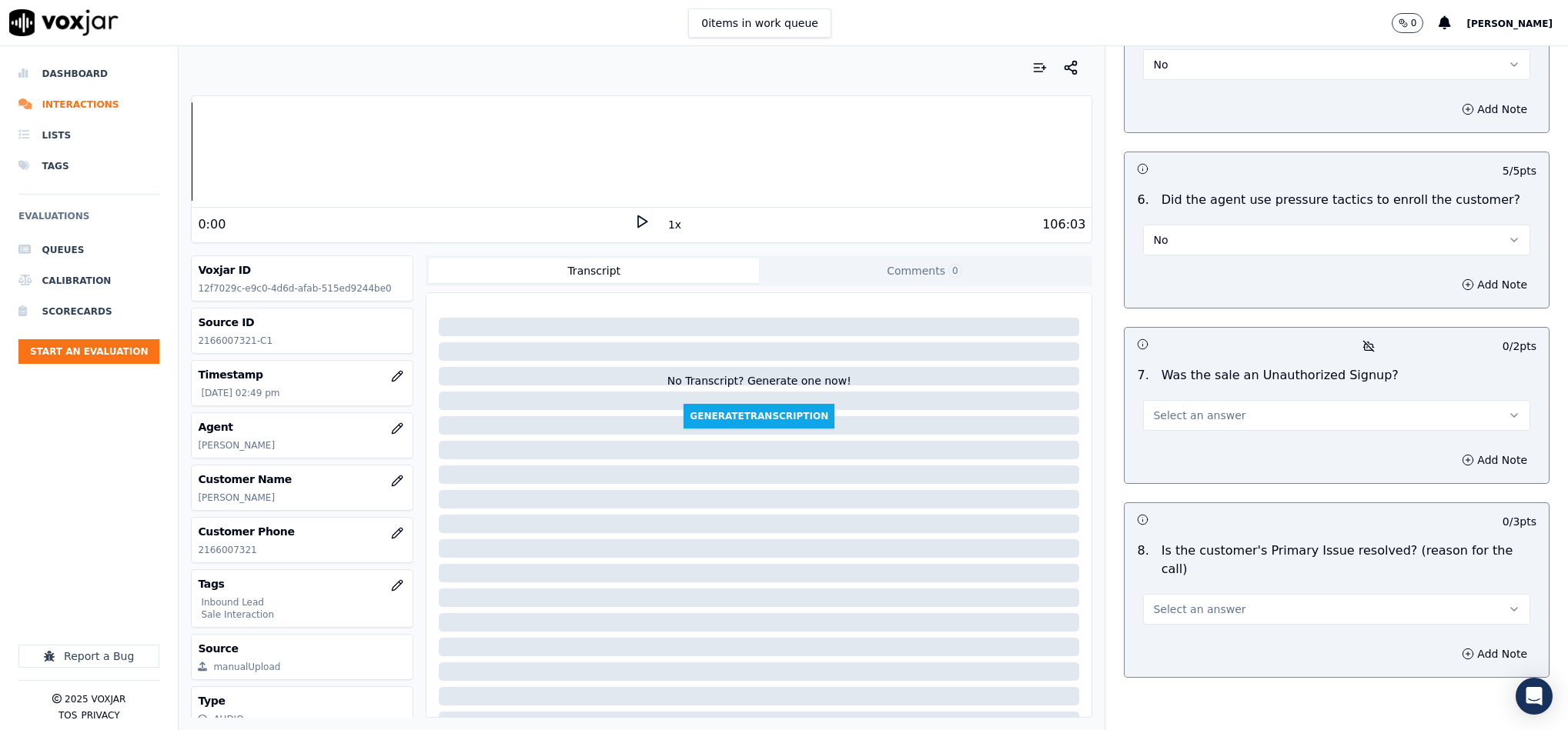
scroll to position [4242, 0]
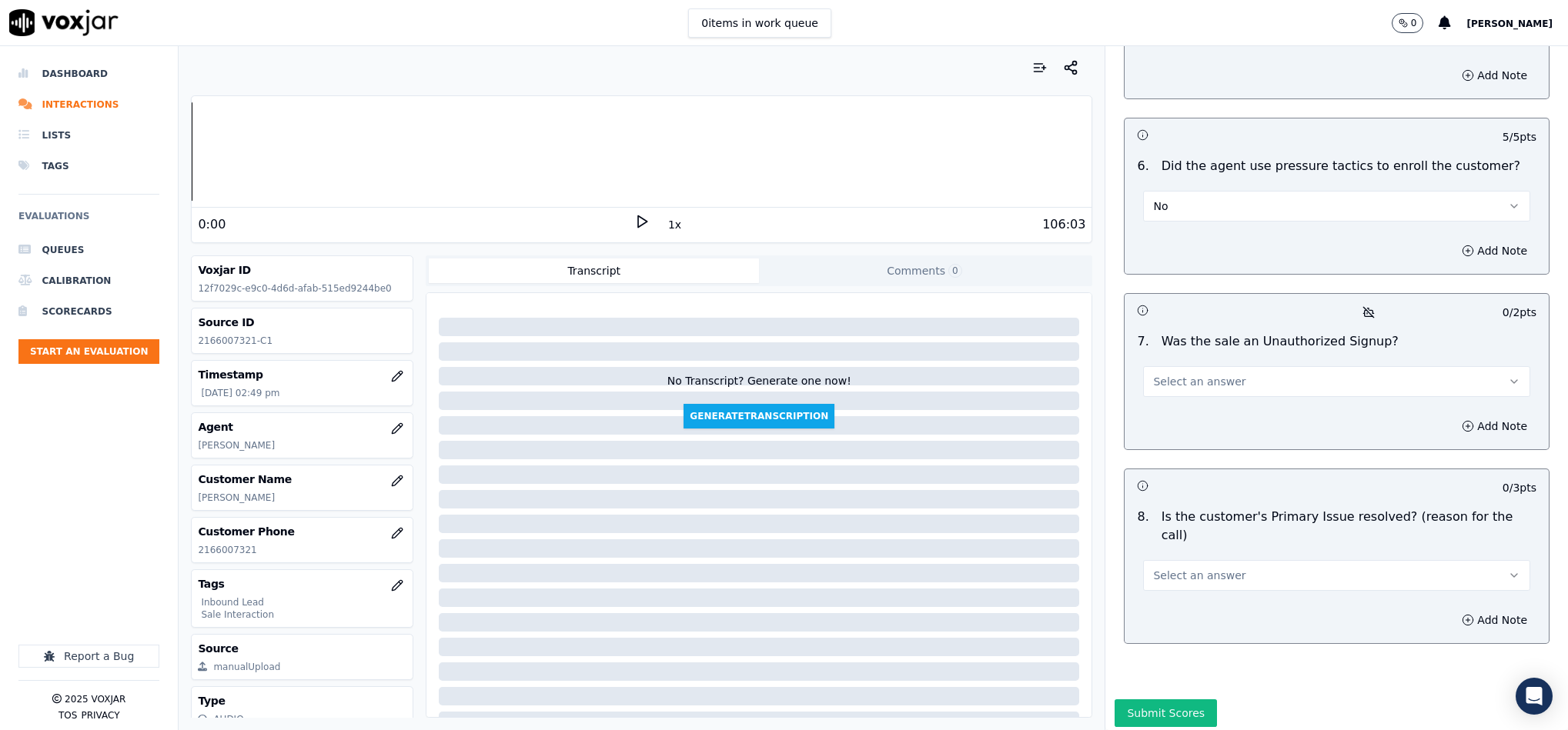
click at [1190, 374] on span "Select an answer" at bounding box center [1199, 382] width 92 height 16
drag, startPoint x: 1171, startPoint y: 395, endPoint x: 1183, endPoint y: 365, distance: 32.3
click at [1171, 396] on div "No" at bounding box center [1299, 401] width 349 height 25
click at [1213, 560] on button "Select an answer" at bounding box center [1336, 576] width 387 height 31
click at [1158, 548] on div "Yes" at bounding box center [1299, 552] width 349 height 25
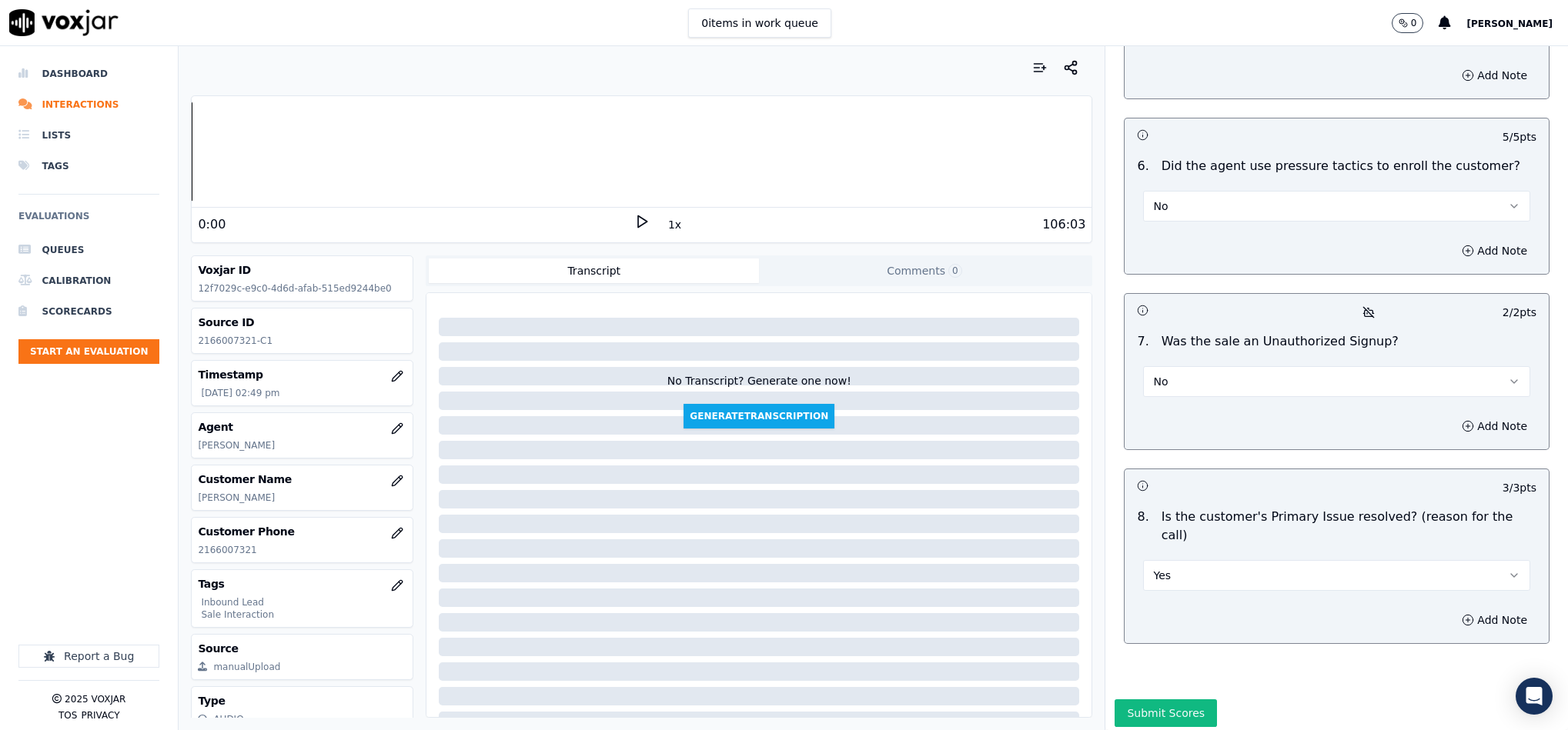
click at [1164, 700] on div "Submit Scores" at bounding box center [1336, 718] width 463 height 37
click at [1153, 700] on button "Submit Scores" at bounding box center [1165, 714] width 103 height 28
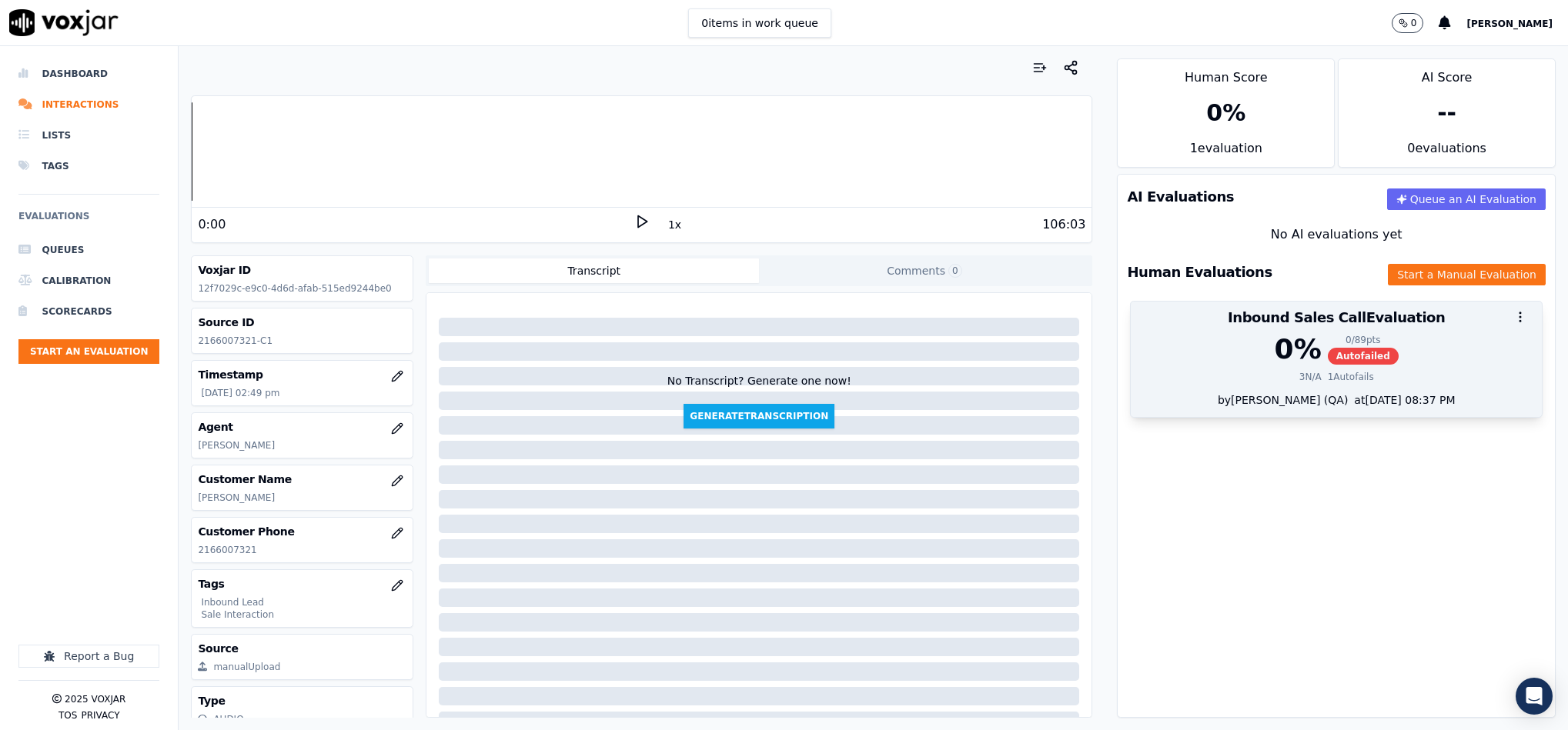
click at [1327, 349] on span "Autofailed" at bounding box center [1363, 357] width 71 height 17
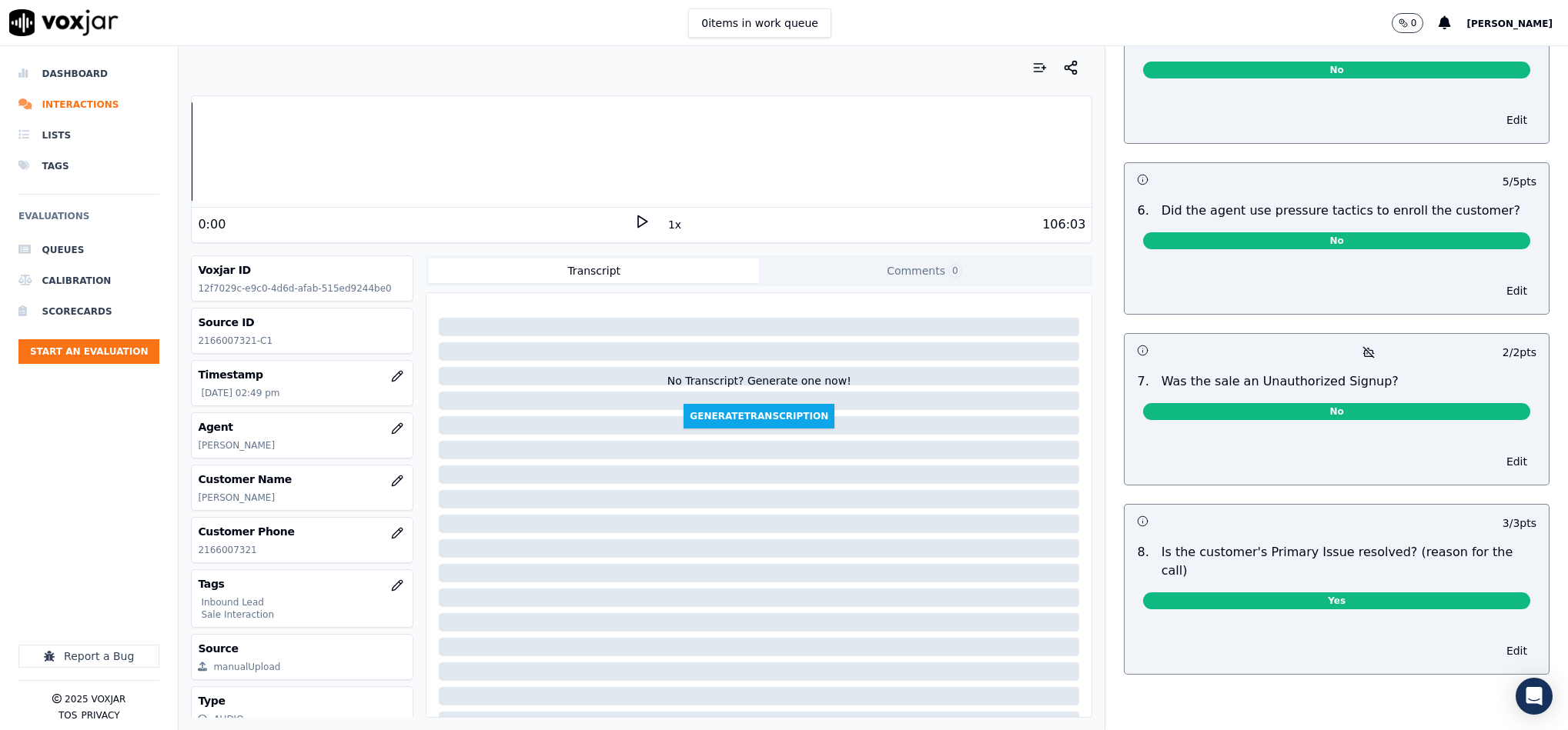
scroll to position [0, 0]
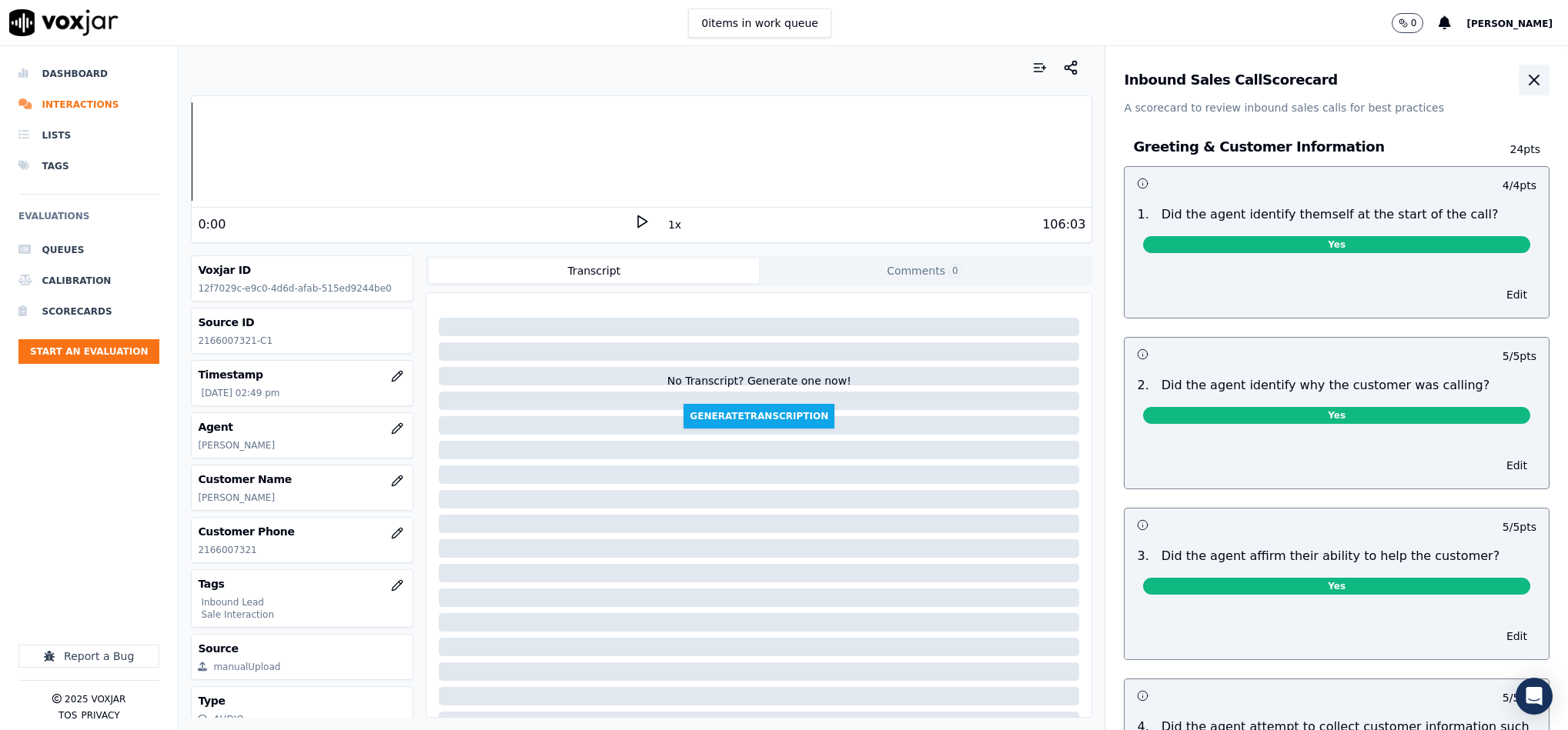
click at [1525, 86] on icon "button" at bounding box center [1534, 79] width 18 height 18
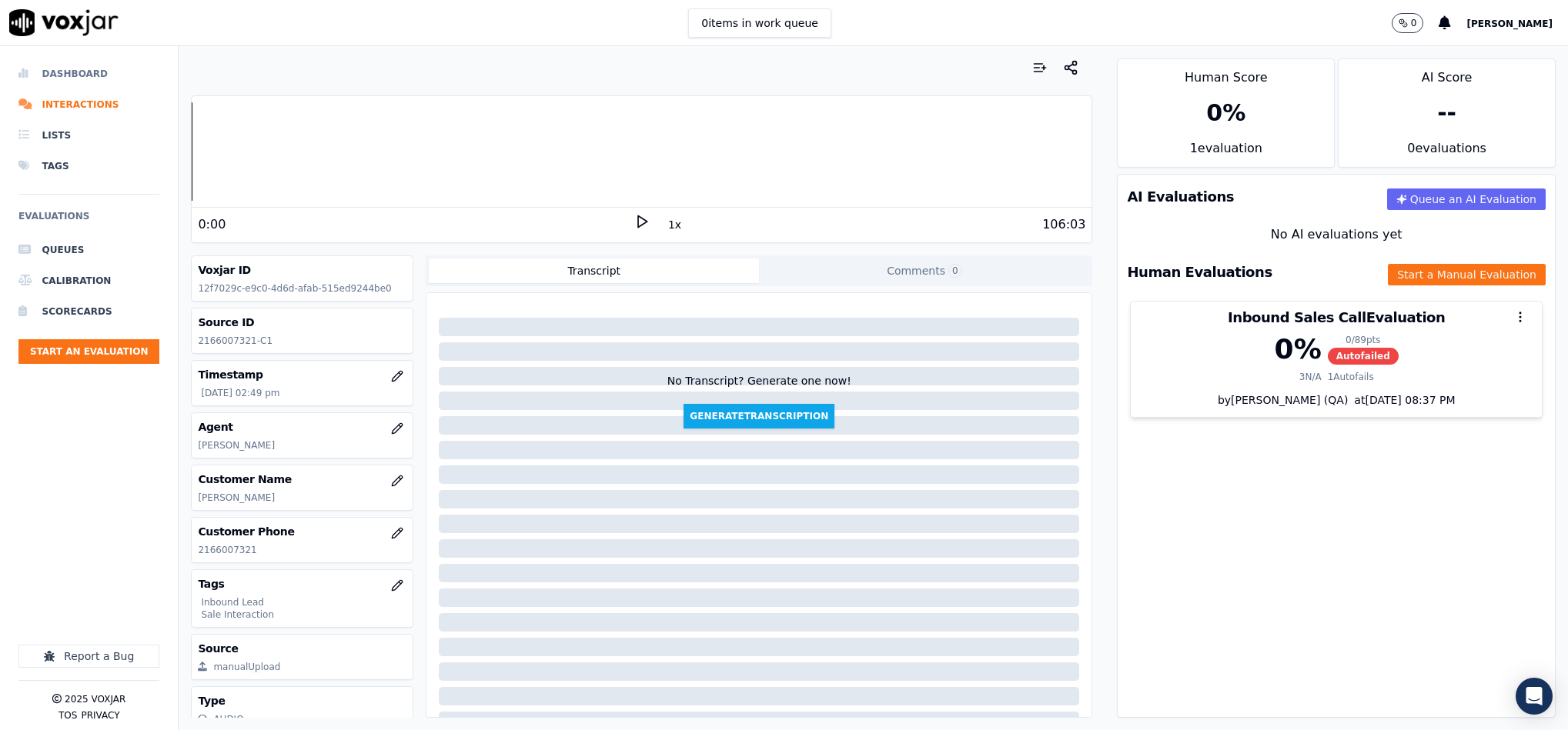
click at [35, 70] on li "Dashboard" at bounding box center [88, 74] width 141 height 31
